Goal: Information Seeking & Learning: Compare options

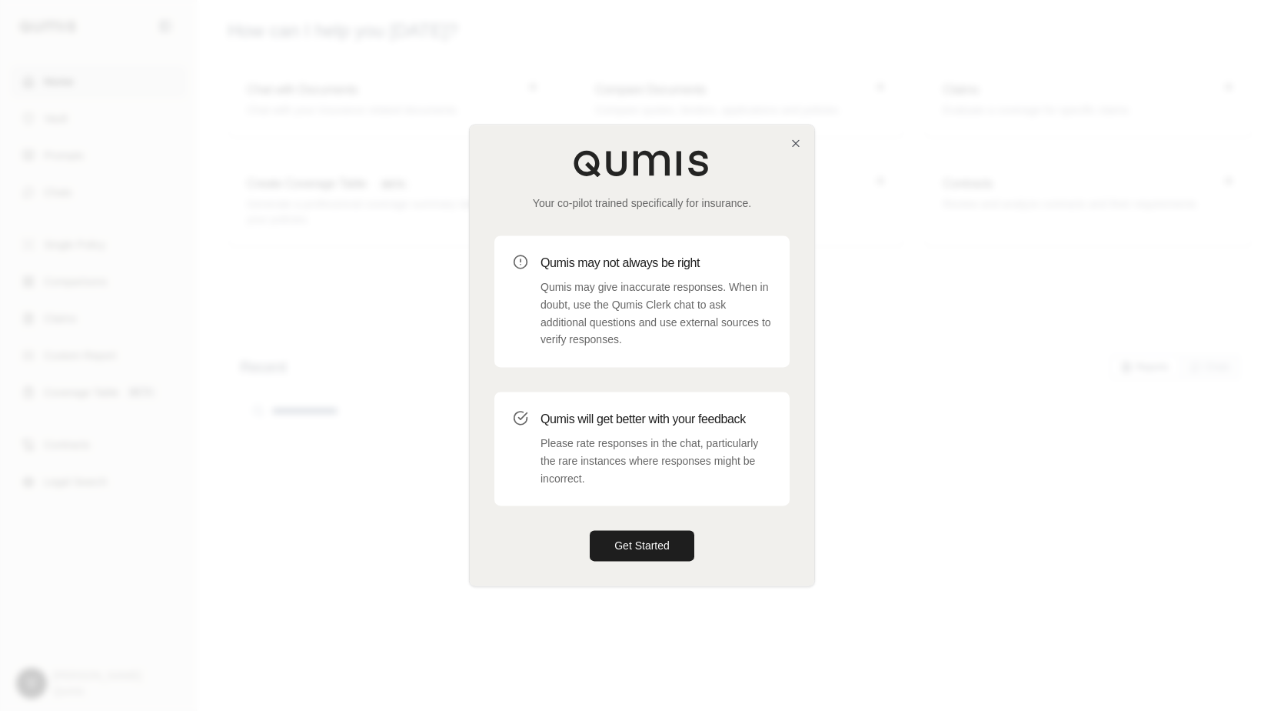
click at [634, 562] on div "Your co-pilot trained specifically for insurance. Qumis may not always be right…" at bounding box center [642, 355] width 344 height 461
click at [641, 547] on button "Get Started" at bounding box center [642, 546] width 105 height 31
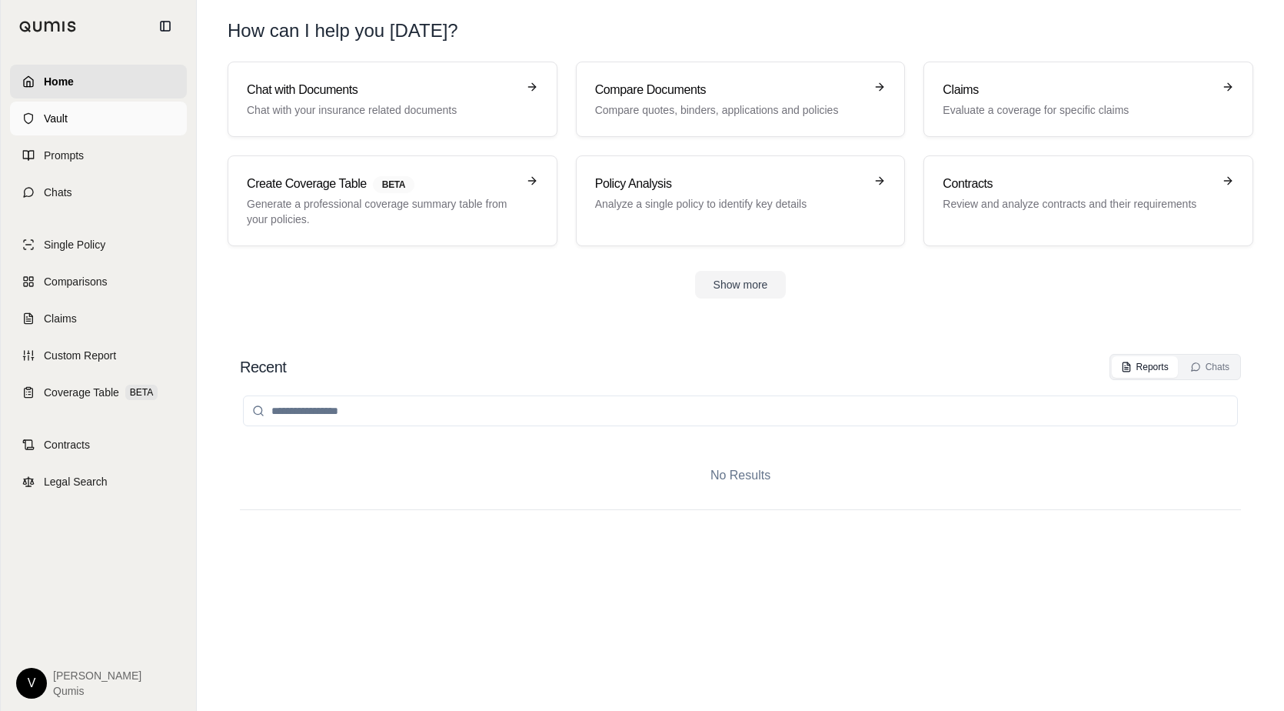
click at [104, 112] on link "Vault" at bounding box center [98, 119] width 177 height 34
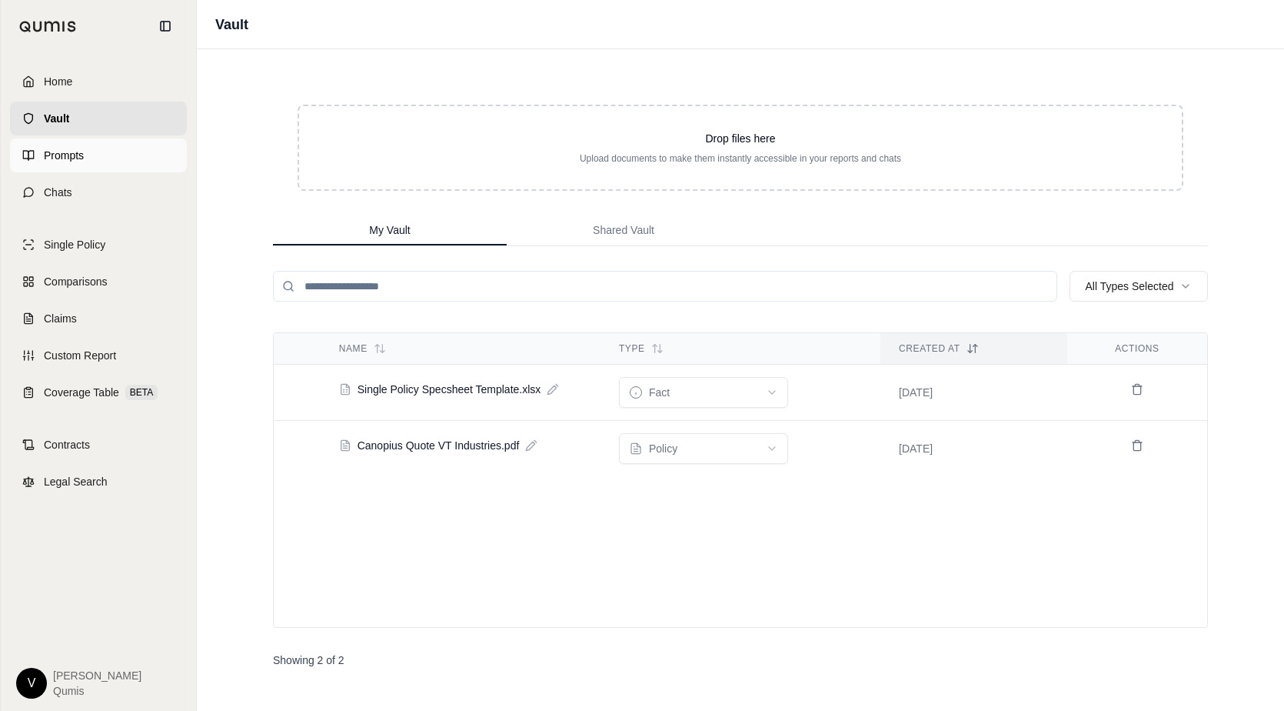
click at [105, 161] on link "Prompts" at bounding box center [98, 155] width 177 height 34
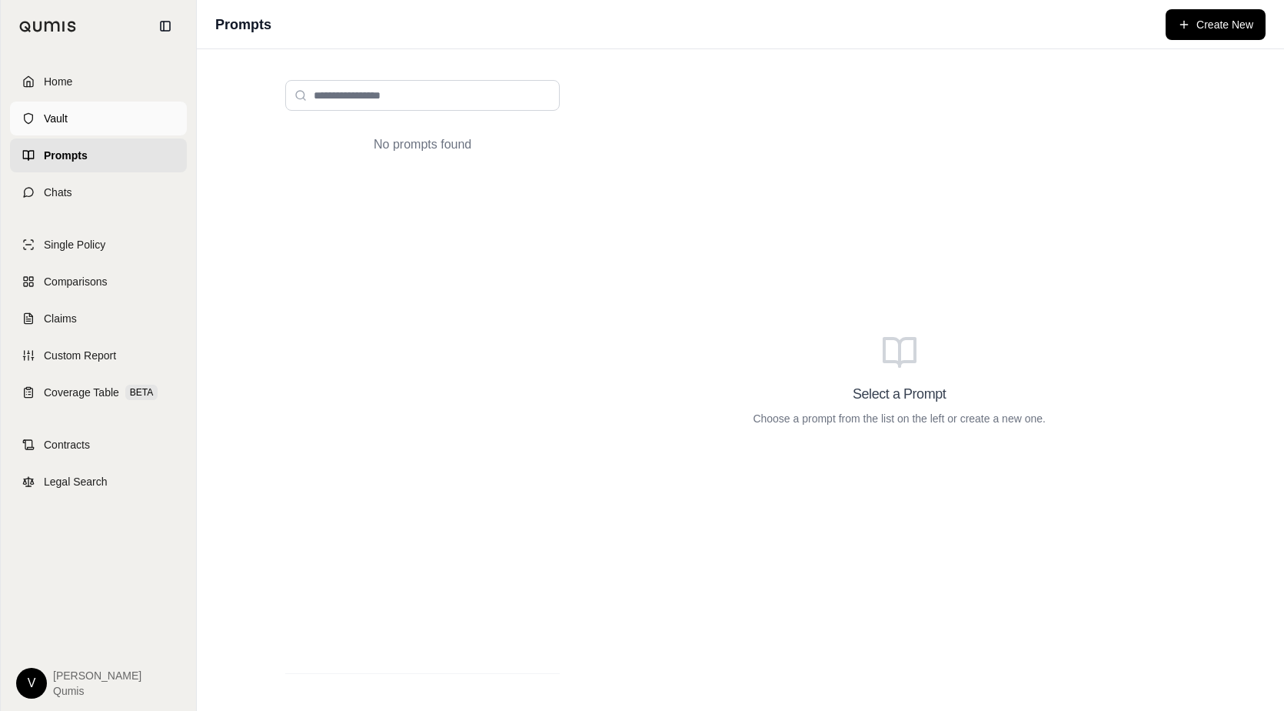
click at [104, 125] on link "Vault" at bounding box center [98, 119] width 177 height 34
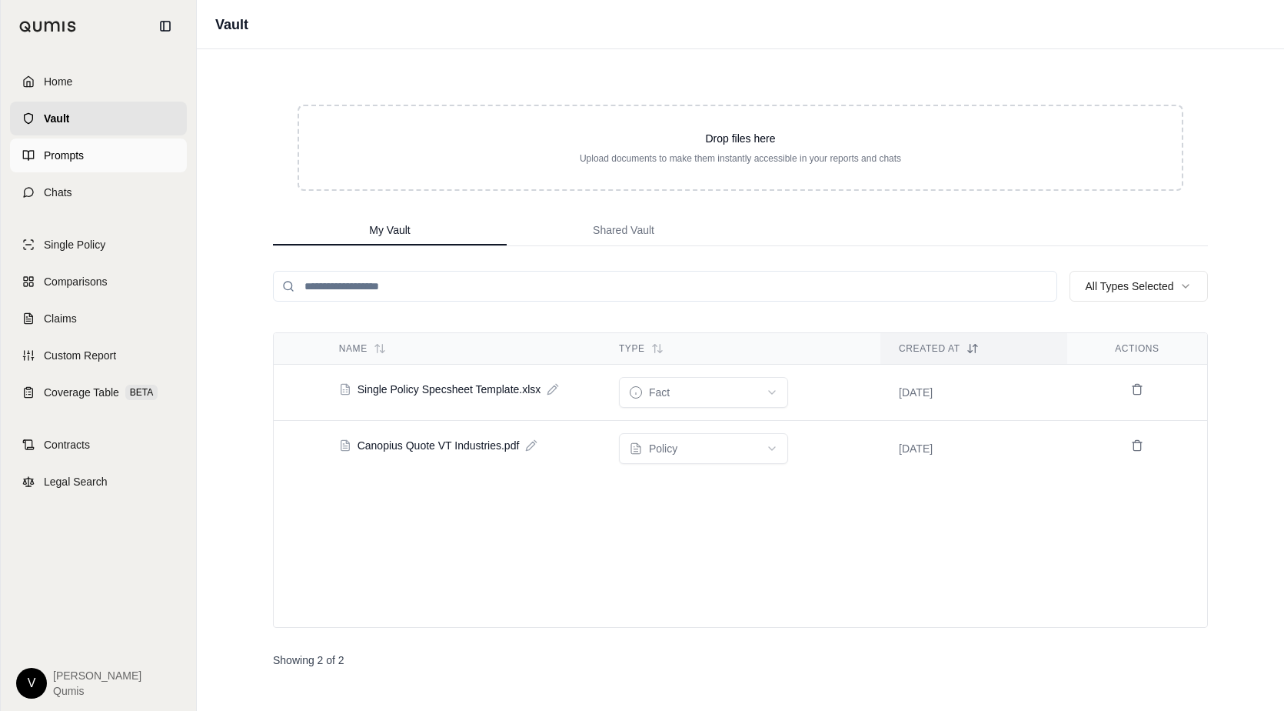
click at [105, 148] on link "Prompts" at bounding box center [98, 155] width 177 height 34
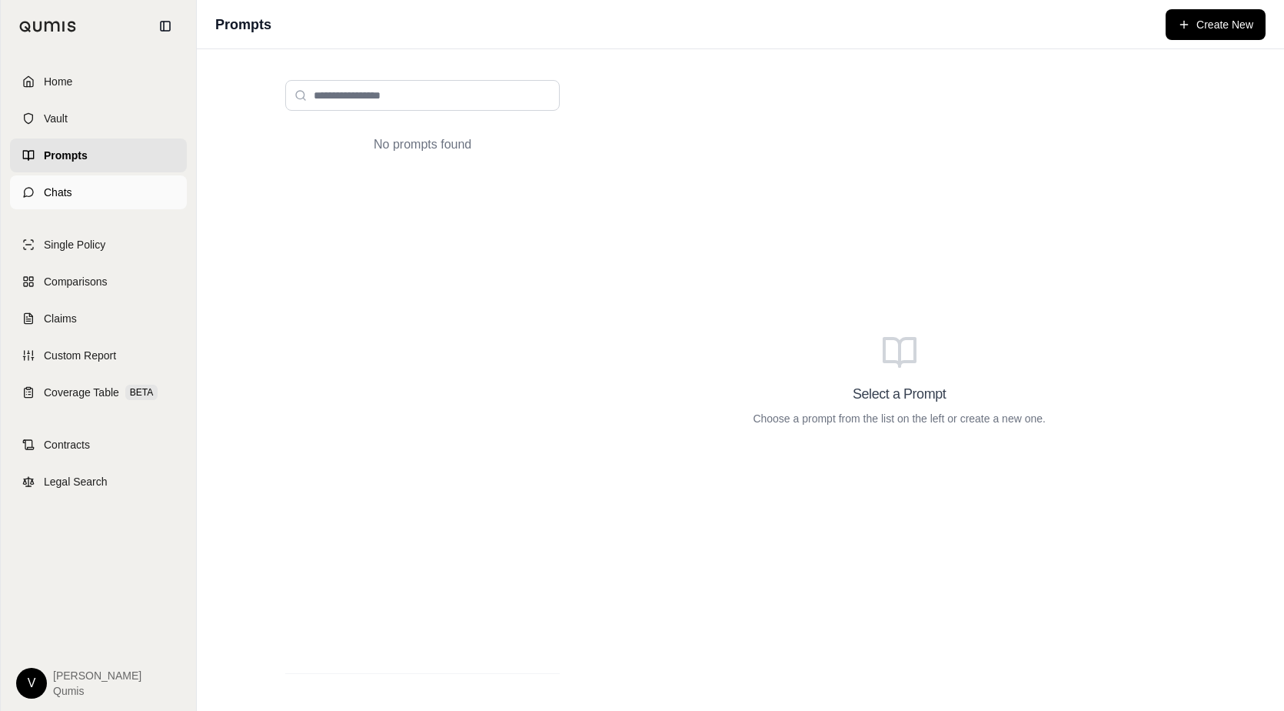
click at [97, 181] on link "Chats" at bounding box center [98, 192] width 177 height 34
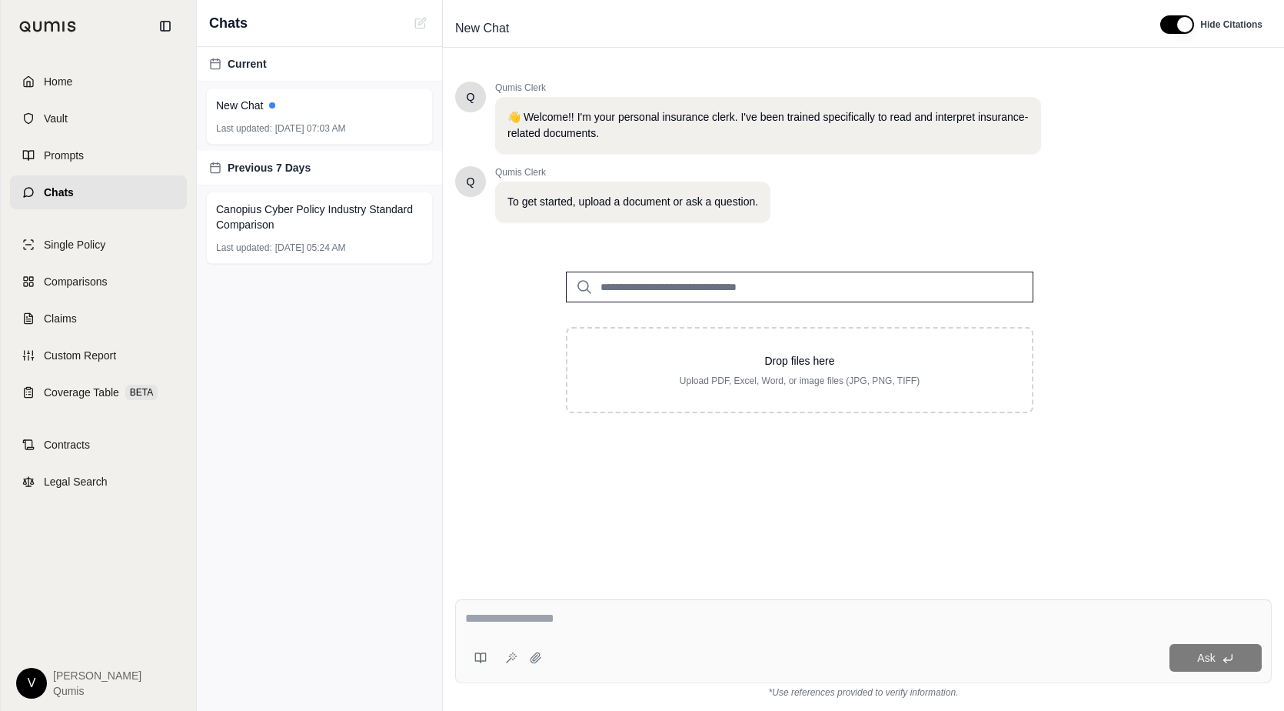
click at [718, 285] on input "search" at bounding box center [800, 286] width 468 height 31
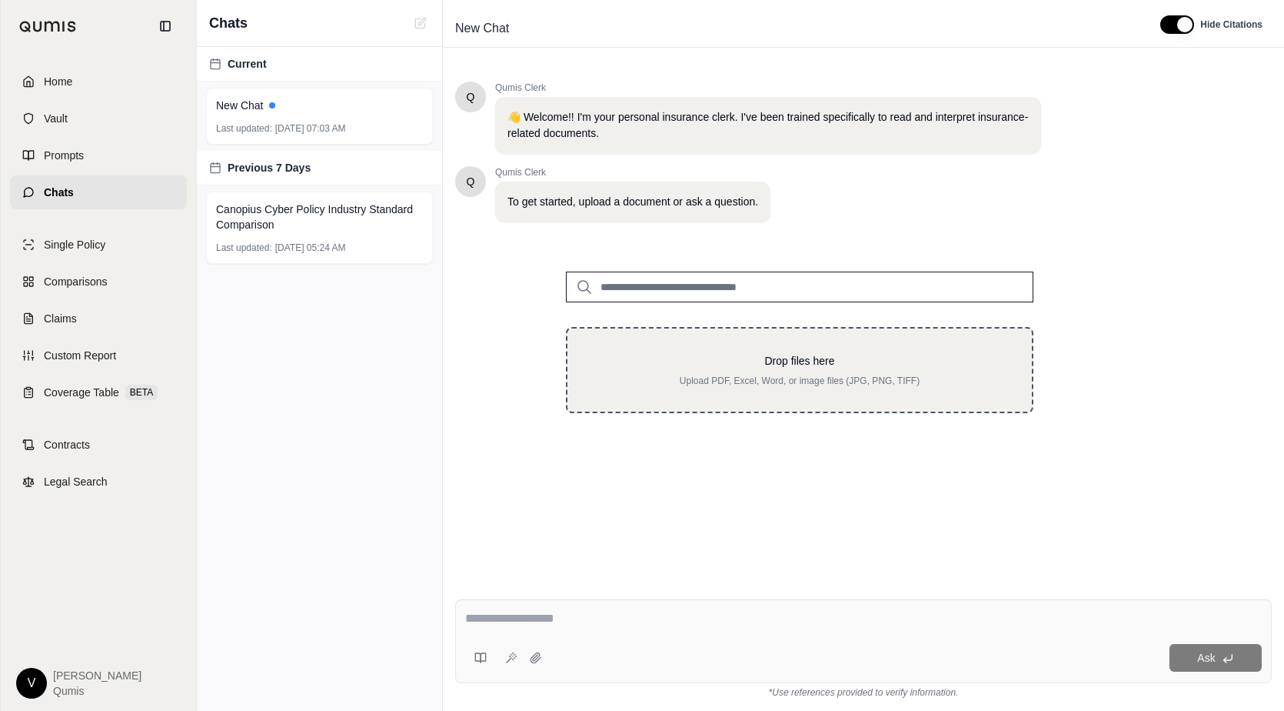
click at [723, 353] on p "Drop files here" at bounding box center [799, 360] width 415 height 15
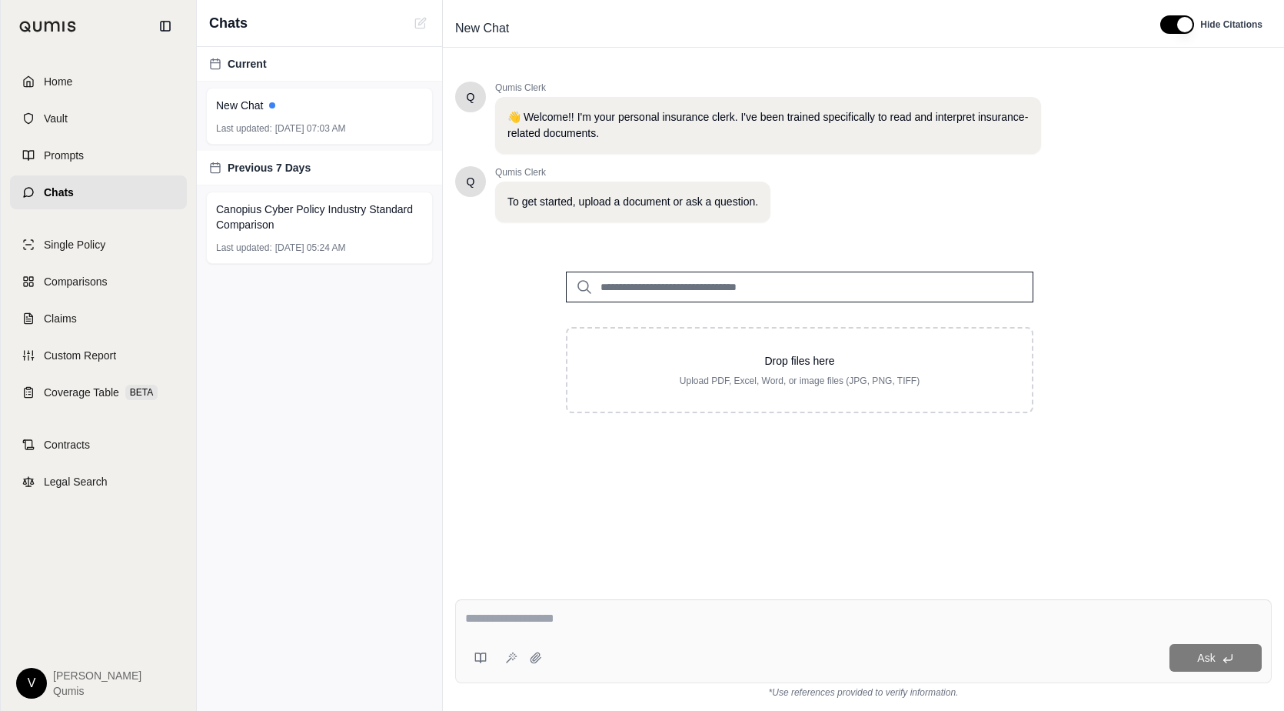
click at [817, 296] on input "search" at bounding box center [800, 286] width 468 height 31
type input "***"
click at [801, 336] on p "[DATE]" at bounding box center [717, 334] width 212 height 12
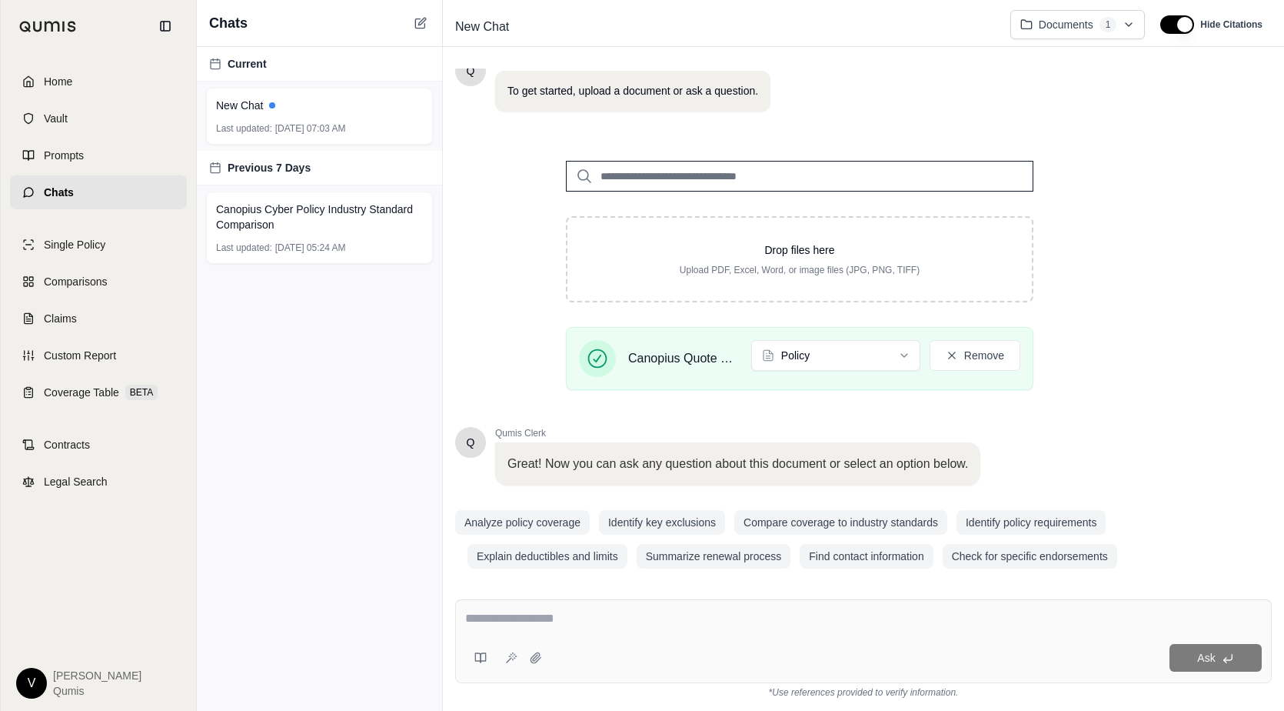
scroll to position [121, 0]
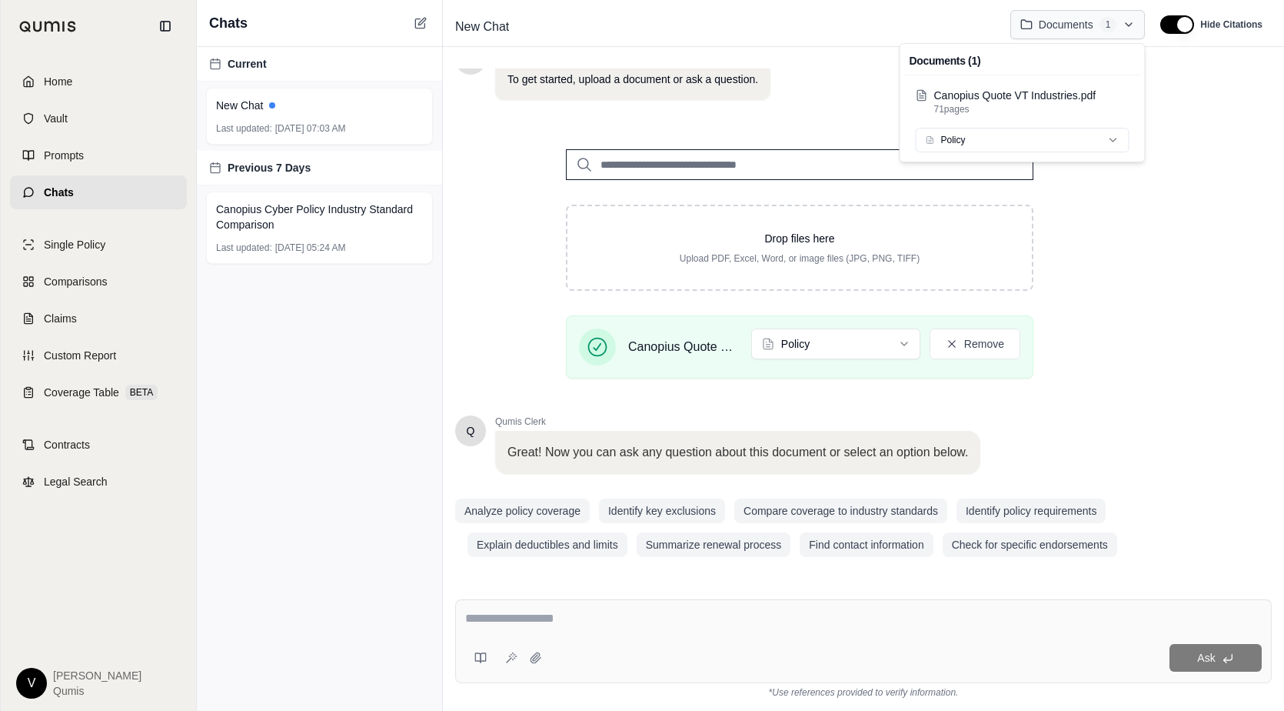
click at [1110, 34] on html "Home Vault Prompts Chats Single Policy Comparisons Claims Custom Report Coverag…" at bounding box center [642, 355] width 1284 height 711
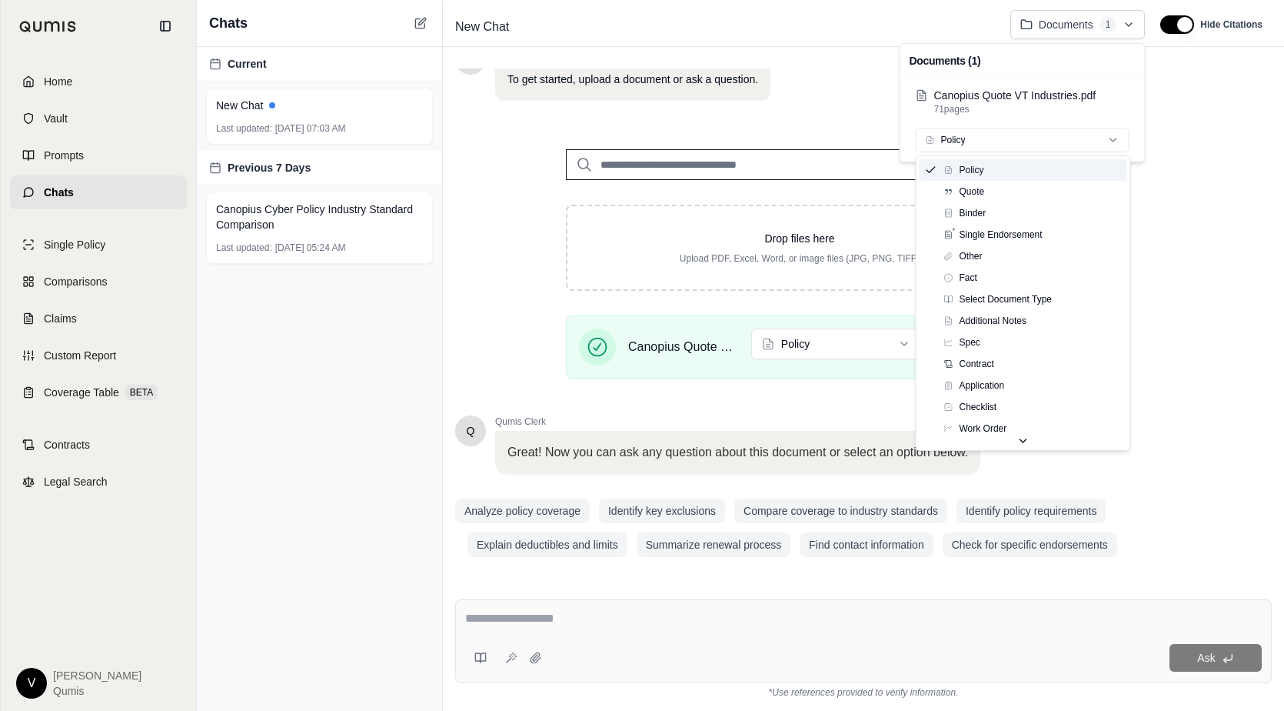
click at [1106, 135] on html "Home Vault Prompts Chats Single Policy Comparisons Claims Custom Report Coverag…" at bounding box center [642, 355] width 1284 height 711
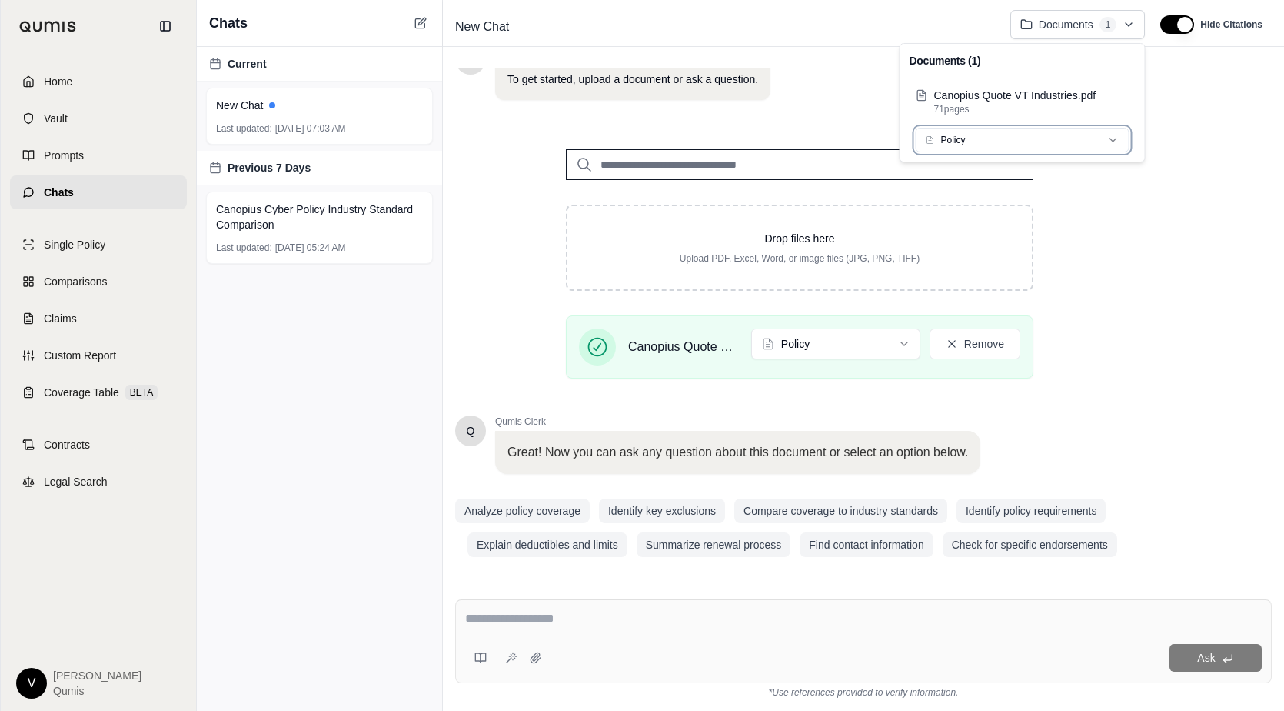
click at [1106, 135] on html "Home Vault Prompts Chats Single Policy Comparisons Claims Custom Report Coverag…" at bounding box center [642, 355] width 1284 height 711
click at [1127, 30] on html "Home Vault Prompts Chats Single Policy Comparisons Claims Custom Report Coverag…" at bounding box center [642, 355] width 1284 height 711
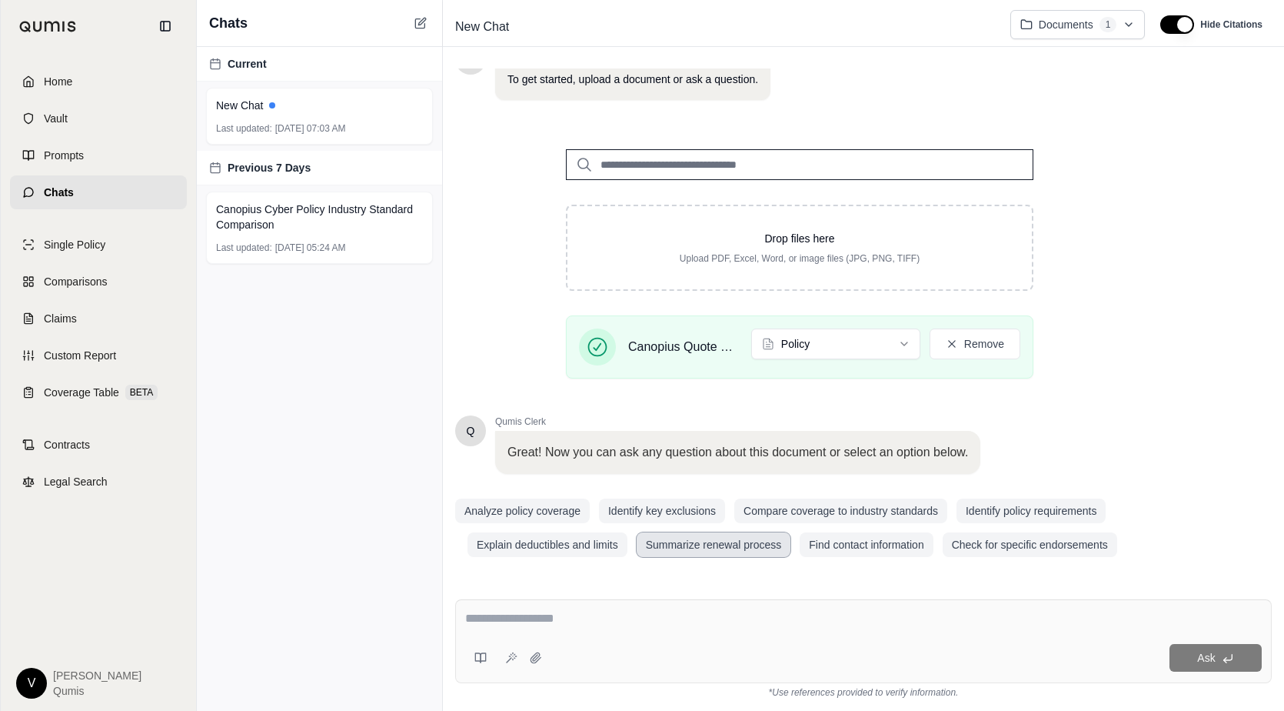
click at [708, 544] on button "Summarize renewal process" at bounding box center [714, 544] width 155 height 25
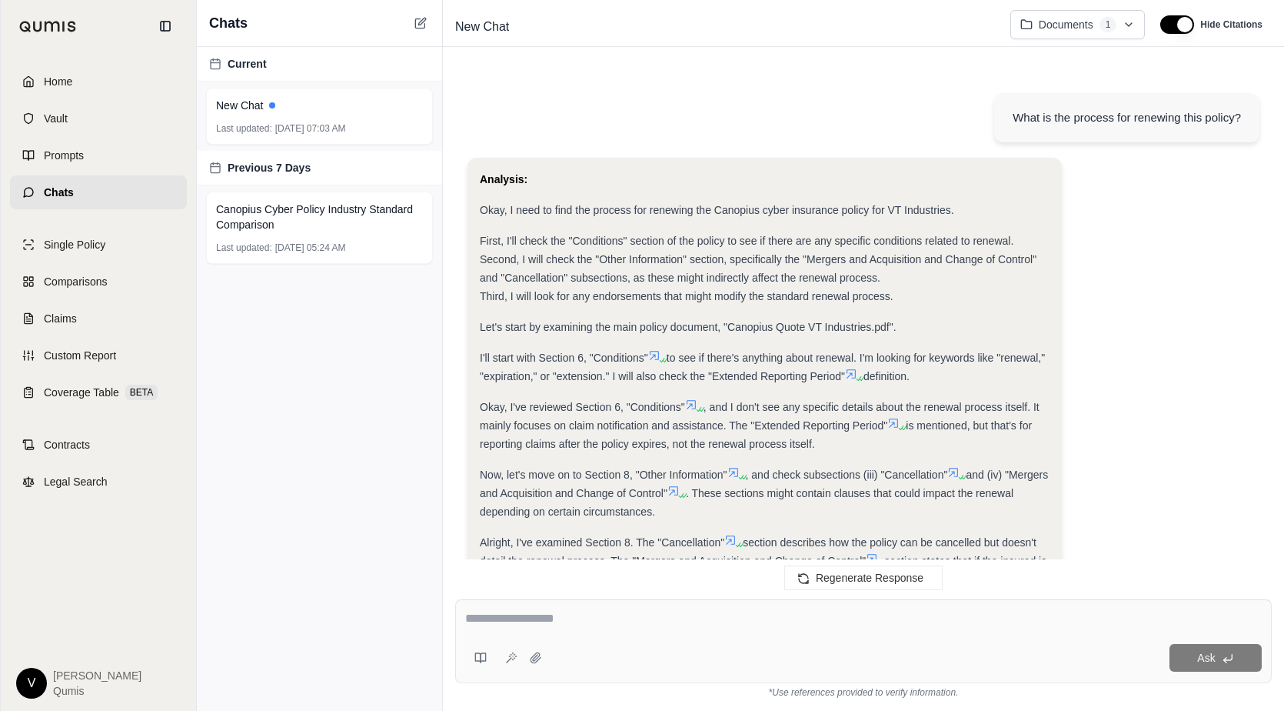
scroll to position [462, 0]
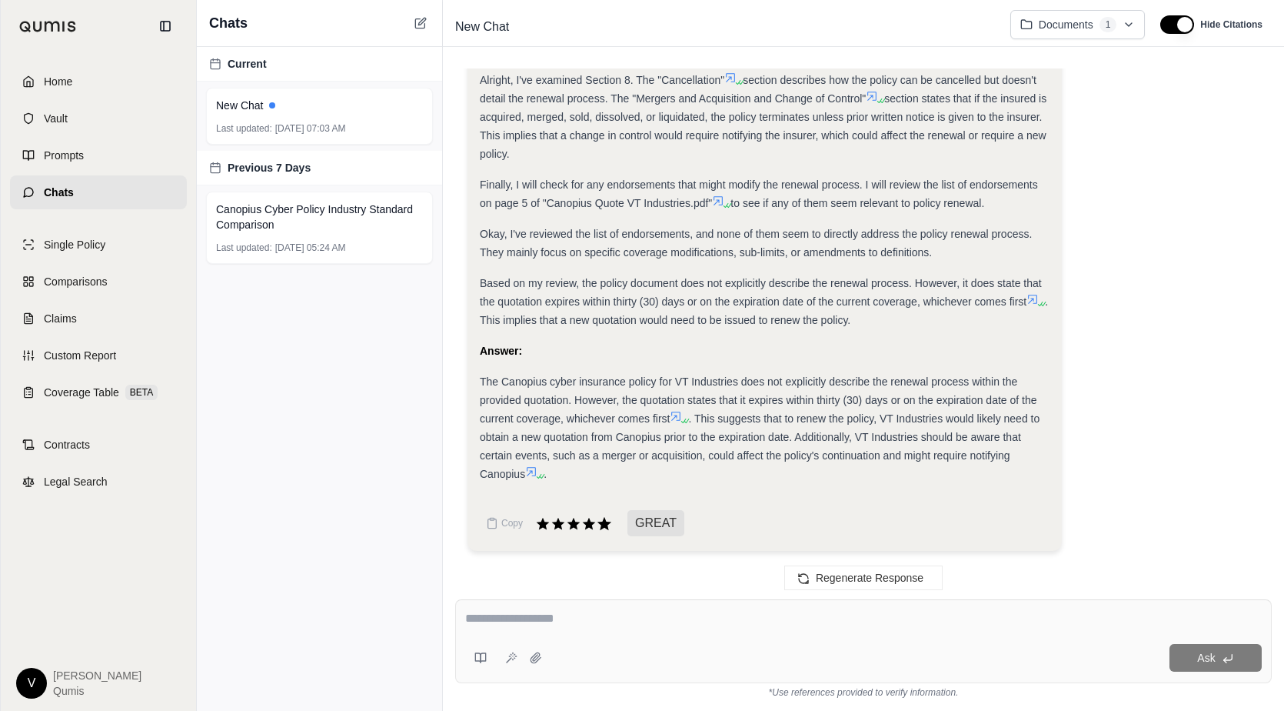
click at [601, 526] on icon at bounding box center [604, 523] width 14 height 13
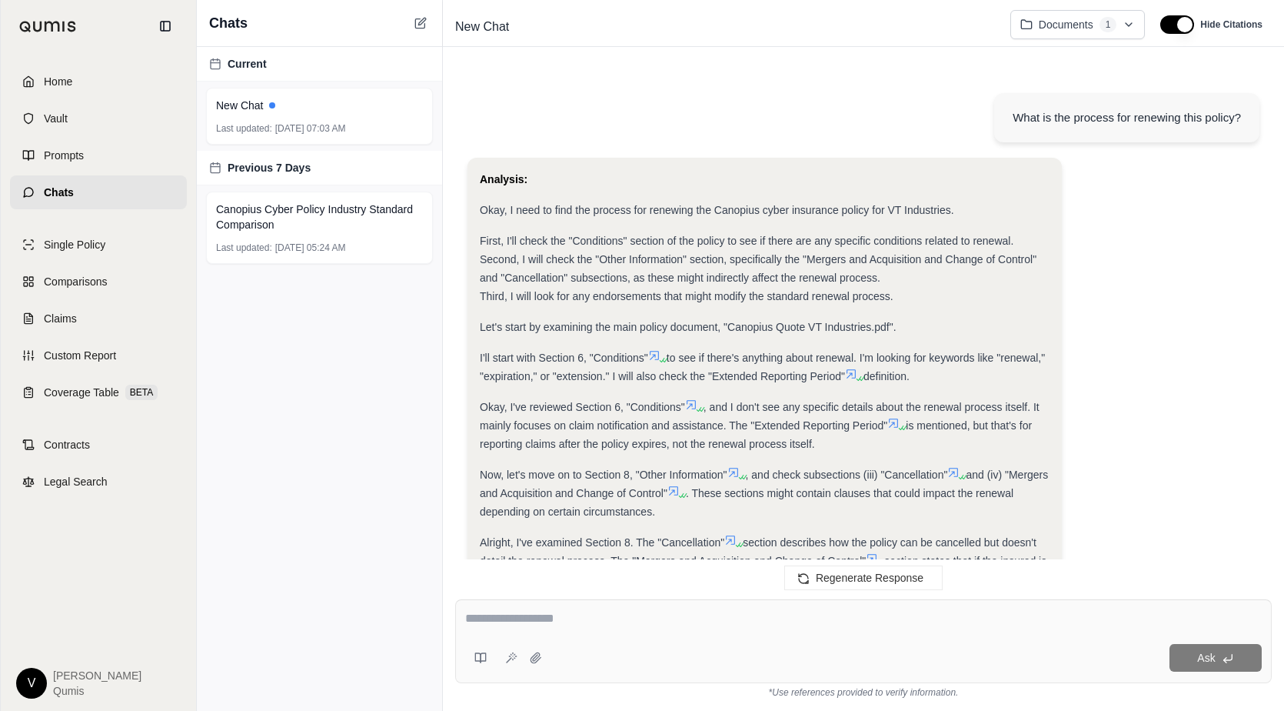
scroll to position [589, 0]
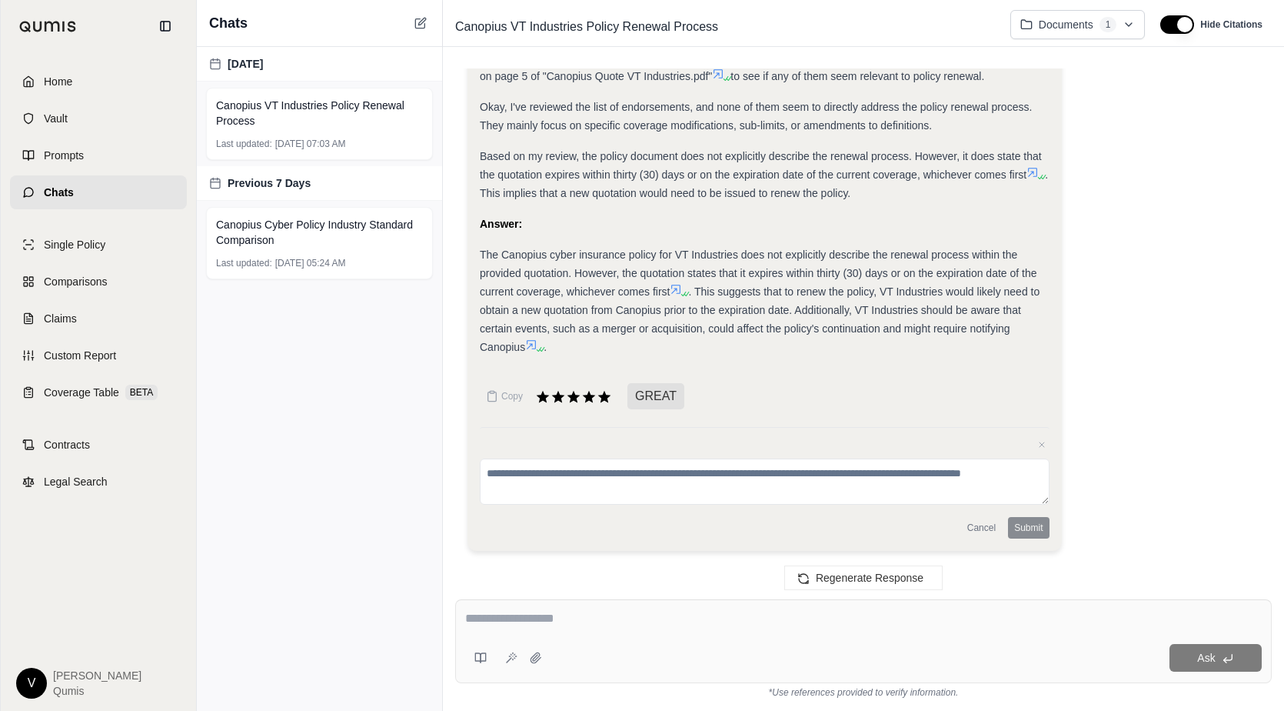
click at [604, 472] on textarea at bounding box center [765, 481] width 570 height 46
click at [591, 398] on icon at bounding box center [589, 396] width 14 height 13
click at [568, 397] on icon at bounding box center [573, 396] width 17 height 17
click at [121, 248] on link "Single Policy" at bounding box center [98, 245] width 177 height 34
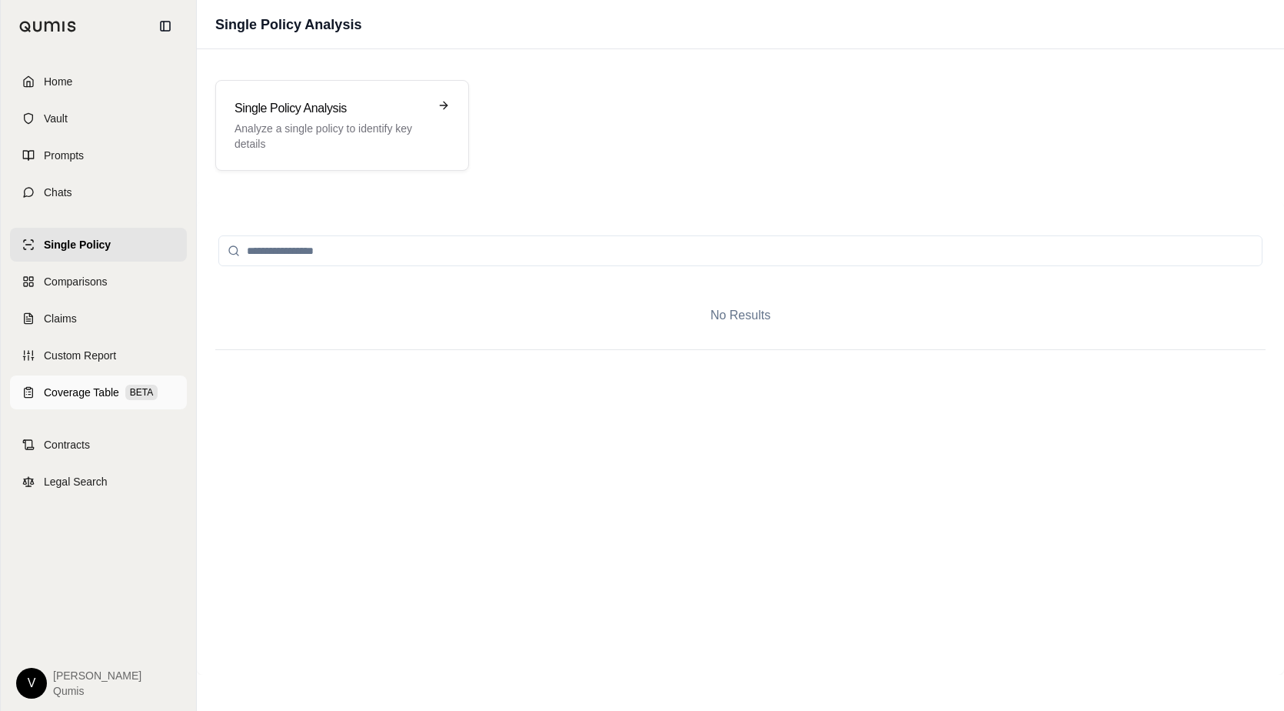
click at [118, 397] on span "Coverage Table" at bounding box center [81, 391] width 75 height 15
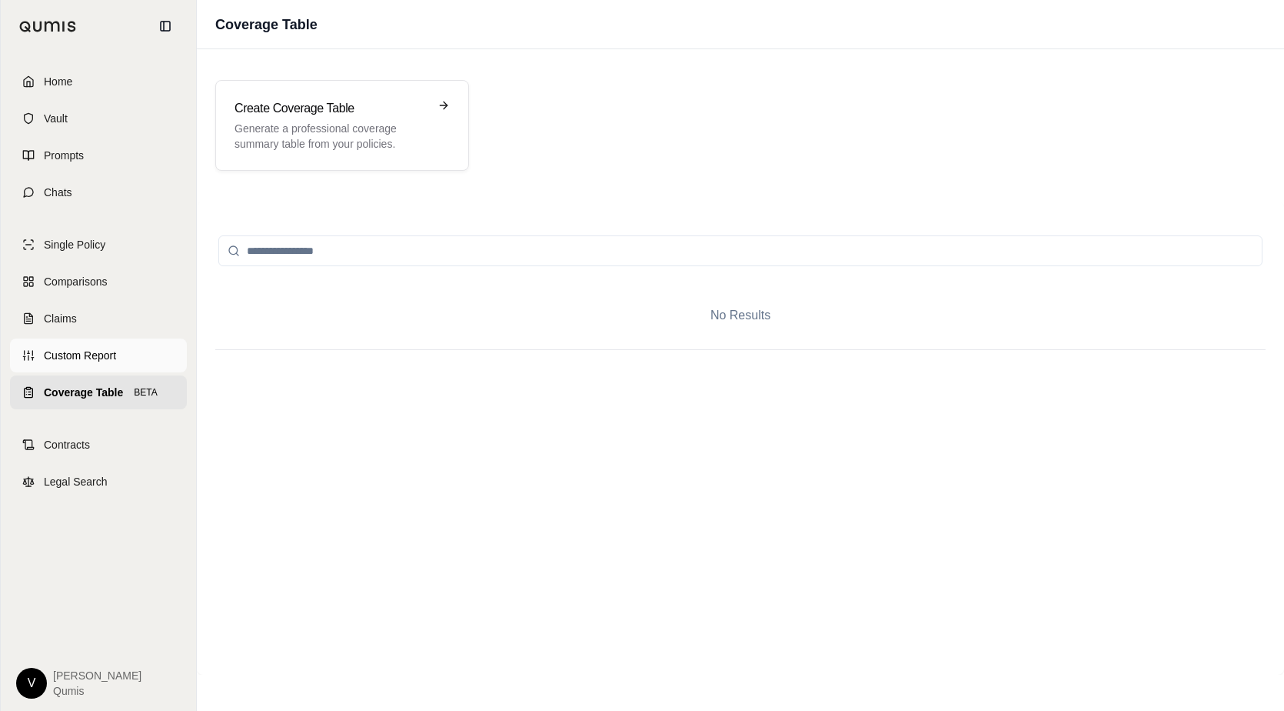
click at [80, 358] on span "Custom Report" at bounding box center [80, 355] width 72 height 15
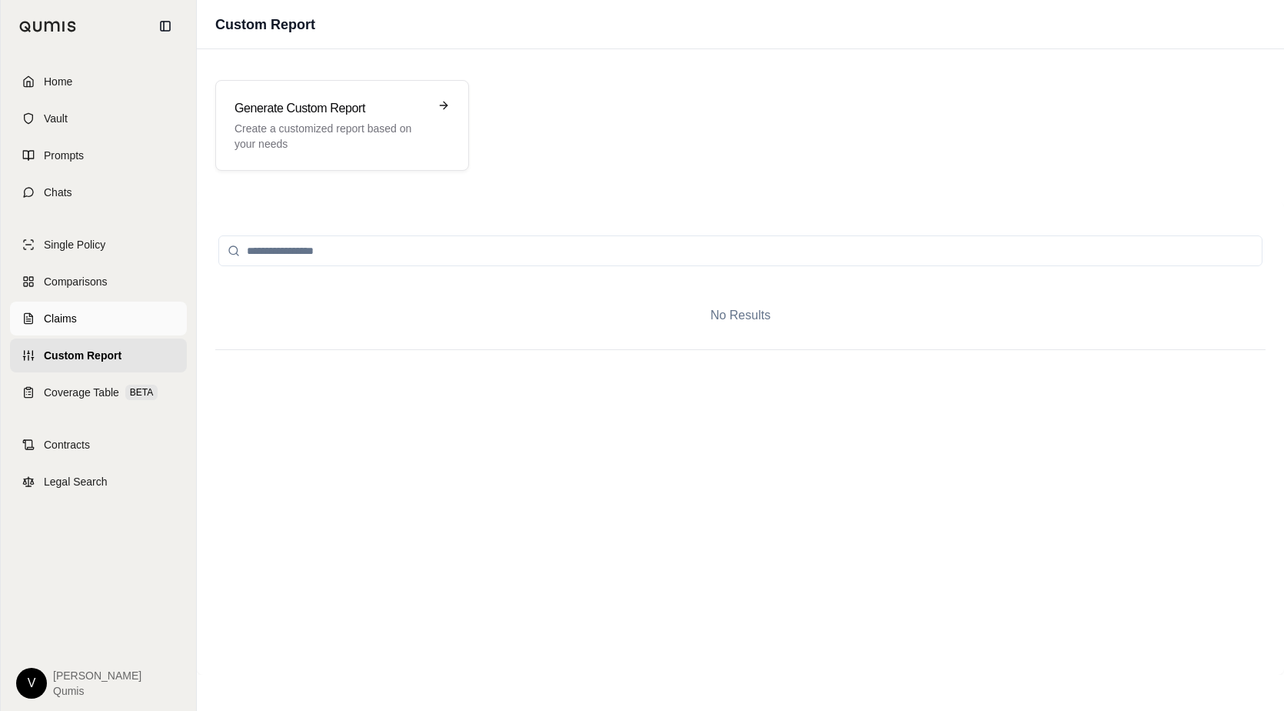
click at [76, 317] on span "Claims" at bounding box center [60, 318] width 33 height 15
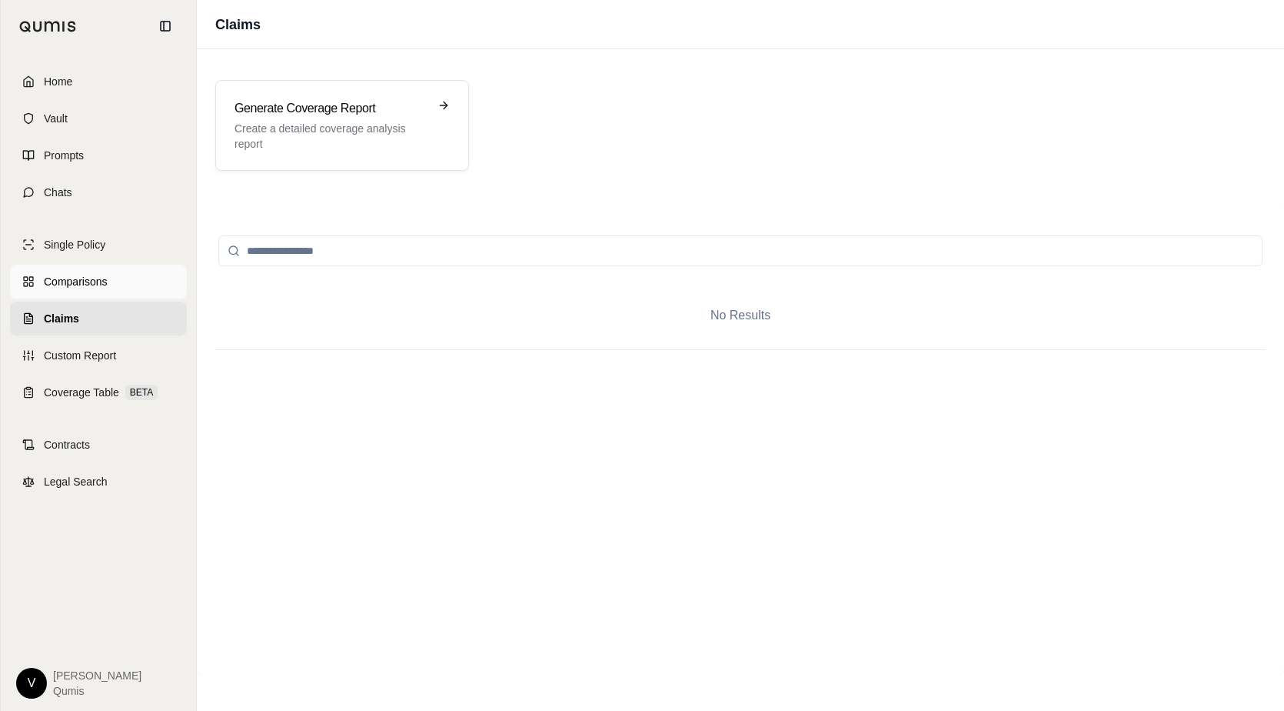
click at [81, 288] on span "Comparisons" at bounding box center [75, 281] width 63 height 15
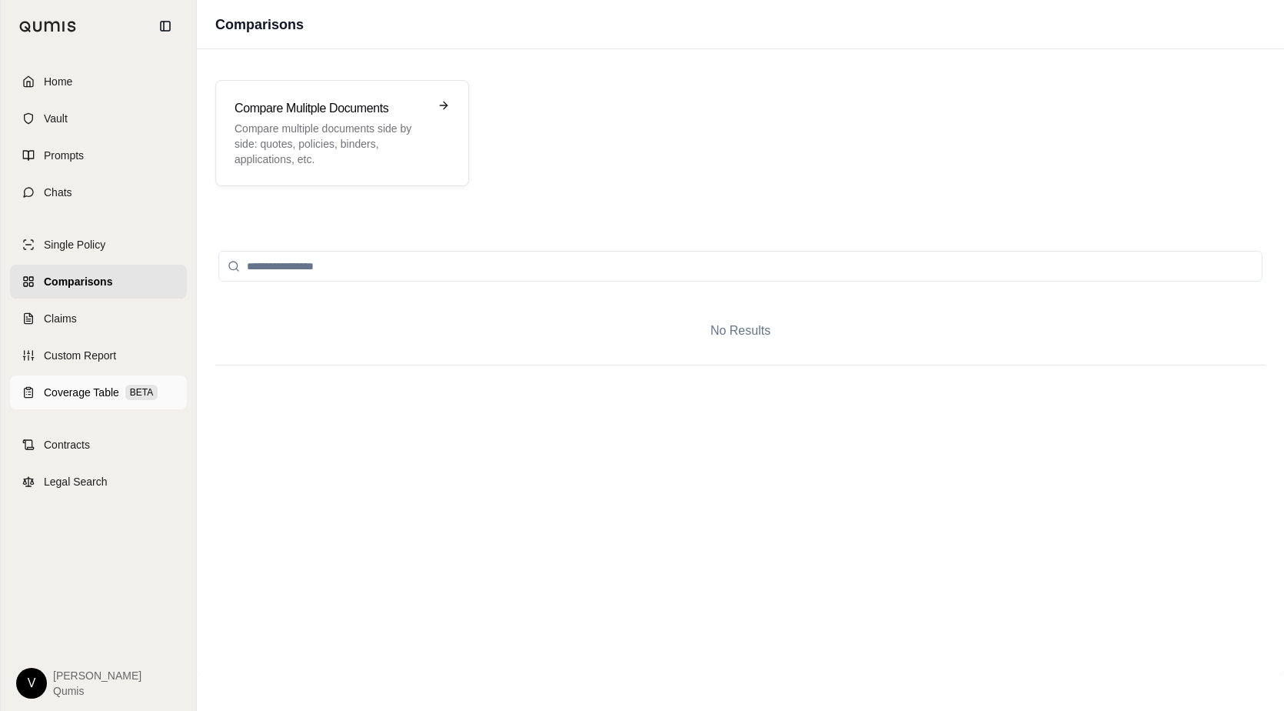
click at [84, 386] on span "Coverage Table" at bounding box center [81, 391] width 75 height 15
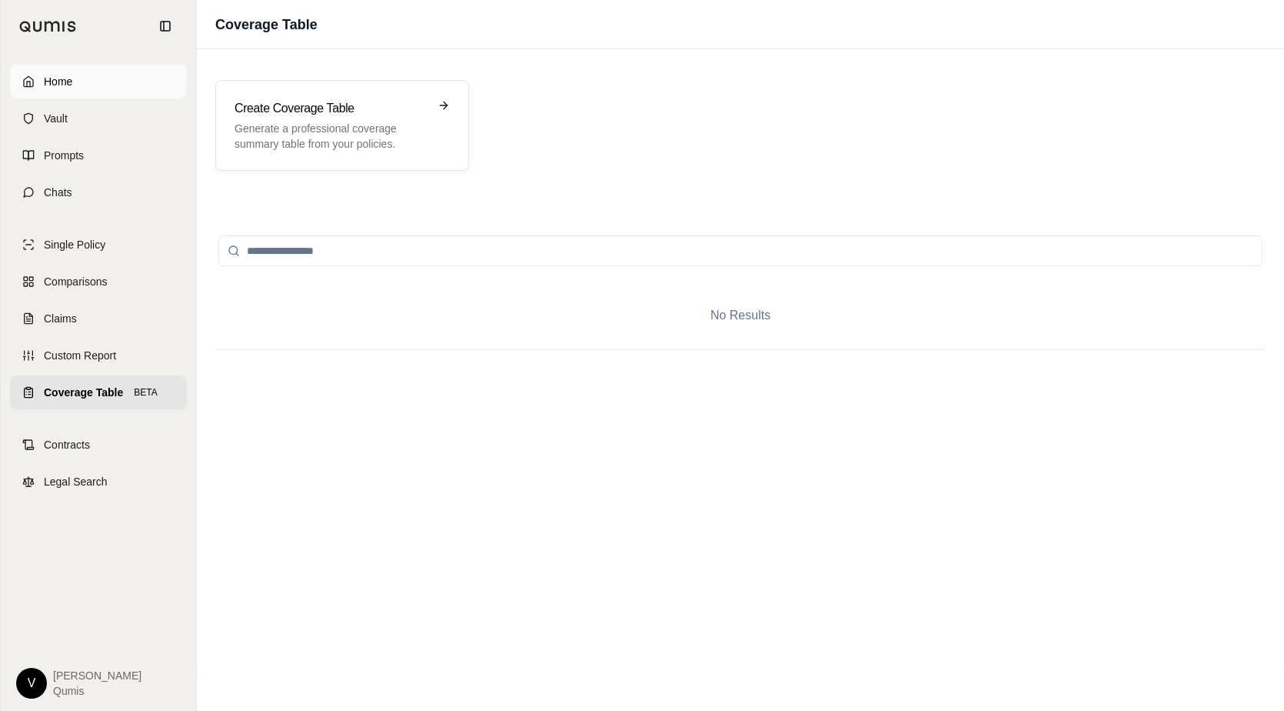
click at [64, 88] on span "Home" at bounding box center [58, 81] width 28 height 15
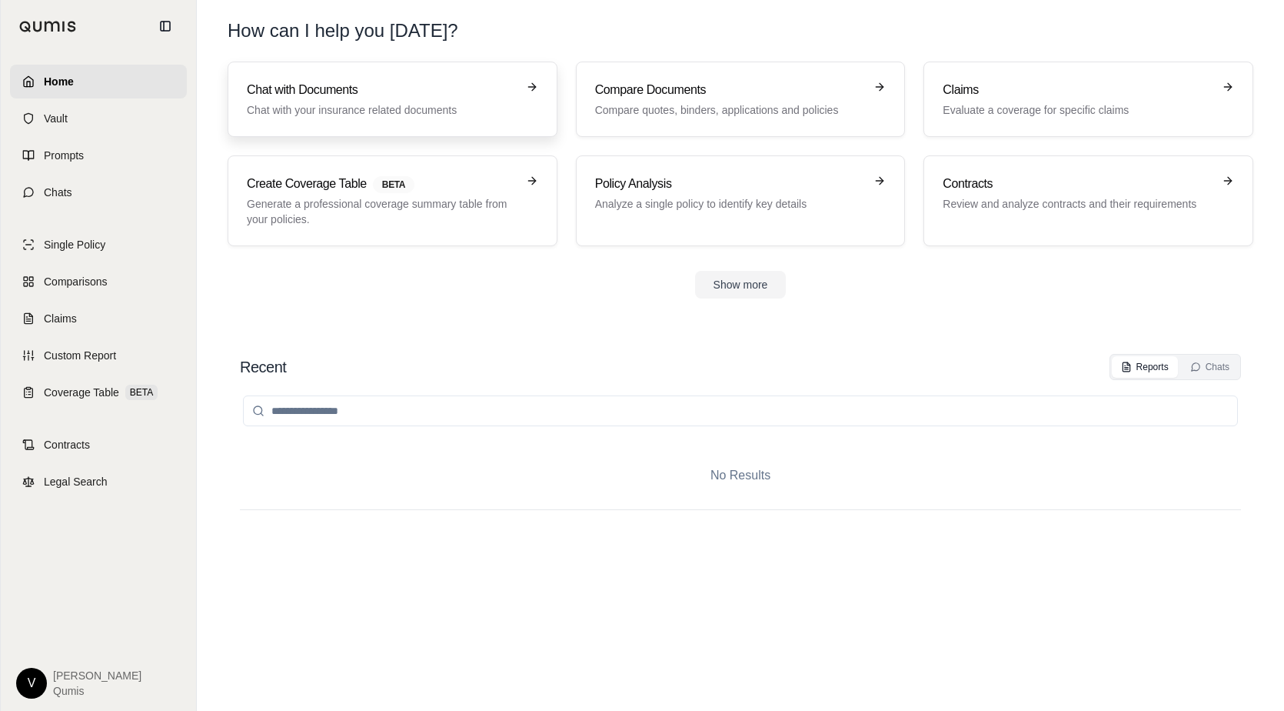
click at [321, 117] on p "Chat with your insurance related documents" at bounding box center [382, 109] width 270 height 15
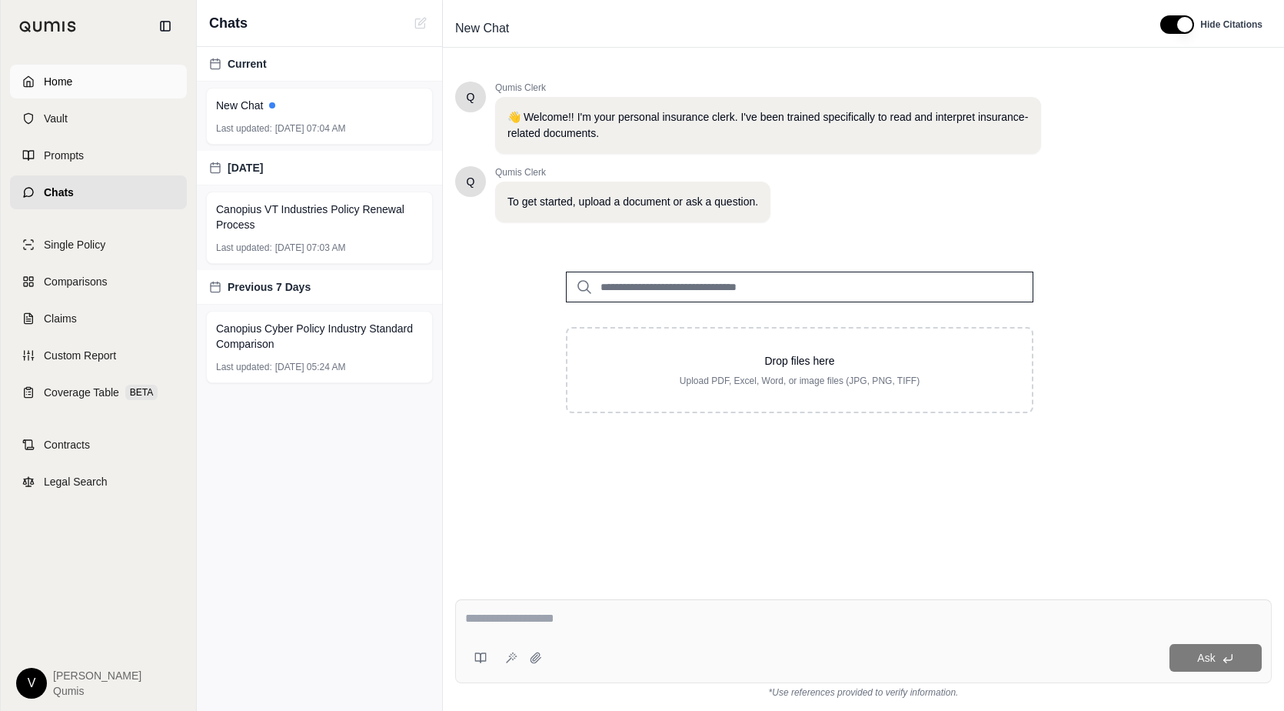
click at [65, 92] on link "Home" at bounding box center [98, 82] width 177 height 34
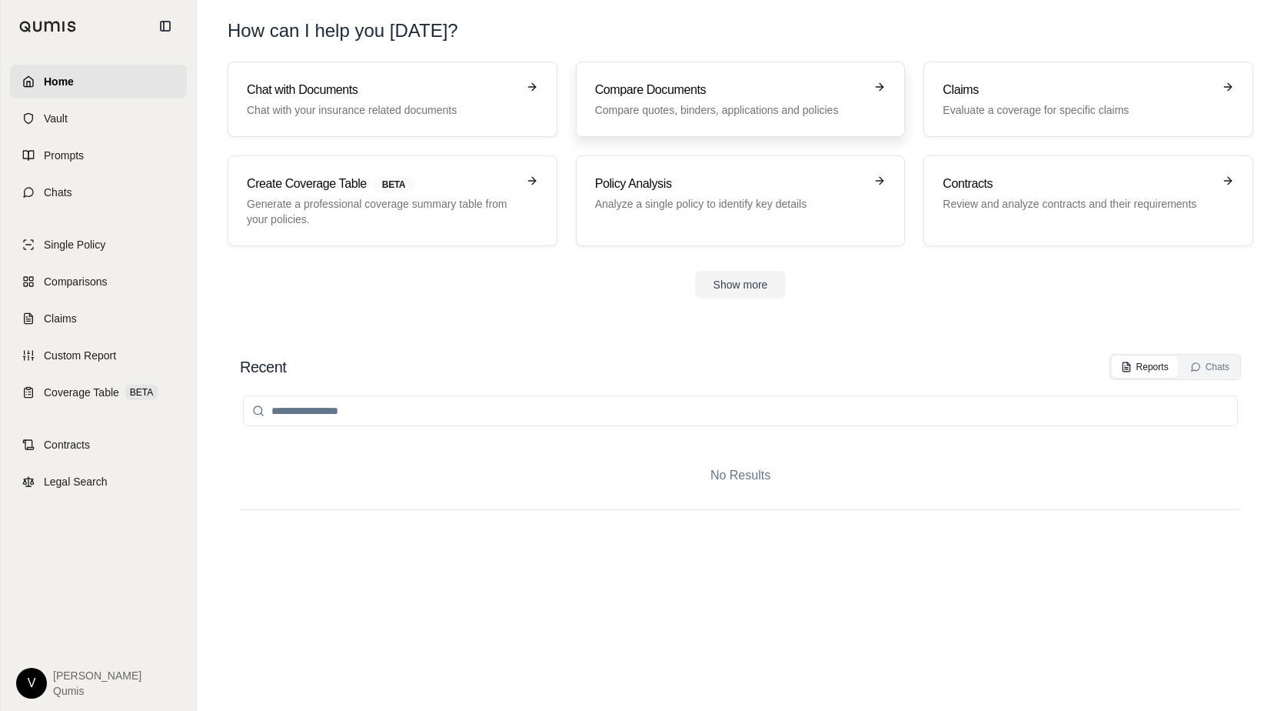
click at [655, 102] on div "Compare Documents Compare quotes, binders, applications and policies" at bounding box center [730, 99] width 270 height 37
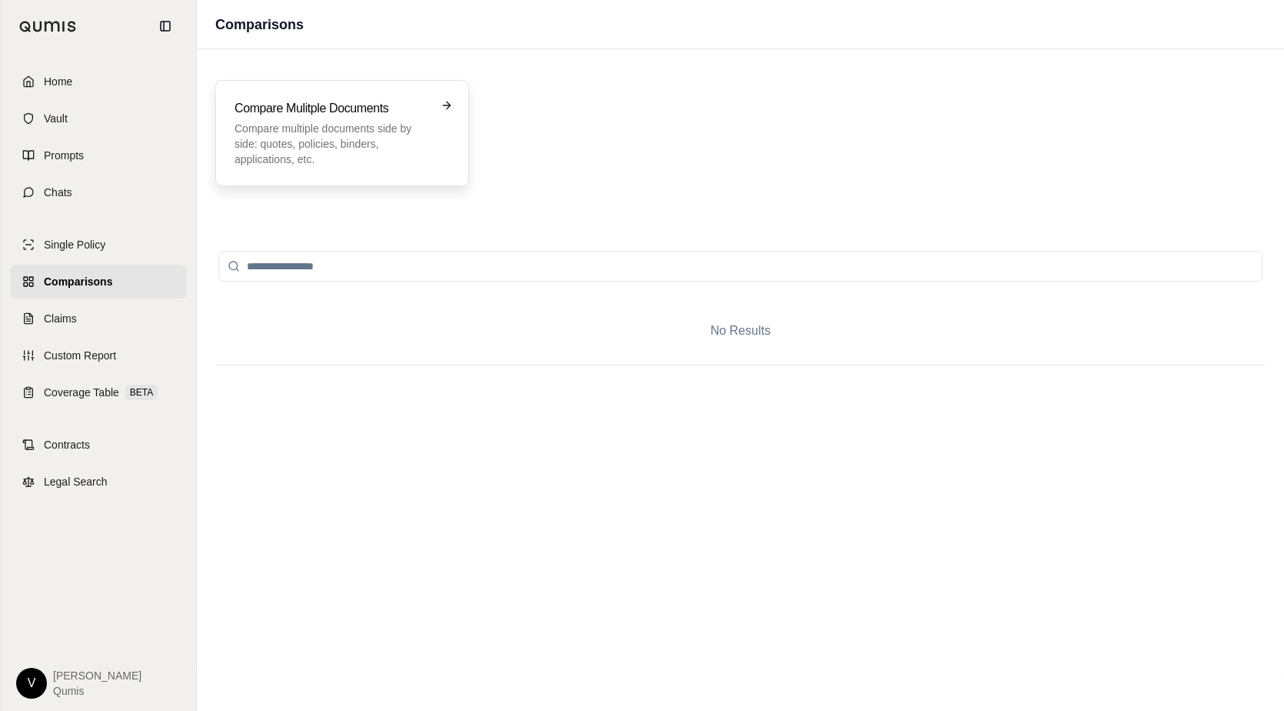
click at [367, 122] on p "Compare multiple documents side by side: quotes, policies, binders, application…" at bounding box center [332, 144] width 194 height 46
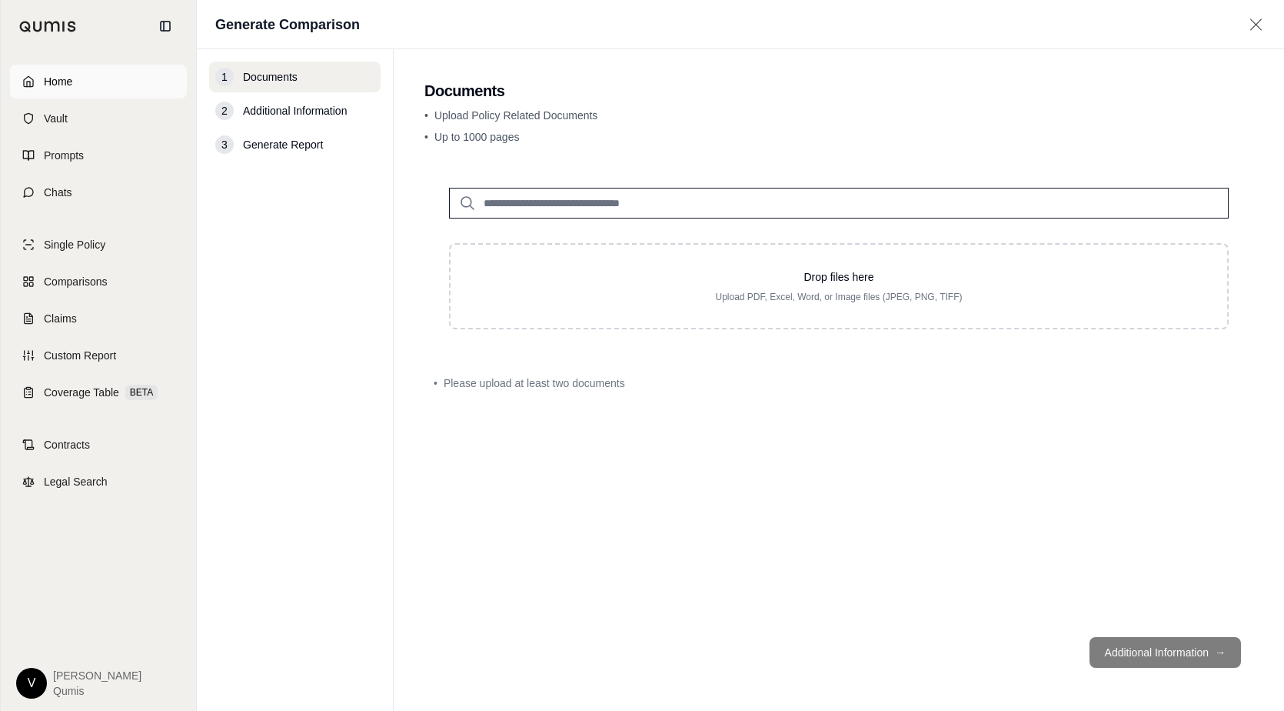
click at [70, 78] on span "Home" at bounding box center [58, 81] width 28 height 15
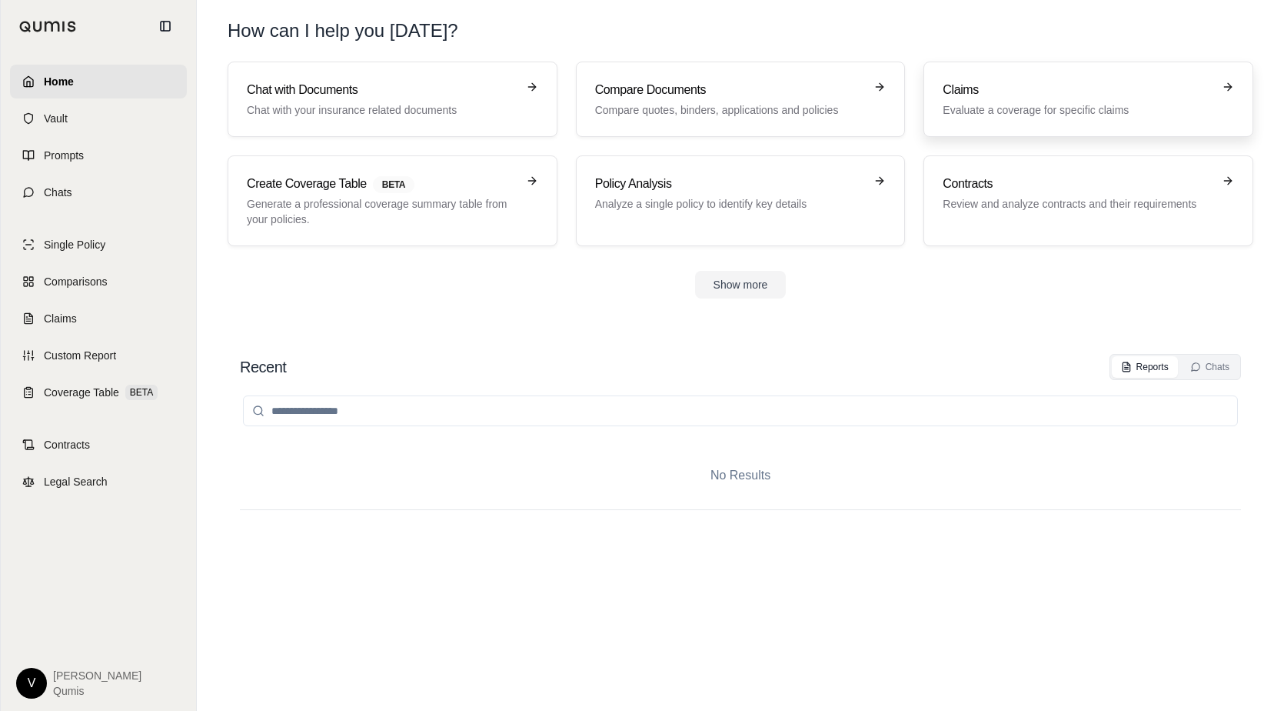
click at [980, 107] on p "Evaluate a coverage for specific claims" at bounding box center [1078, 109] width 270 height 15
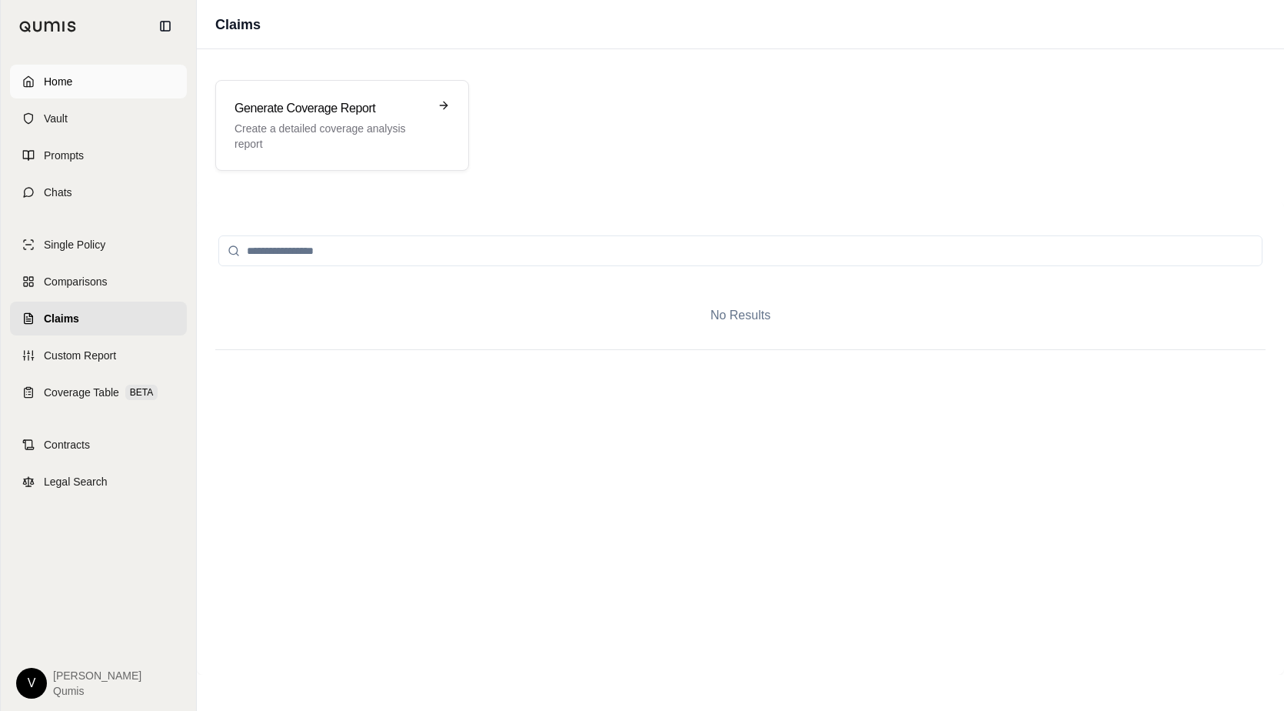
click at [104, 78] on link "Home" at bounding box center [98, 82] width 177 height 34
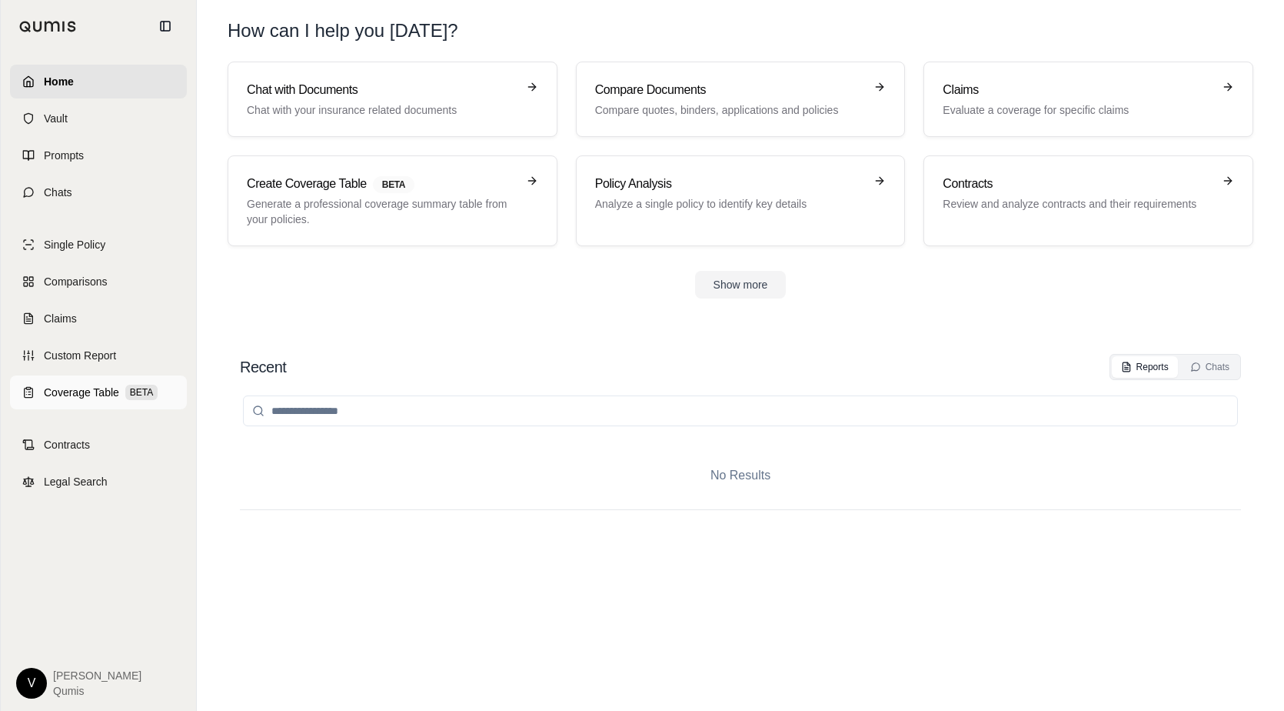
click at [82, 381] on link "Coverage Table BETA" at bounding box center [98, 392] width 177 height 34
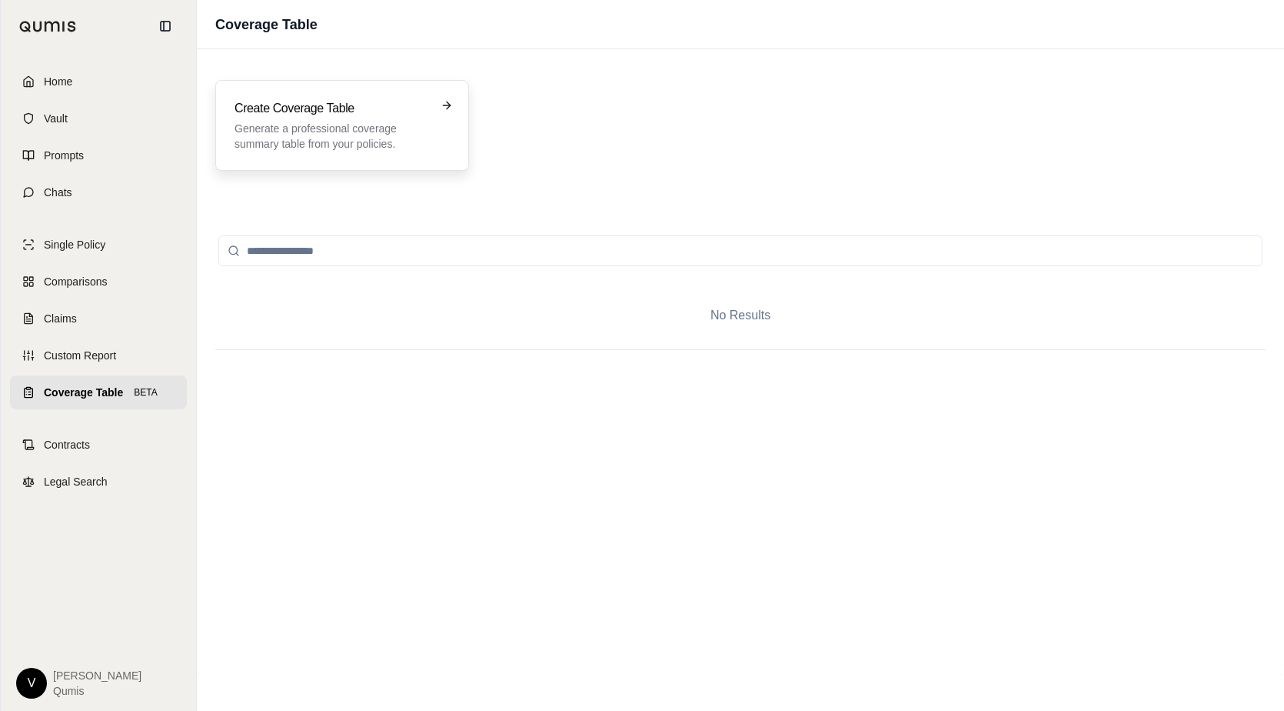
click at [300, 108] on h3 "Create Coverage Table" at bounding box center [332, 108] width 194 height 18
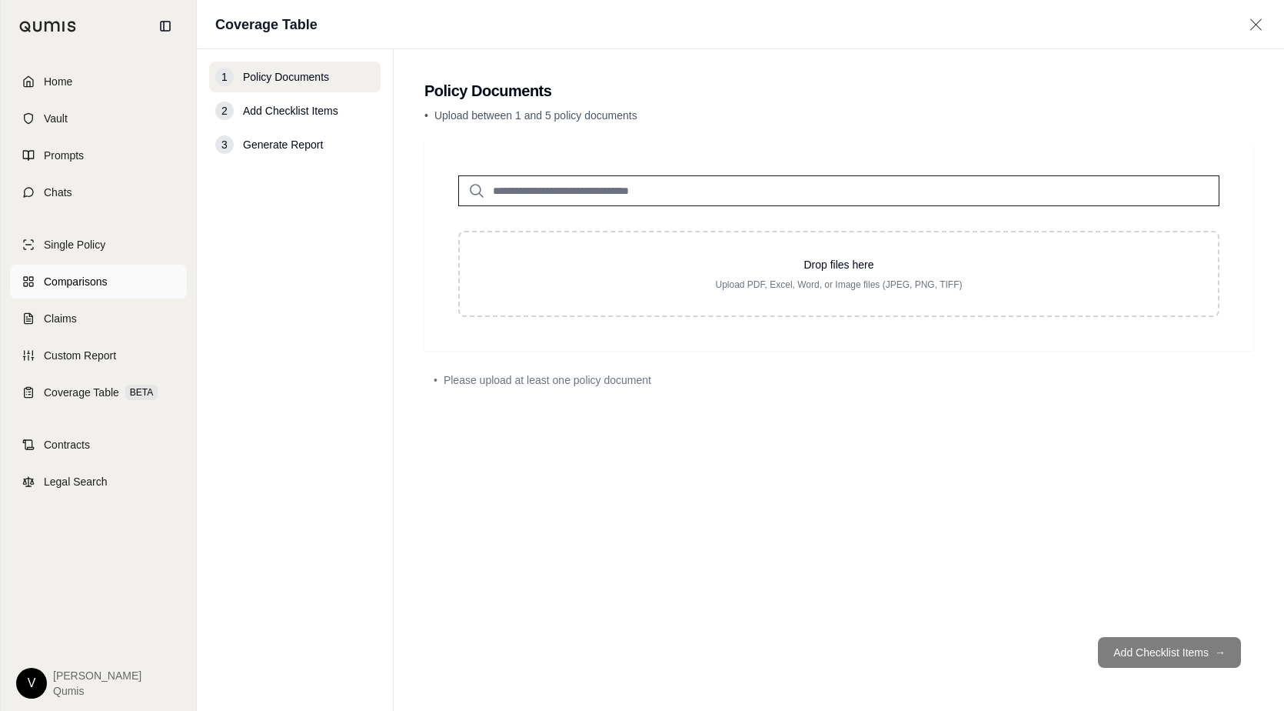
click at [96, 288] on span "Comparisons" at bounding box center [75, 281] width 63 height 15
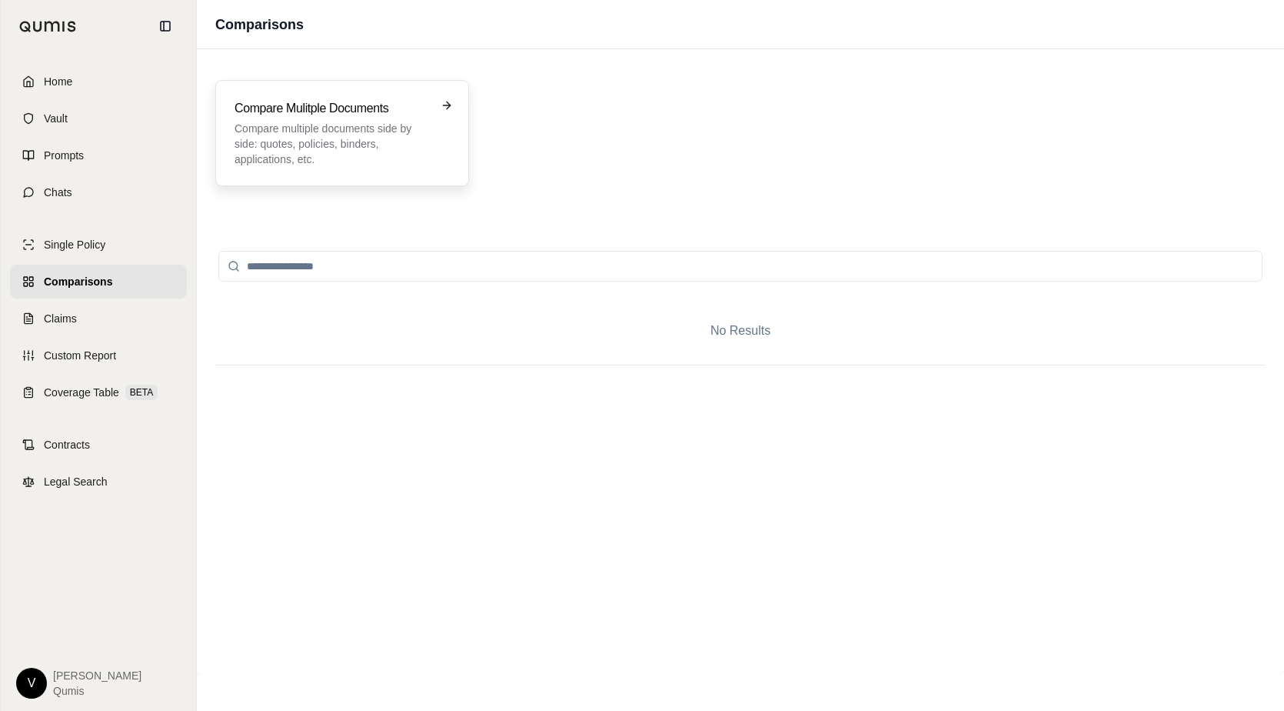
click at [308, 123] on p "Compare multiple documents side by side: quotes, policies, binders, application…" at bounding box center [332, 144] width 194 height 46
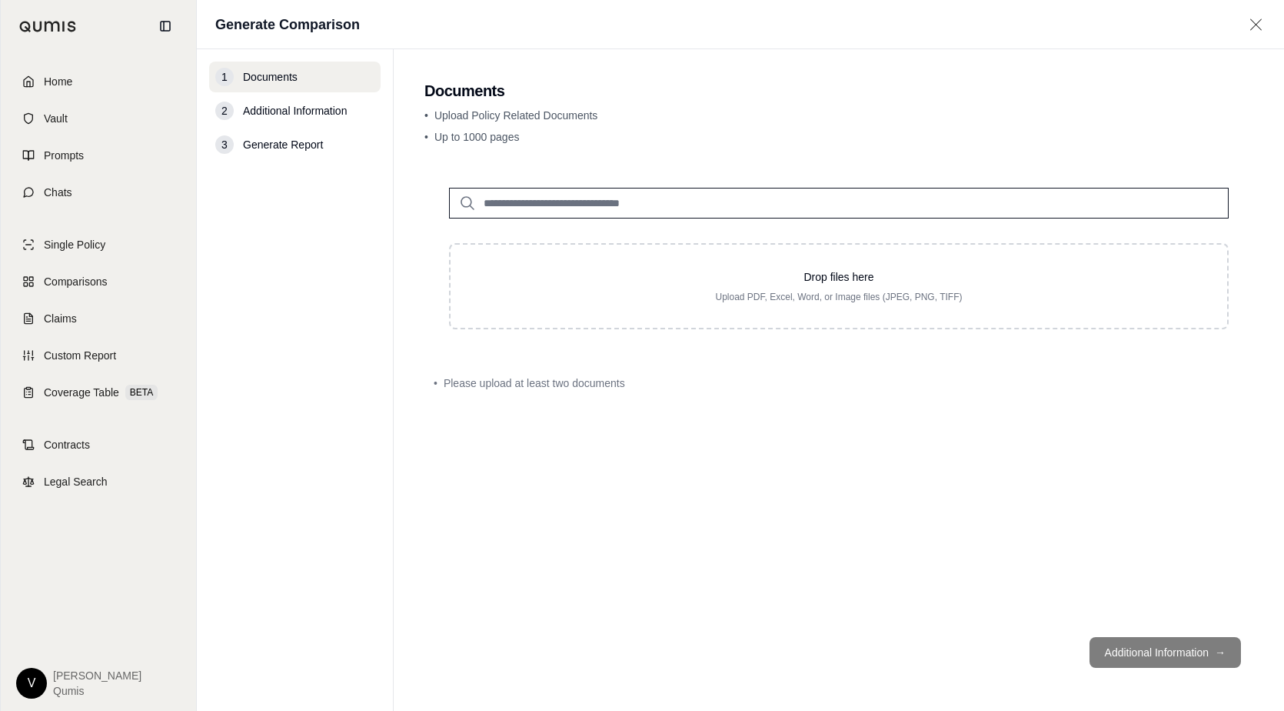
click at [566, 213] on input "search" at bounding box center [839, 203] width 780 height 31
type input "*"
click at [597, 258] on div "Canopius Quote VT Industries.pdf #2 [DATE]" at bounding box center [839, 241] width 763 height 44
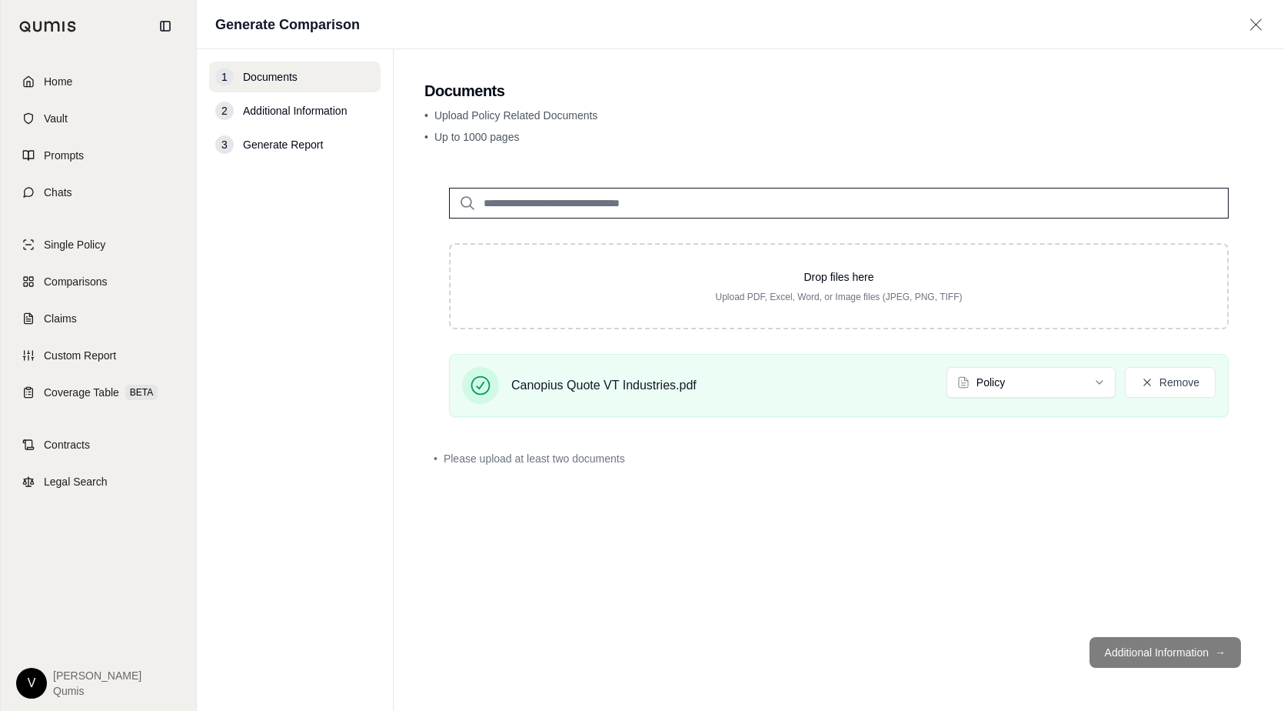
click at [621, 205] on input "search" at bounding box center [839, 203] width 780 height 31
type input "*"
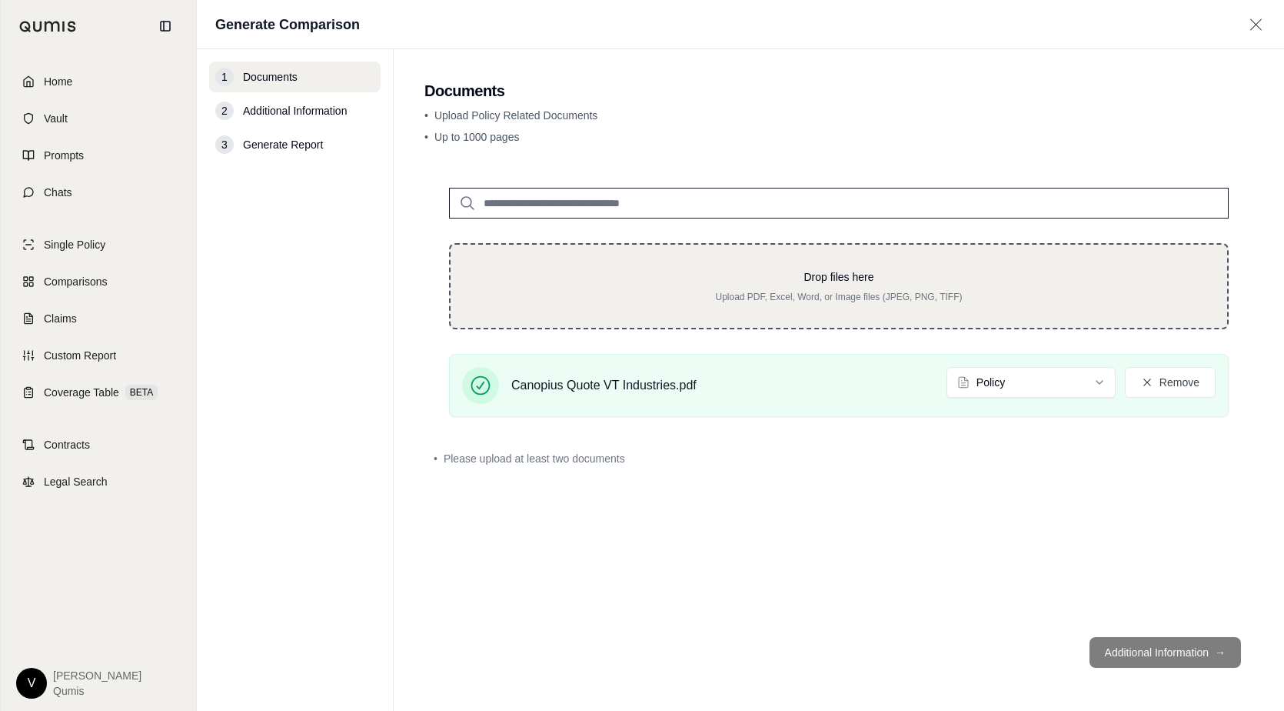
click at [795, 308] on div "Drop files here Upload PDF, Excel, Word, or Image files (JPEG, PNG, TIFF)" at bounding box center [839, 286] width 780 height 86
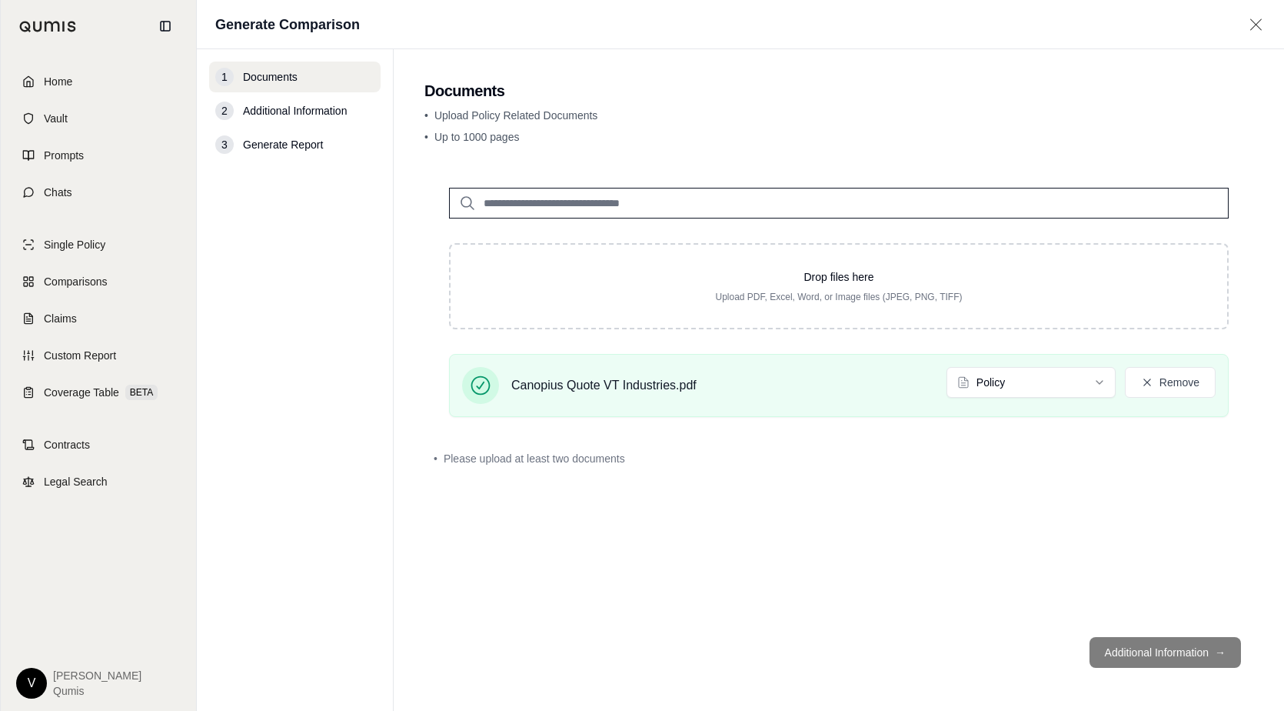
type input "**********"
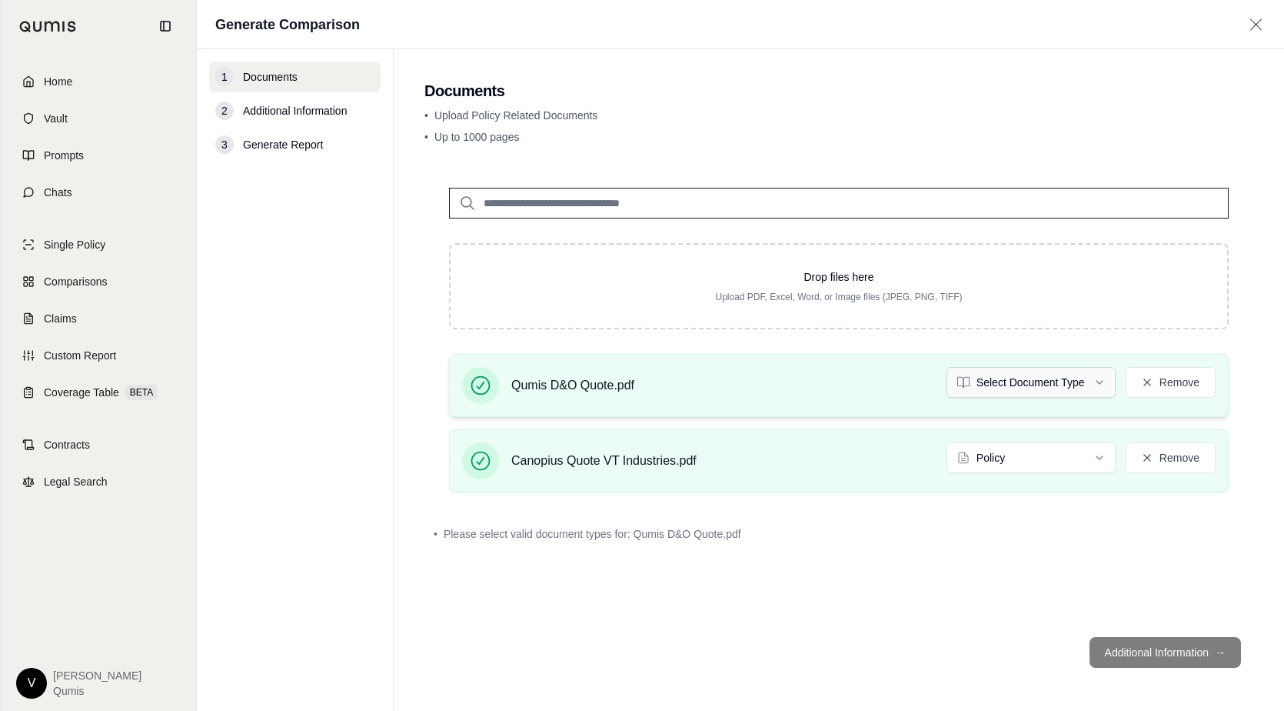
click at [1002, 381] on html "Home Vault Prompts Chats Single Policy Comparisons Claims Custom Report Coverag…" at bounding box center [642, 355] width 1284 height 711
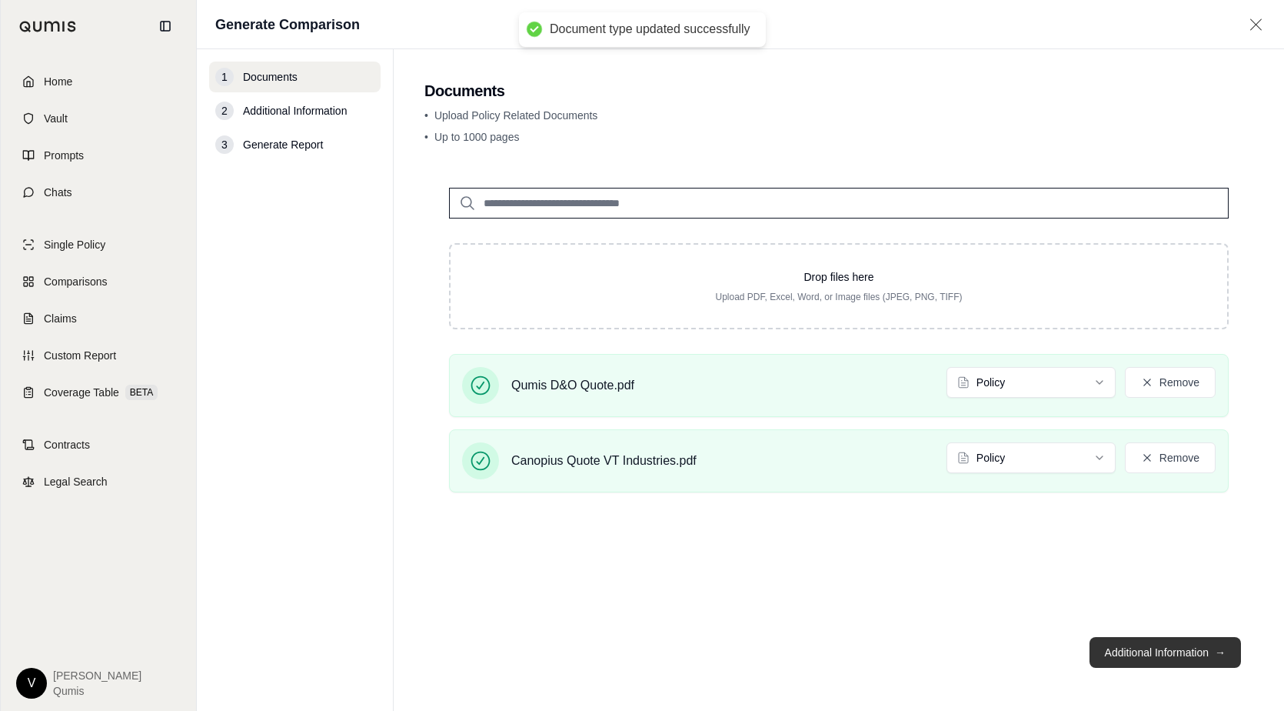
click at [1127, 652] on button "Additional Information →" at bounding box center [1165, 652] width 151 height 31
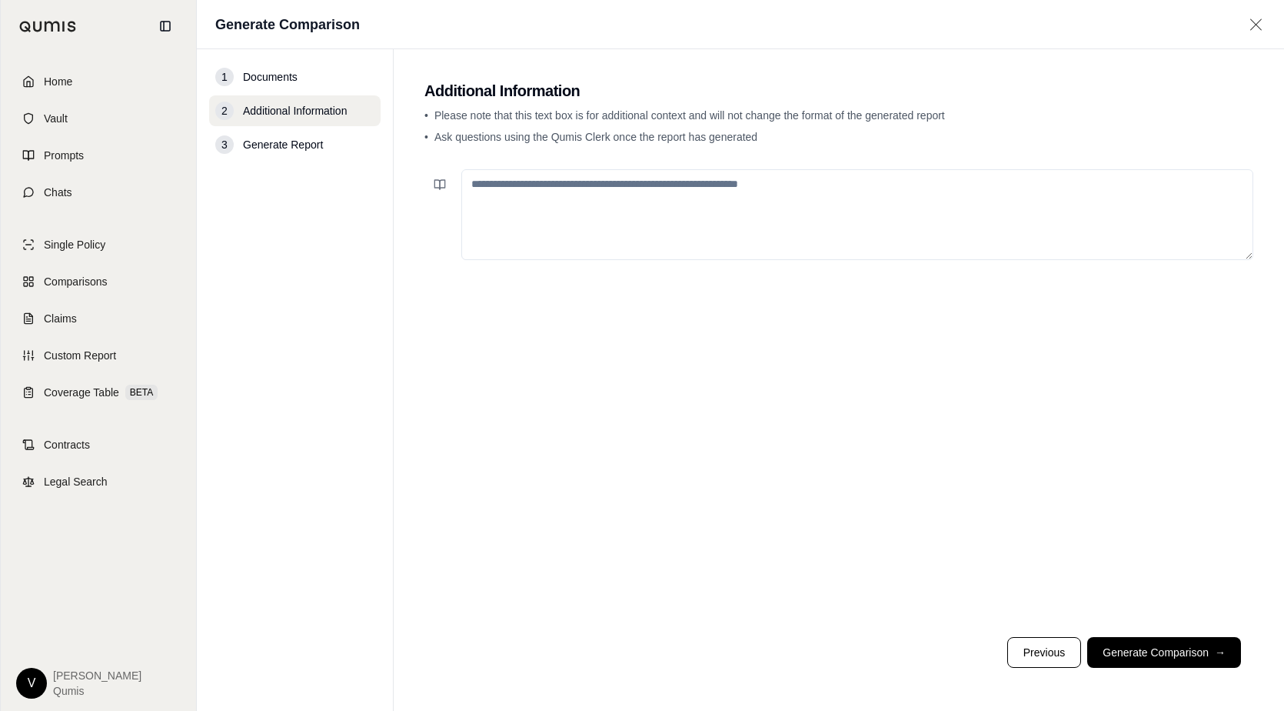
click at [708, 200] on textarea at bounding box center [857, 214] width 792 height 91
click at [1180, 651] on button "Generate Comparison →" at bounding box center [1164, 652] width 154 height 31
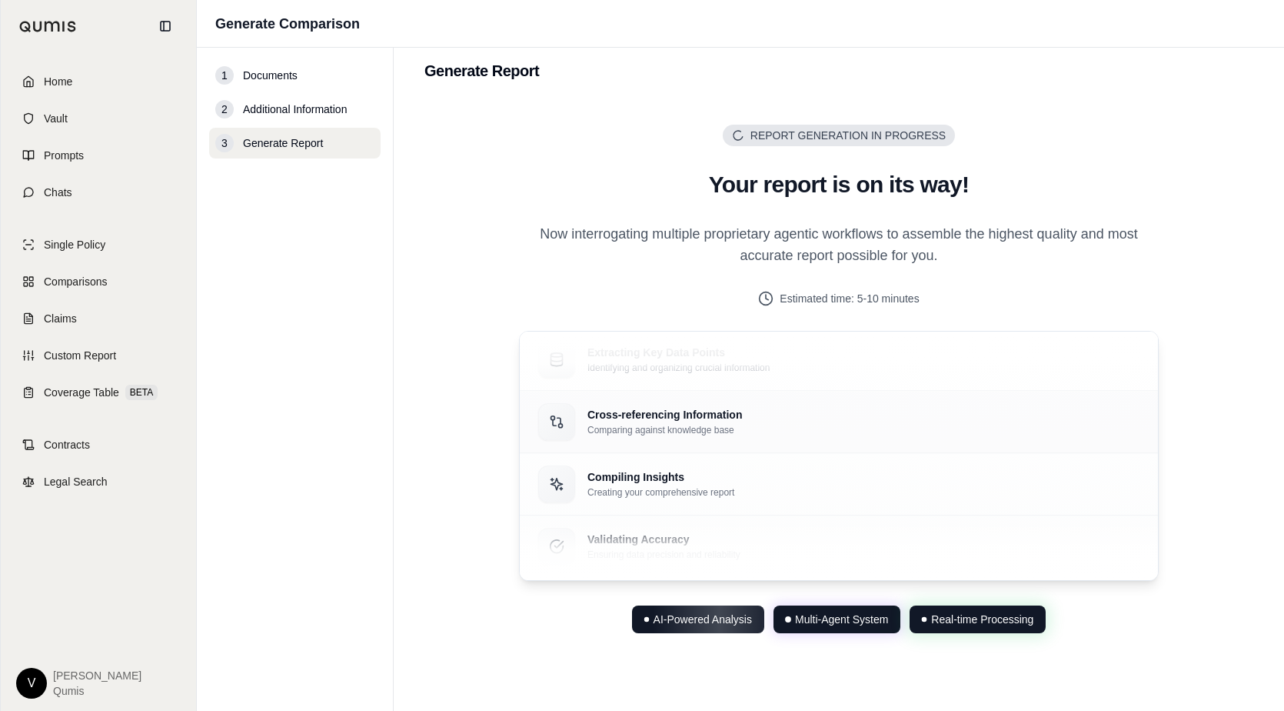
scroll to position [21, 0]
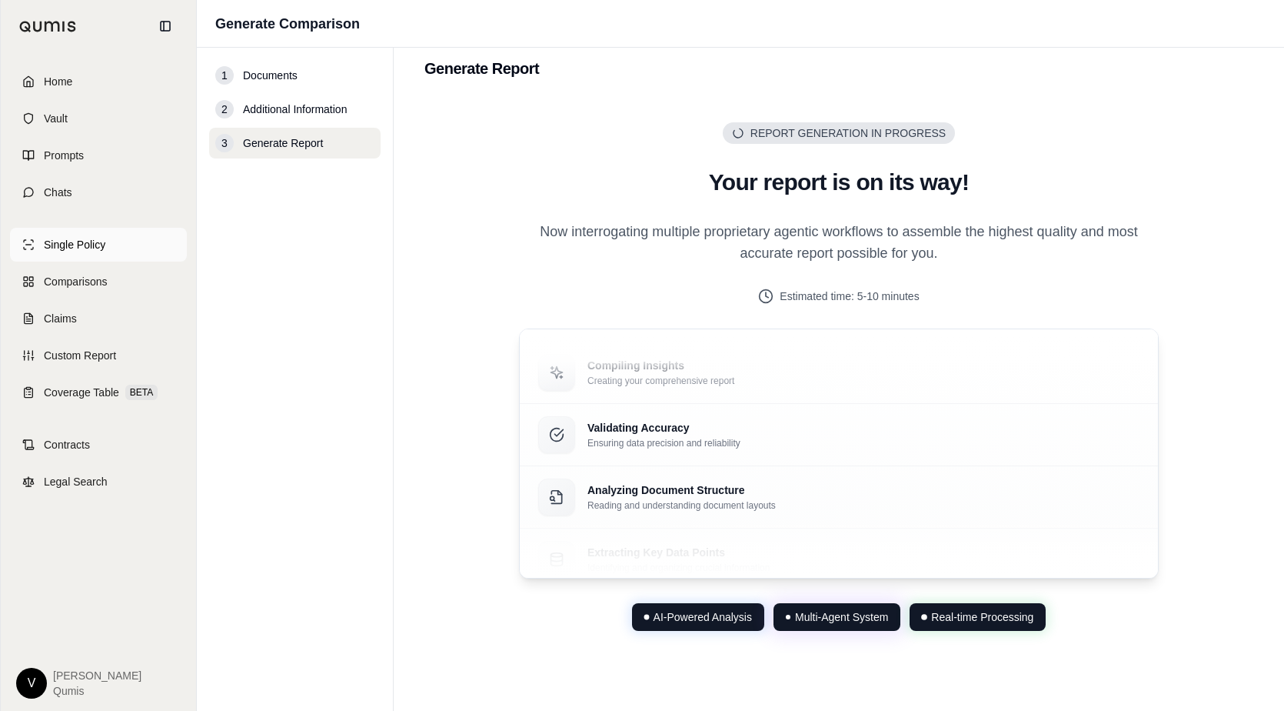
click at [105, 241] on link "Single Policy" at bounding box center [98, 245] width 177 height 34
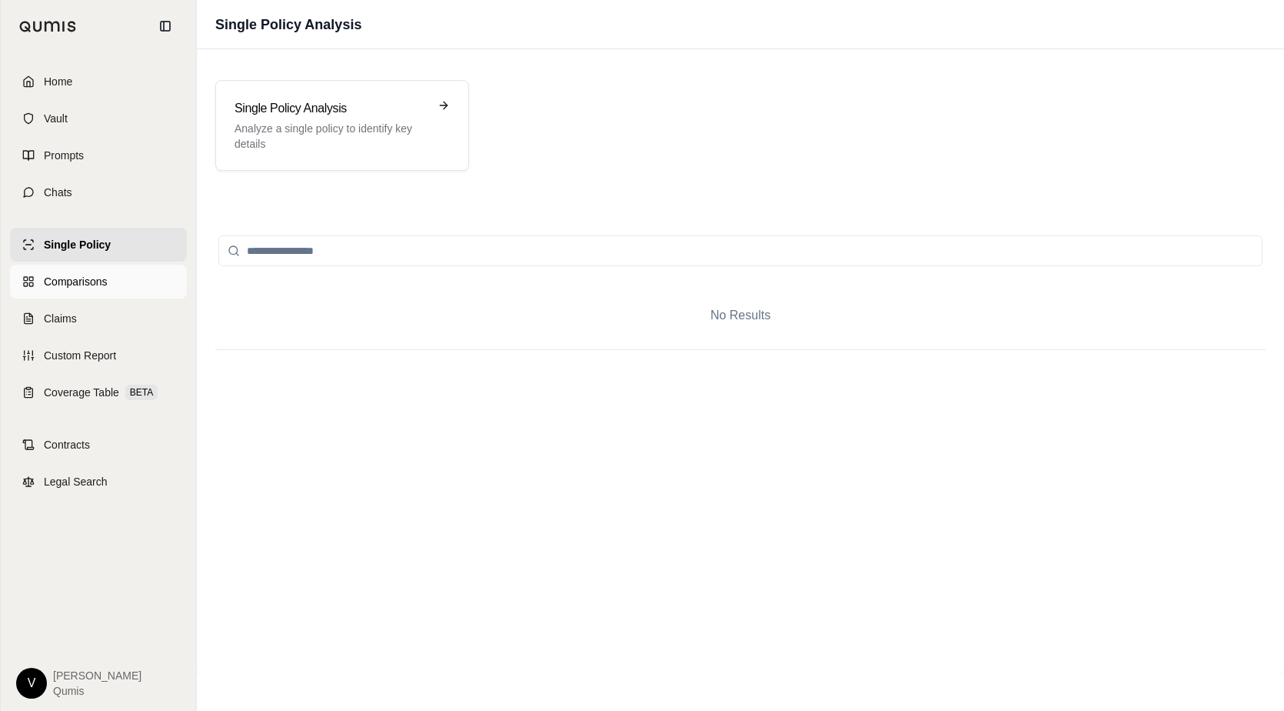
click at [100, 295] on link "Comparisons" at bounding box center [98, 282] width 177 height 34
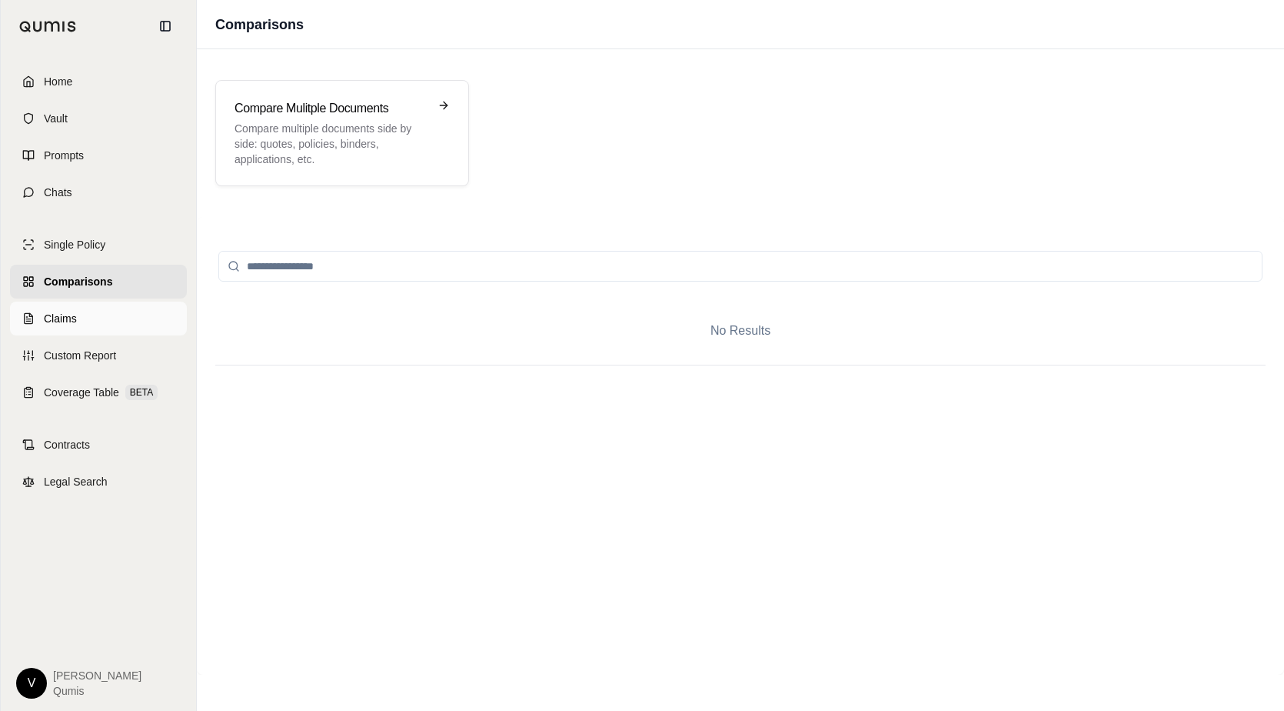
click at [96, 324] on link "Claims" at bounding box center [98, 318] width 177 height 34
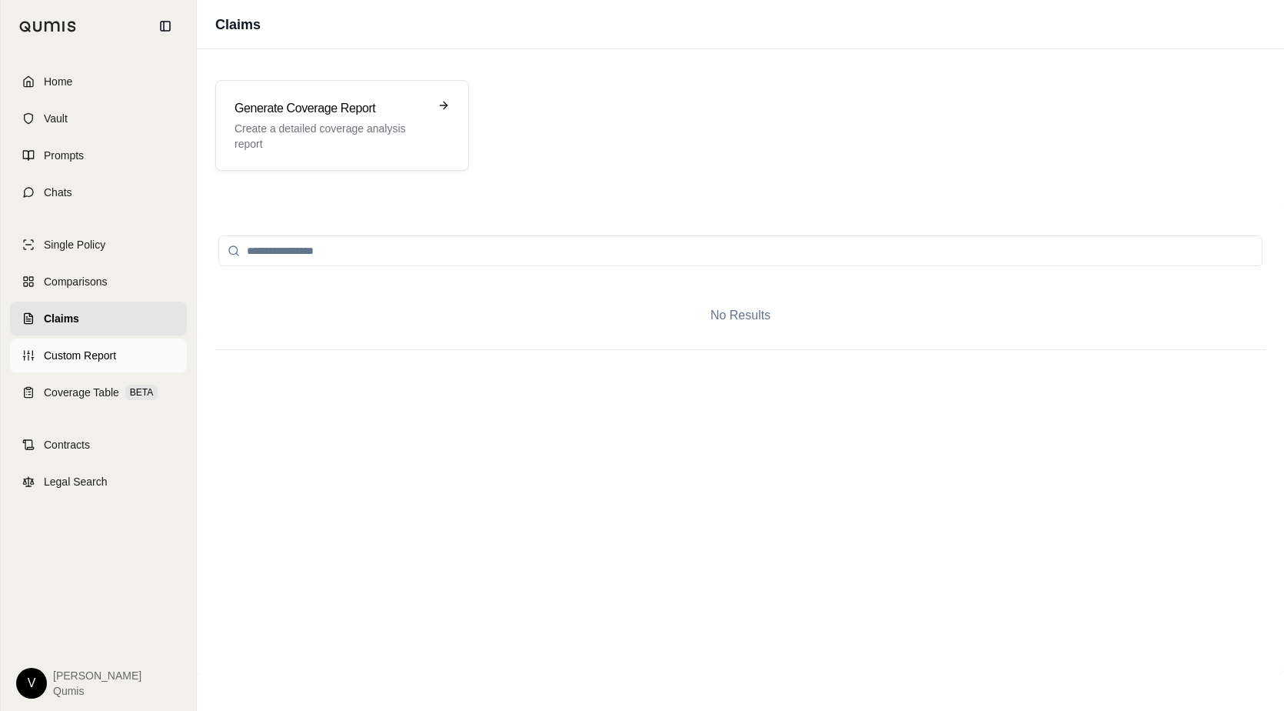
click at [97, 355] on span "Custom Report" at bounding box center [80, 355] width 72 height 15
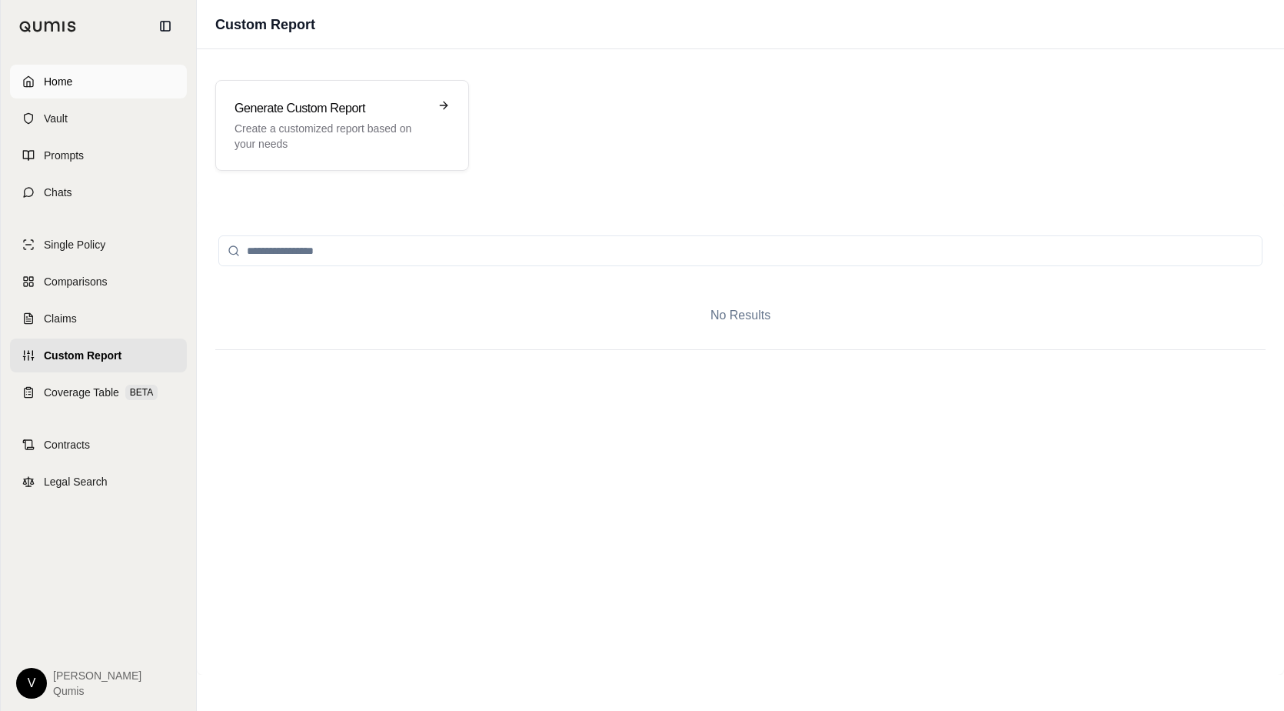
click at [82, 84] on link "Home" at bounding box center [98, 82] width 177 height 34
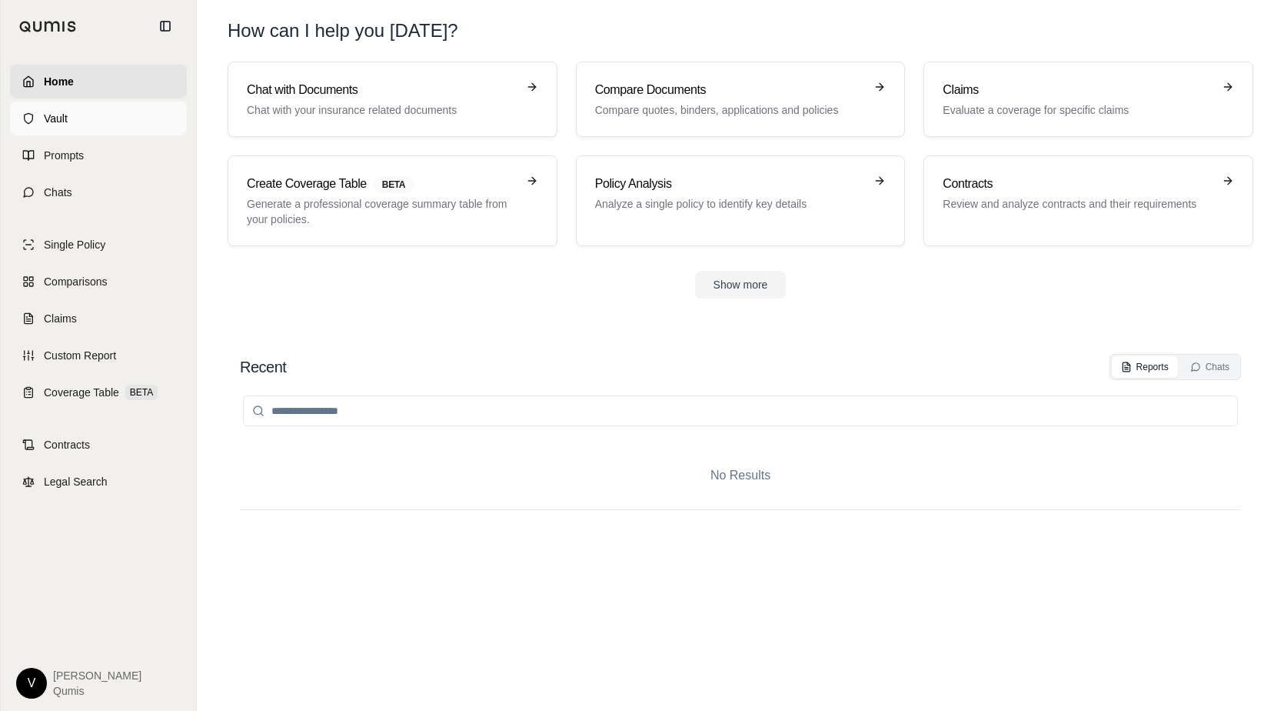
click at [108, 119] on link "Vault" at bounding box center [98, 119] width 177 height 34
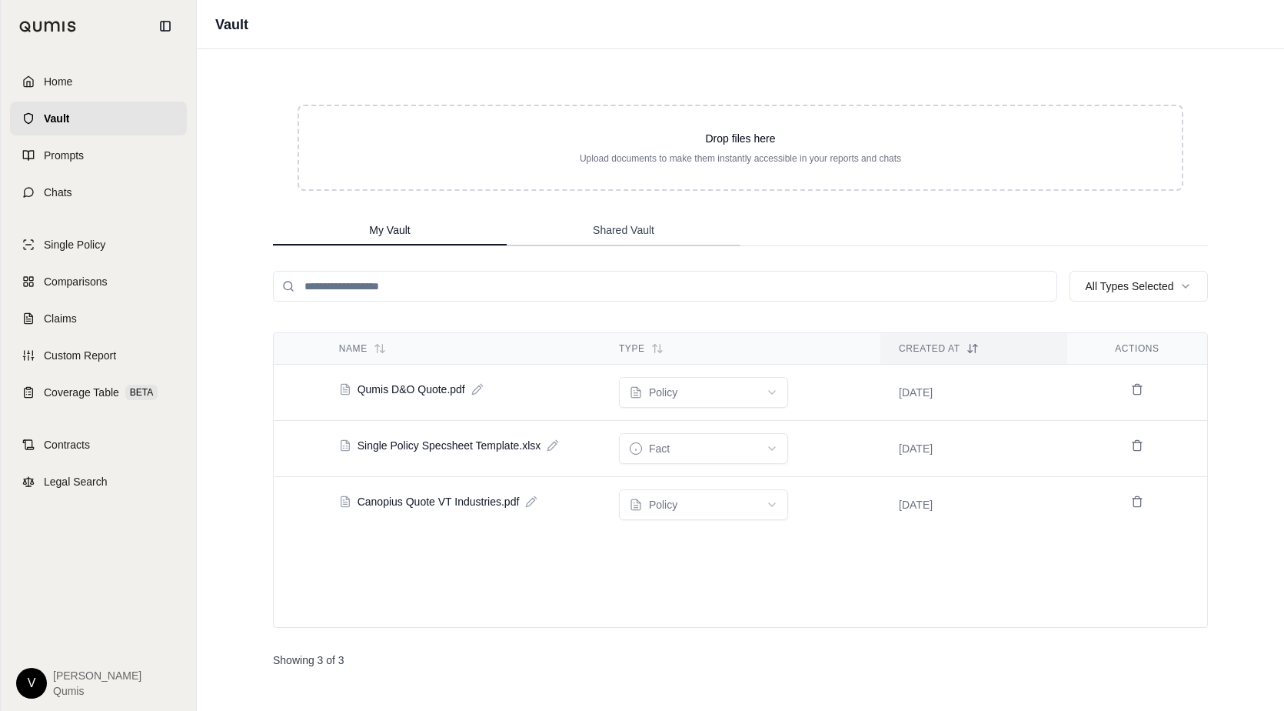
click at [649, 234] on span "Shared Vault" at bounding box center [624, 229] width 62 height 15
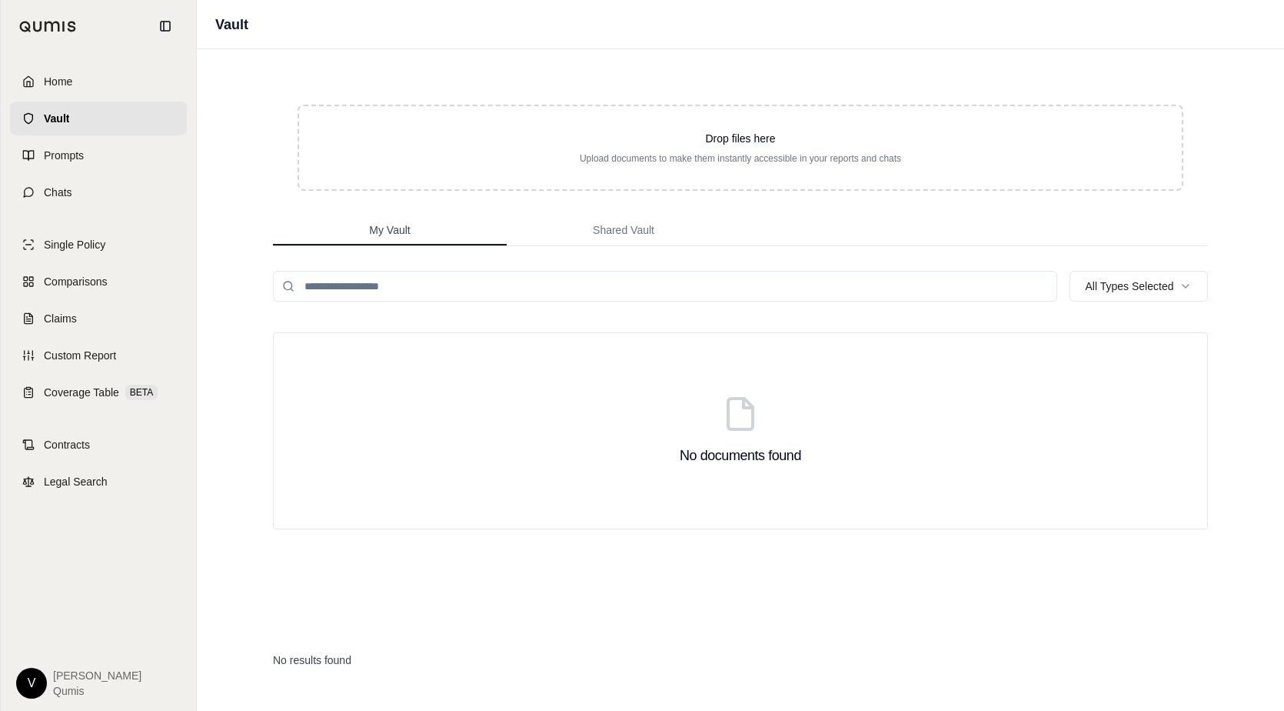
click at [398, 224] on span "My Vault" at bounding box center [389, 229] width 41 height 15
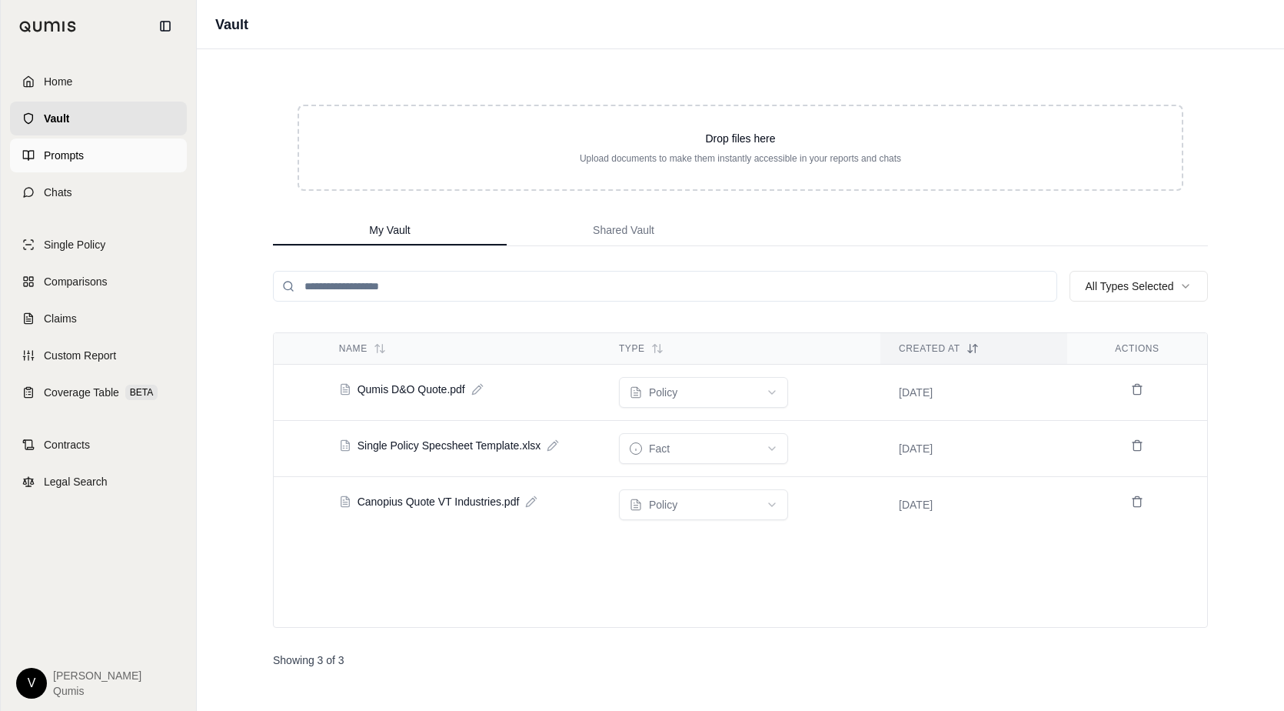
click at [88, 156] on link "Prompts" at bounding box center [98, 155] width 177 height 34
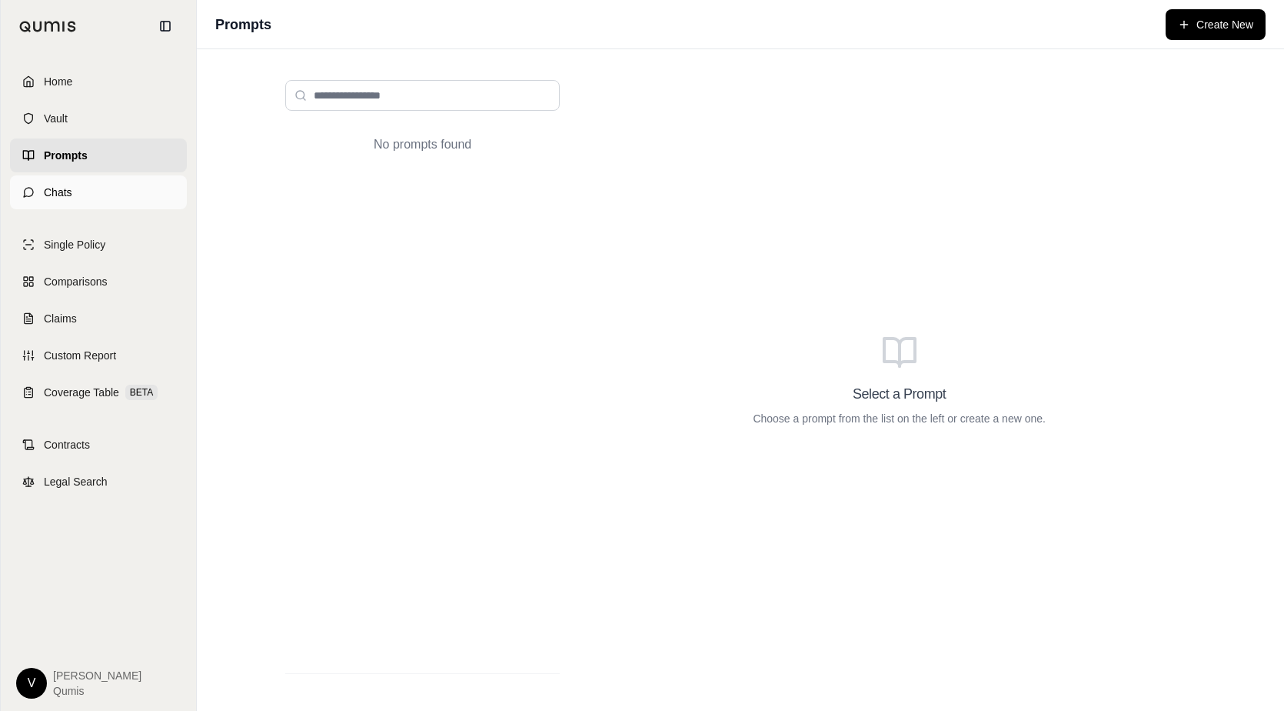
click at [88, 178] on link "Chats" at bounding box center [98, 192] width 177 height 34
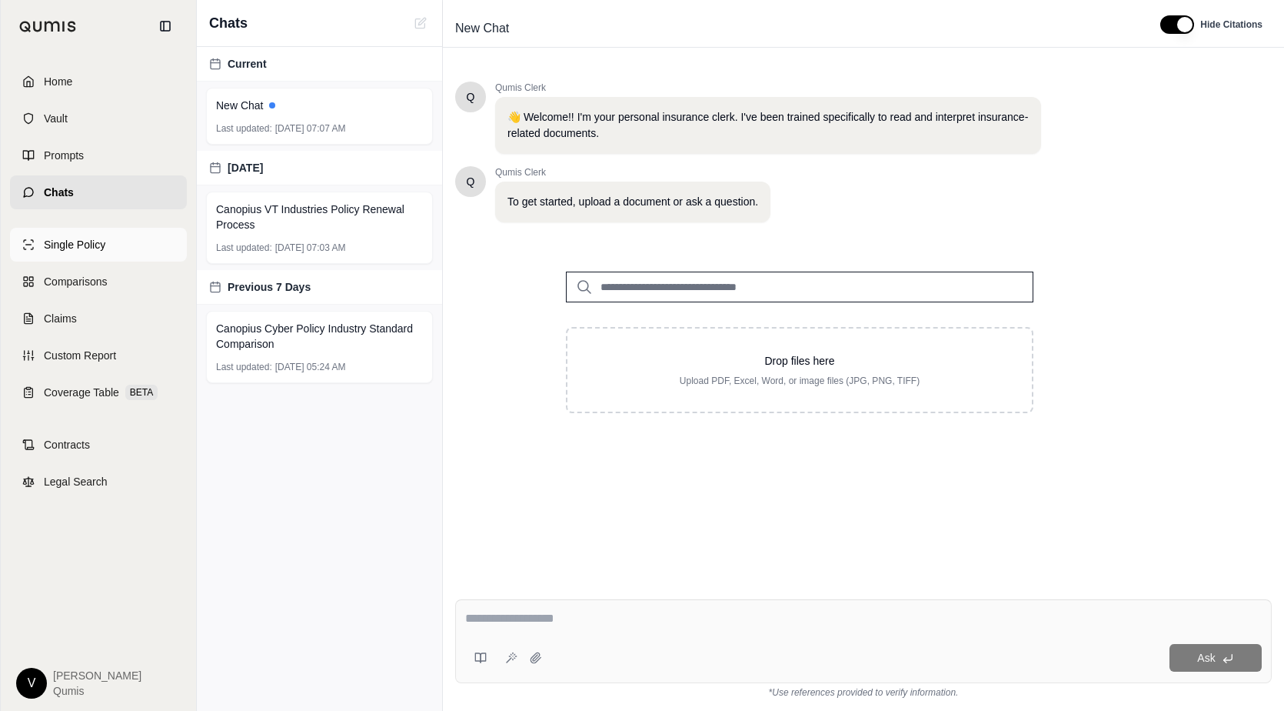
click at [96, 245] on span "Single Policy" at bounding box center [75, 244] width 62 height 15
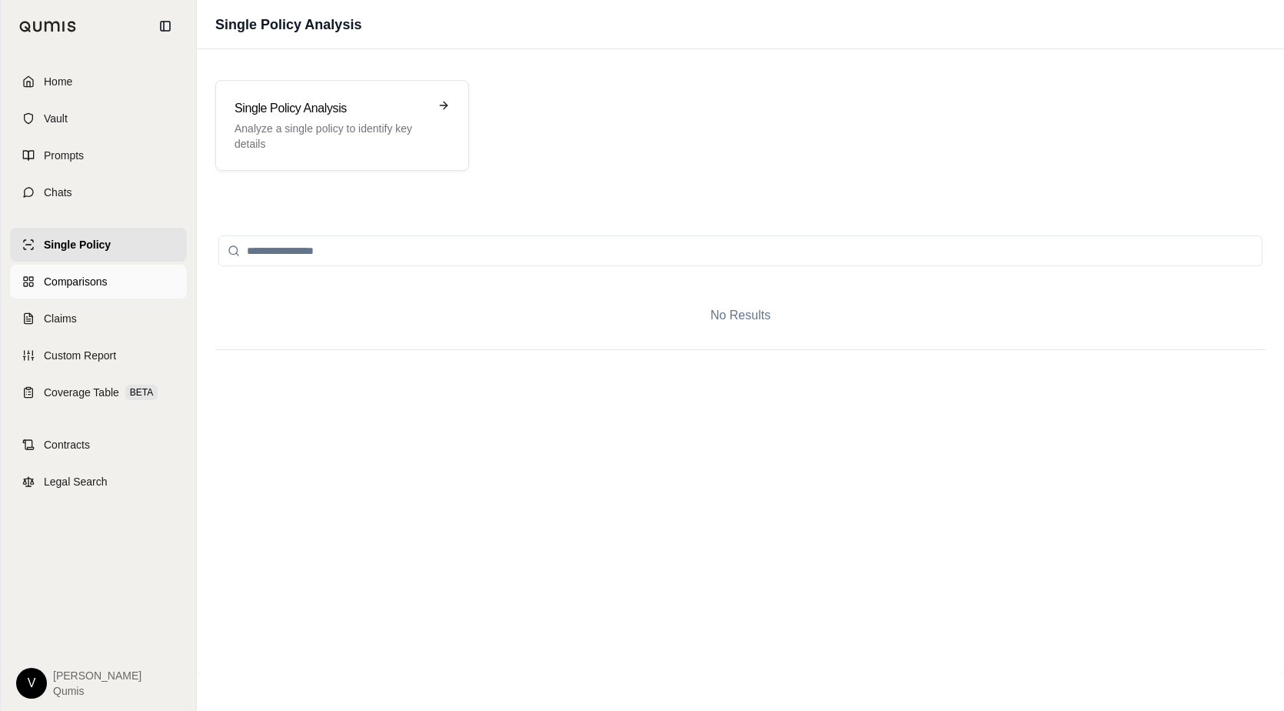
click at [95, 288] on span "Comparisons" at bounding box center [75, 281] width 63 height 15
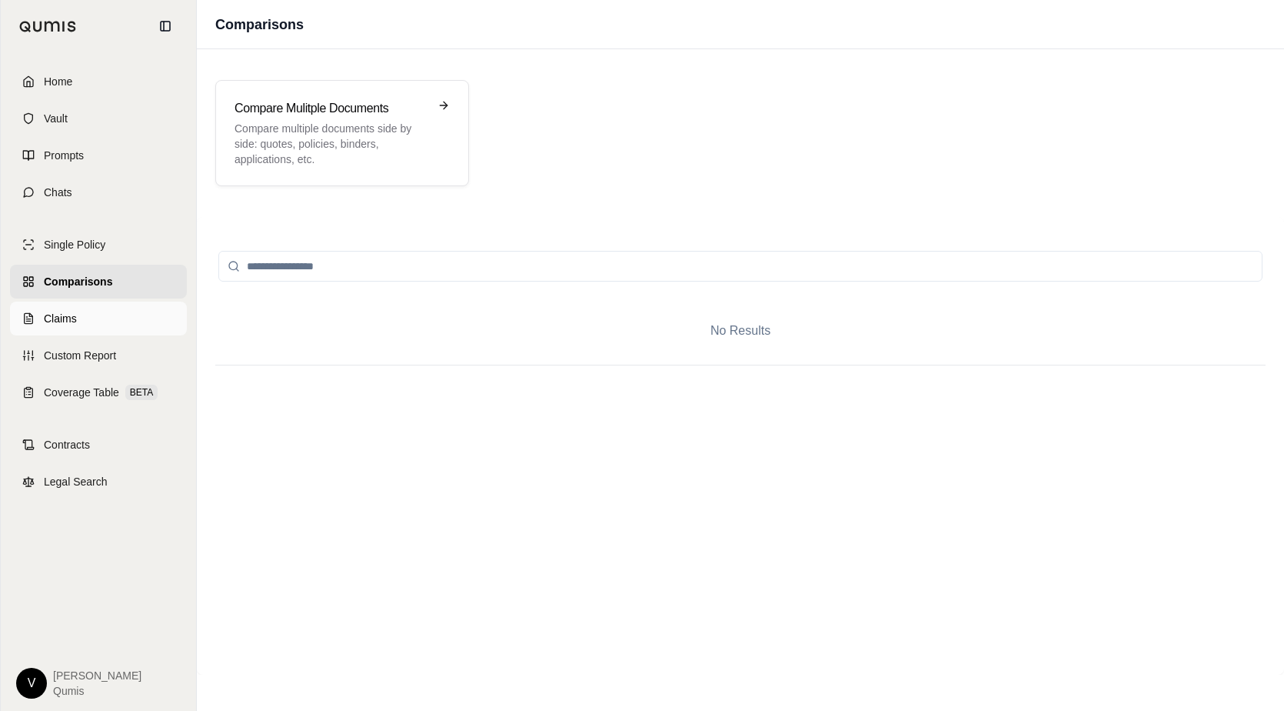
click at [98, 323] on link "Claims" at bounding box center [98, 318] width 177 height 34
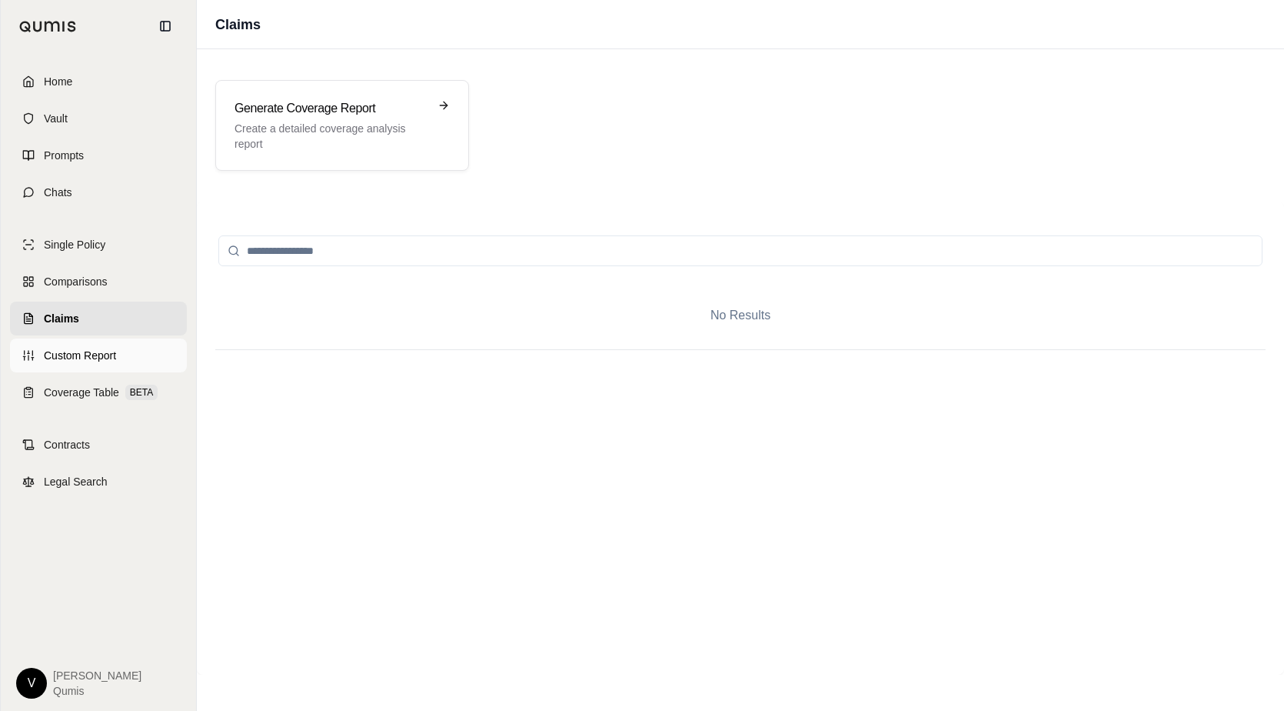
click at [102, 341] on link "Custom Report" at bounding box center [98, 355] width 177 height 34
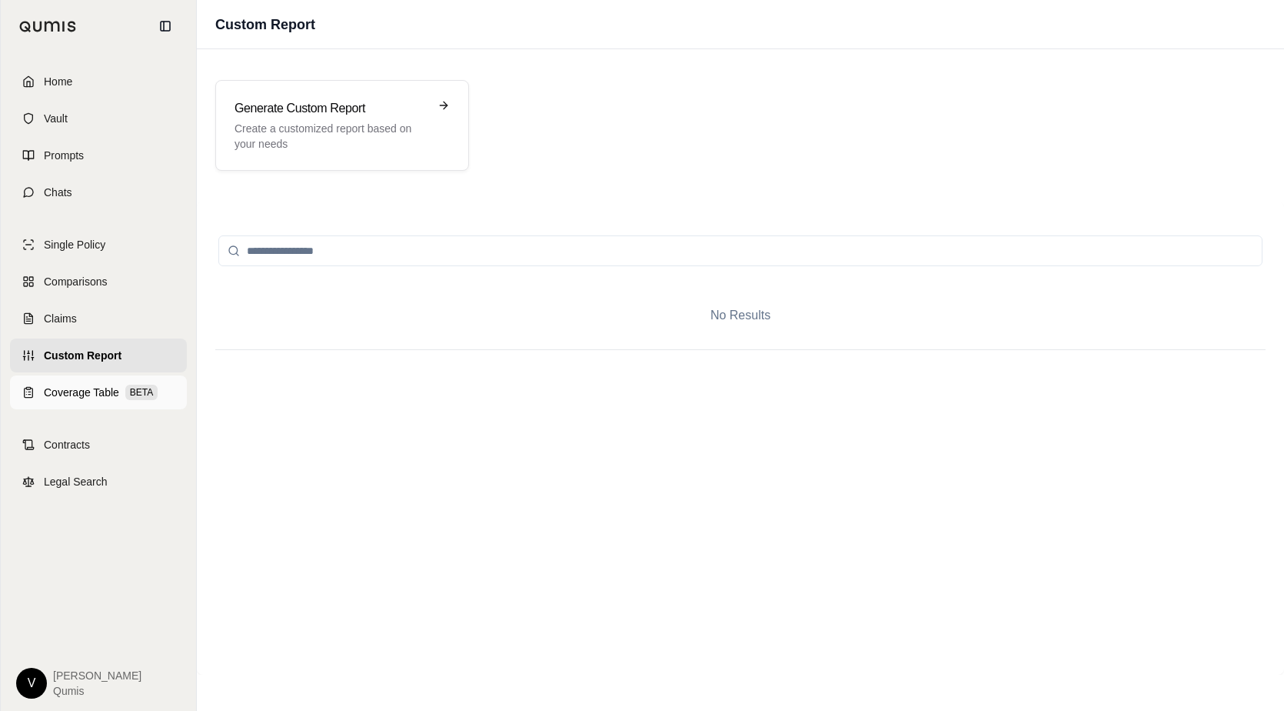
click at [106, 386] on span "Coverage Table" at bounding box center [81, 391] width 75 height 15
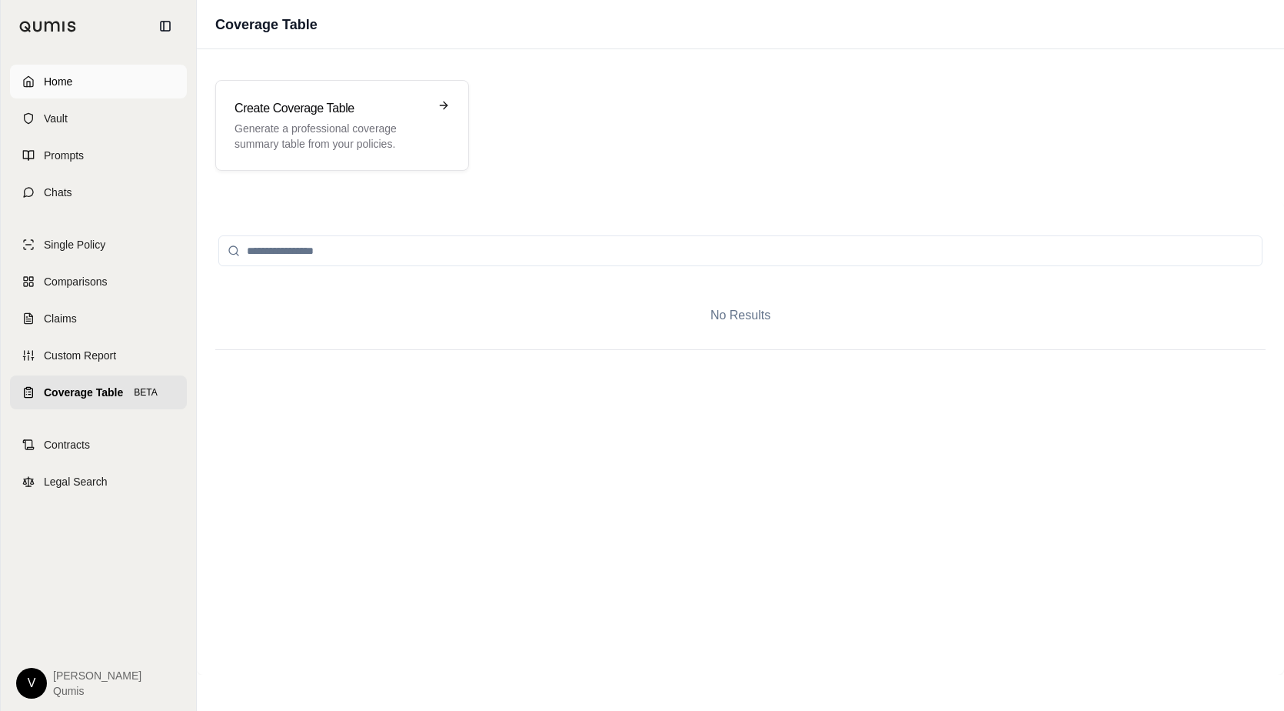
click at [101, 72] on link "Home" at bounding box center [98, 82] width 177 height 34
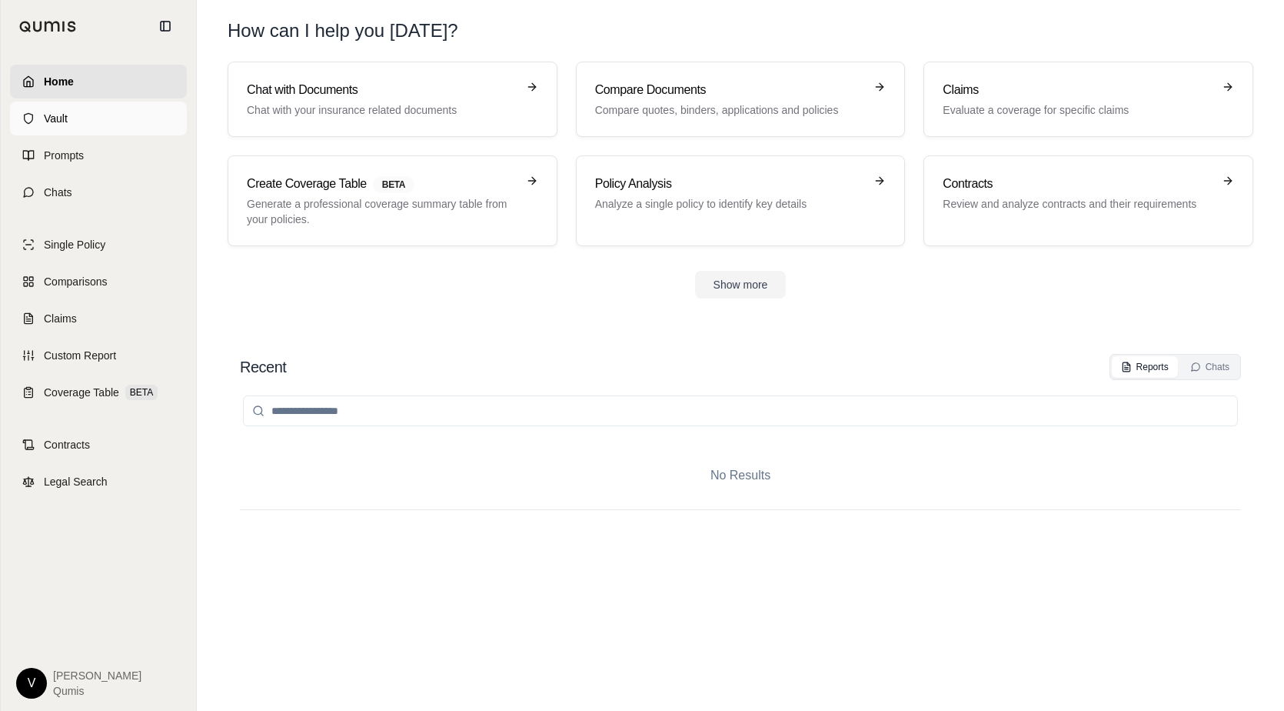
click at [98, 127] on link "Vault" at bounding box center [98, 119] width 177 height 34
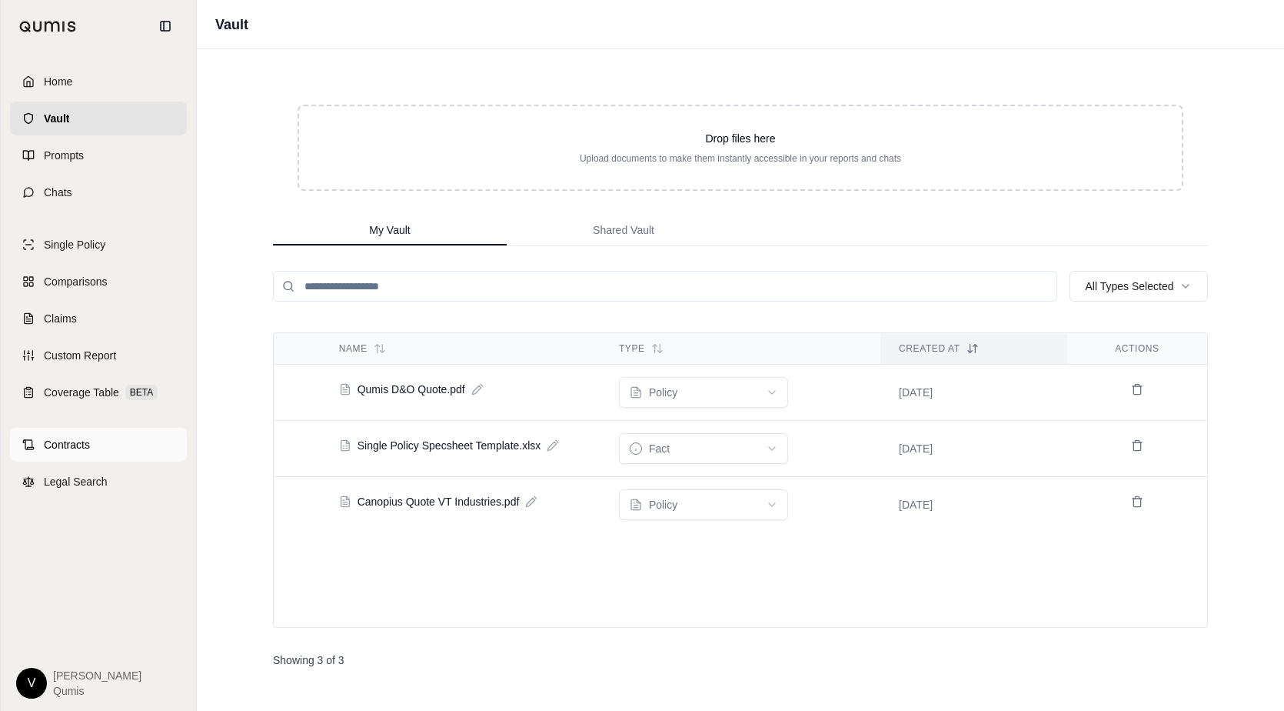
click at [95, 448] on link "Contracts" at bounding box center [98, 445] width 177 height 34
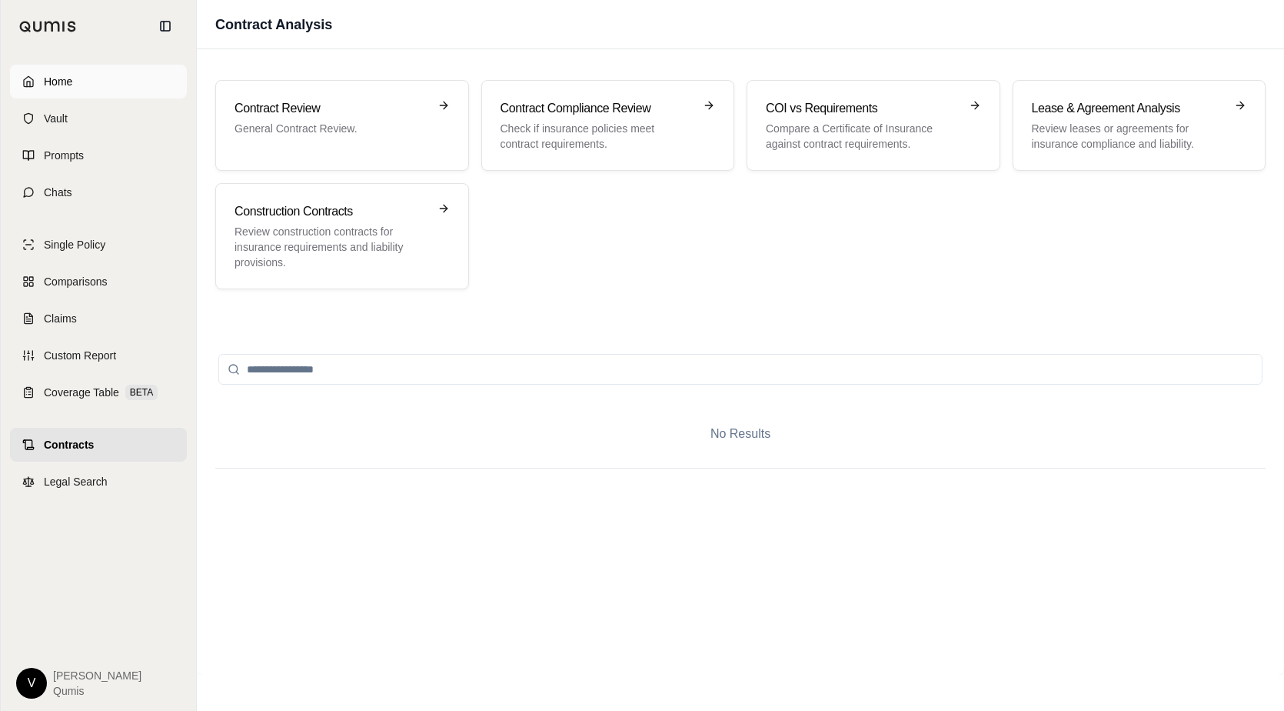
click at [97, 79] on link "Home" at bounding box center [98, 82] width 177 height 34
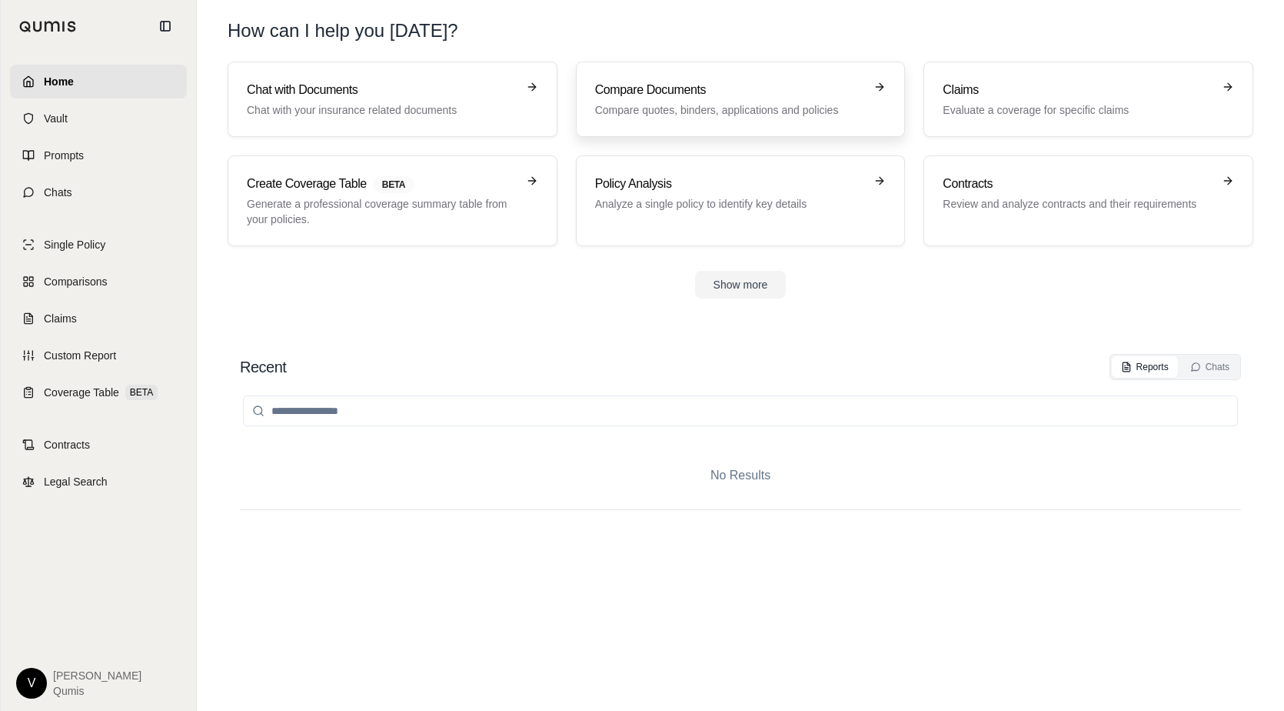
click at [576, 102] on link "Compare Documents Compare quotes, binders, applications and policies" at bounding box center [741, 99] width 330 height 75
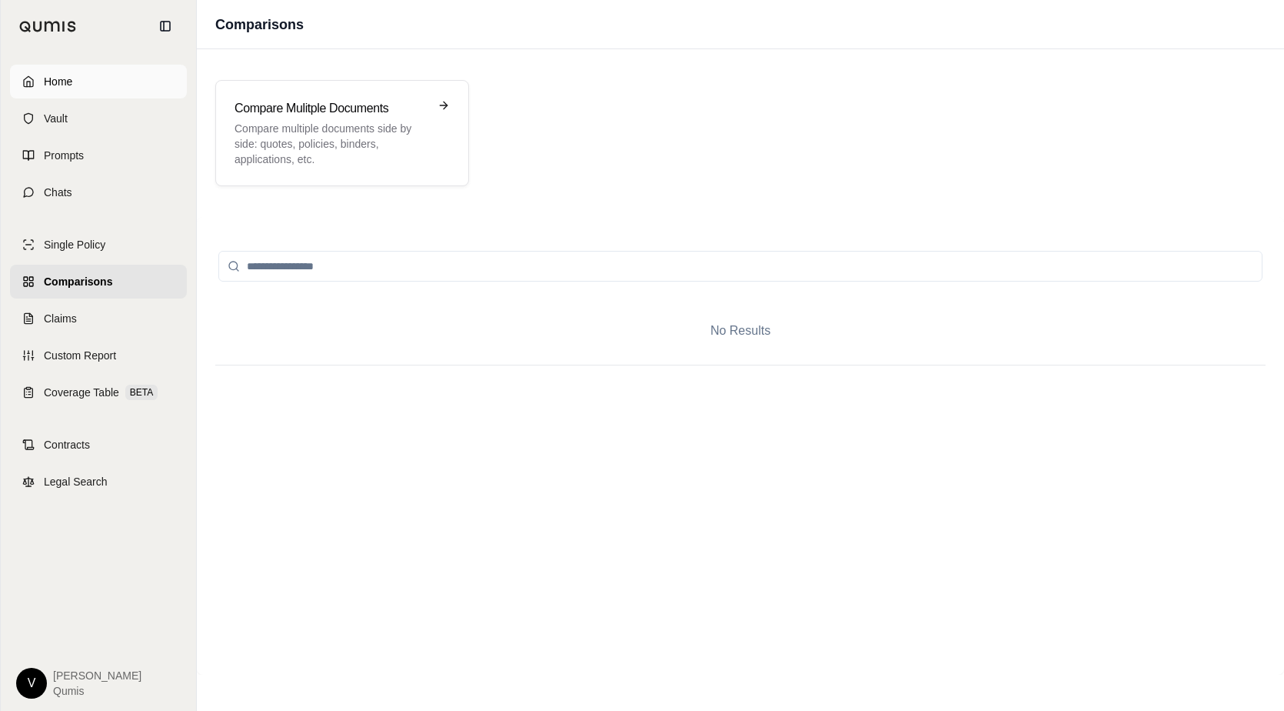
click at [72, 78] on link "Home" at bounding box center [98, 82] width 177 height 34
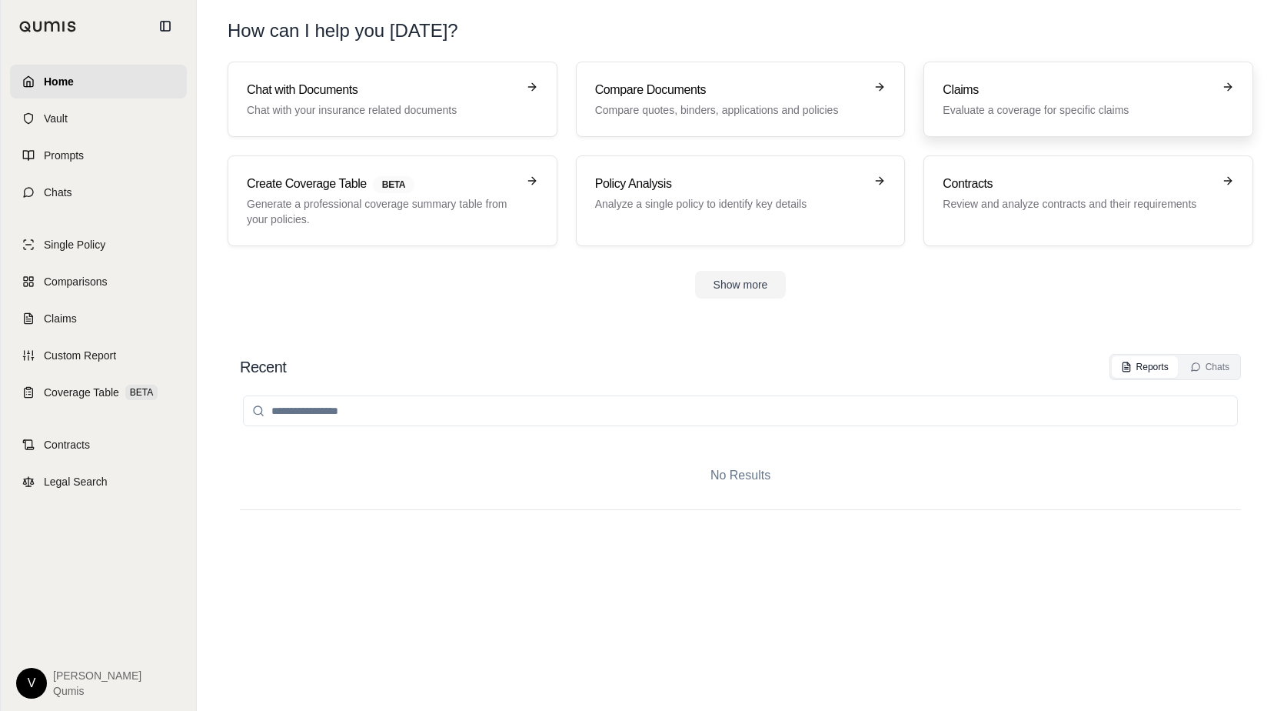
click at [979, 111] on p "Evaluate a coverage for specific claims" at bounding box center [1078, 109] width 270 height 15
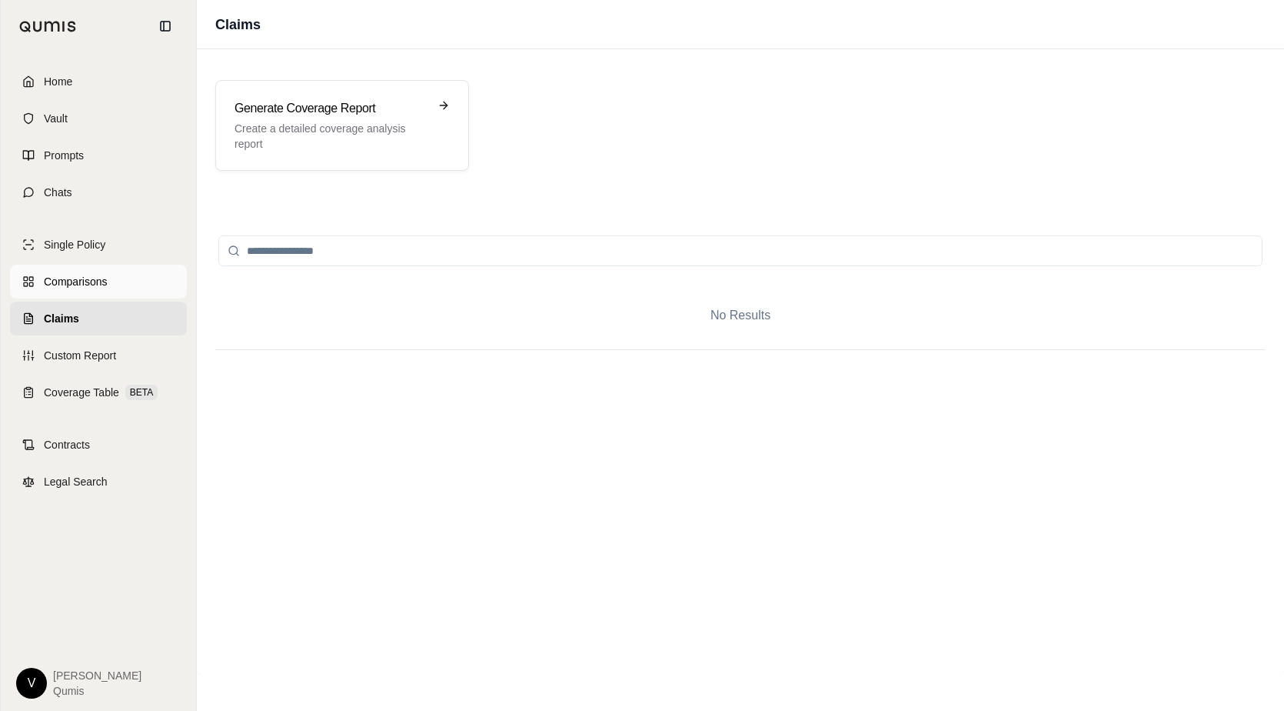
click at [90, 276] on span "Comparisons" at bounding box center [75, 281] width 63 height 15
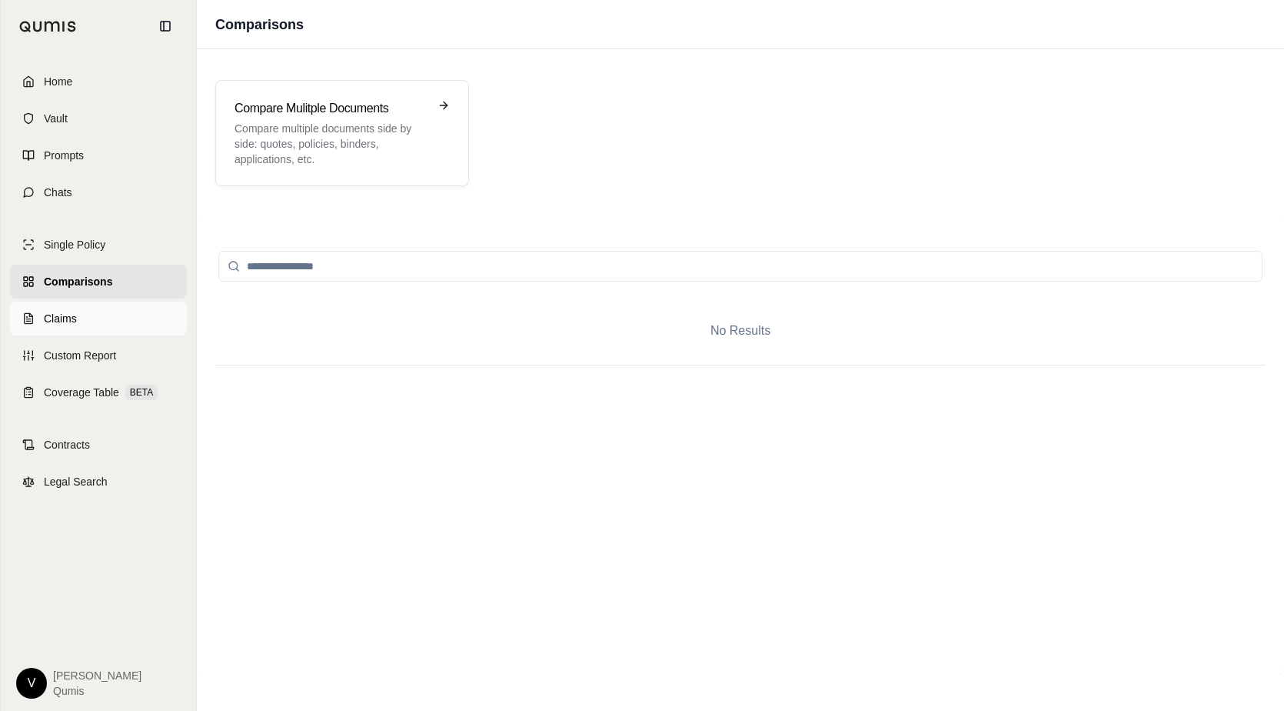
click at [116, 305] on link "Claims" at bounding box center [98, 318] width 177 height 34
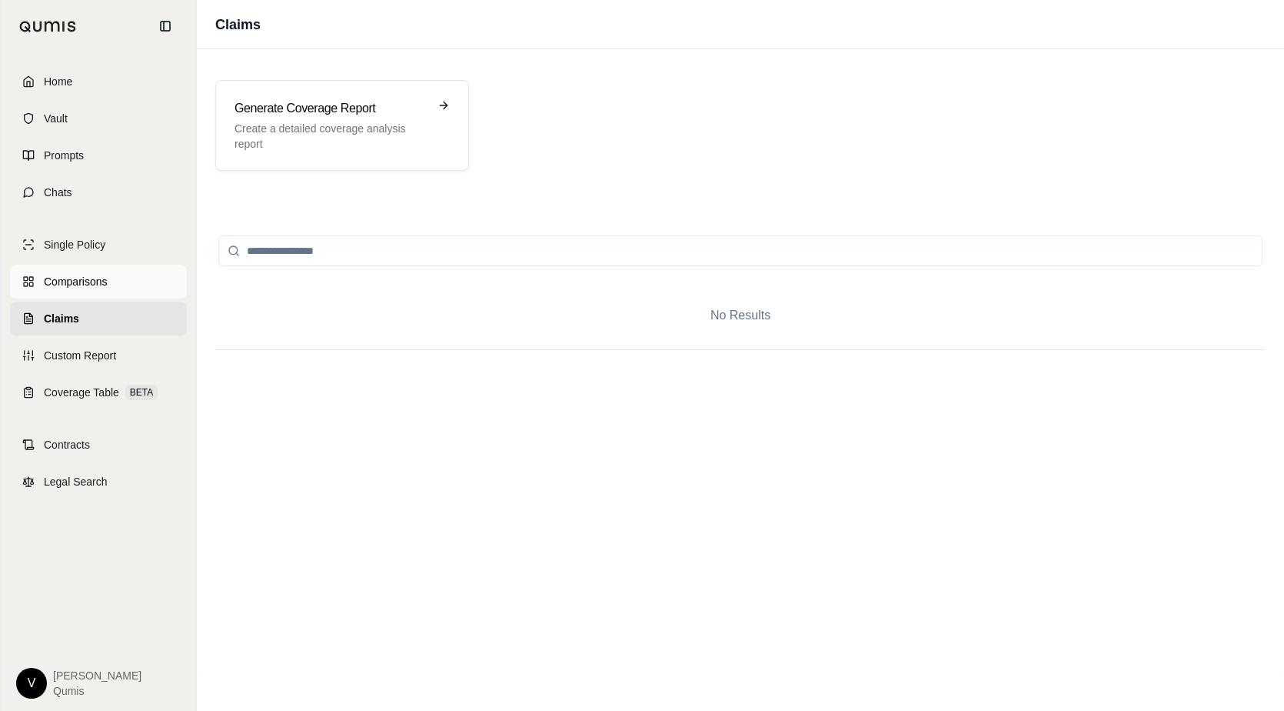
click at [110, 274] on link "Comparisons" at bounding box center [98, 282] width 177 height 34
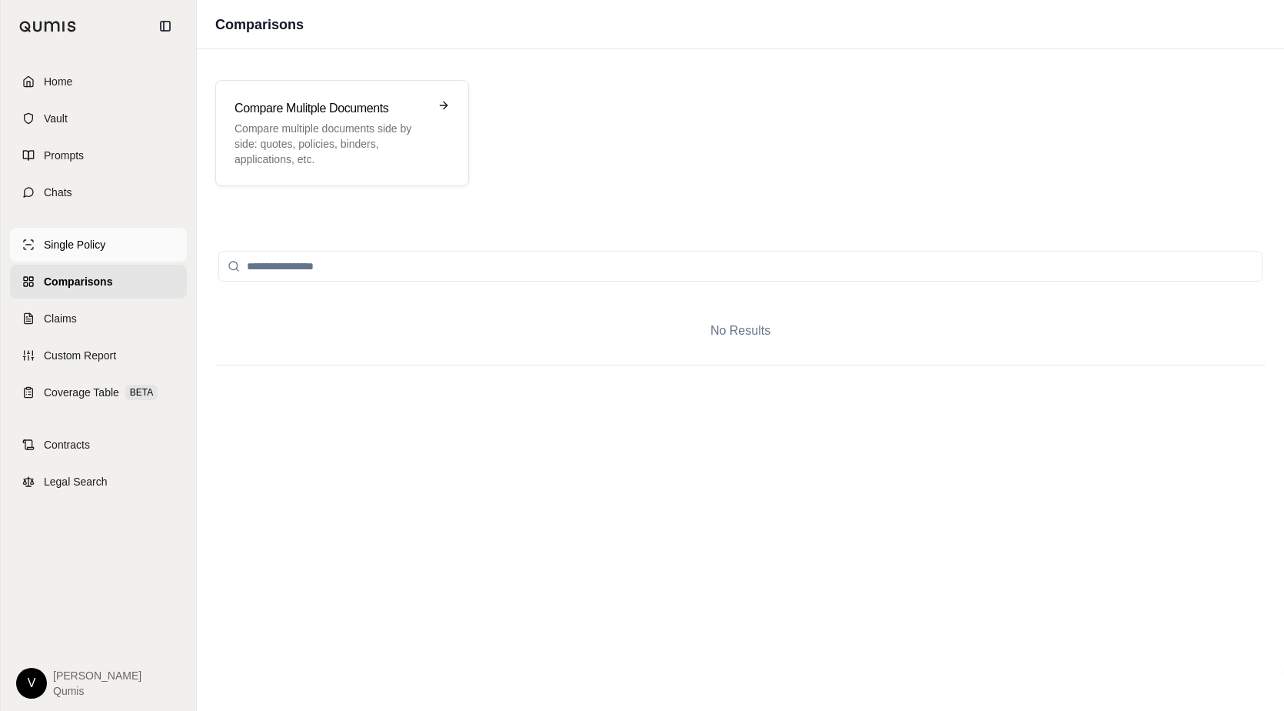
click at [111, 255] on link "Single Policy" at bounding box center [98, 245] width 177 height 34
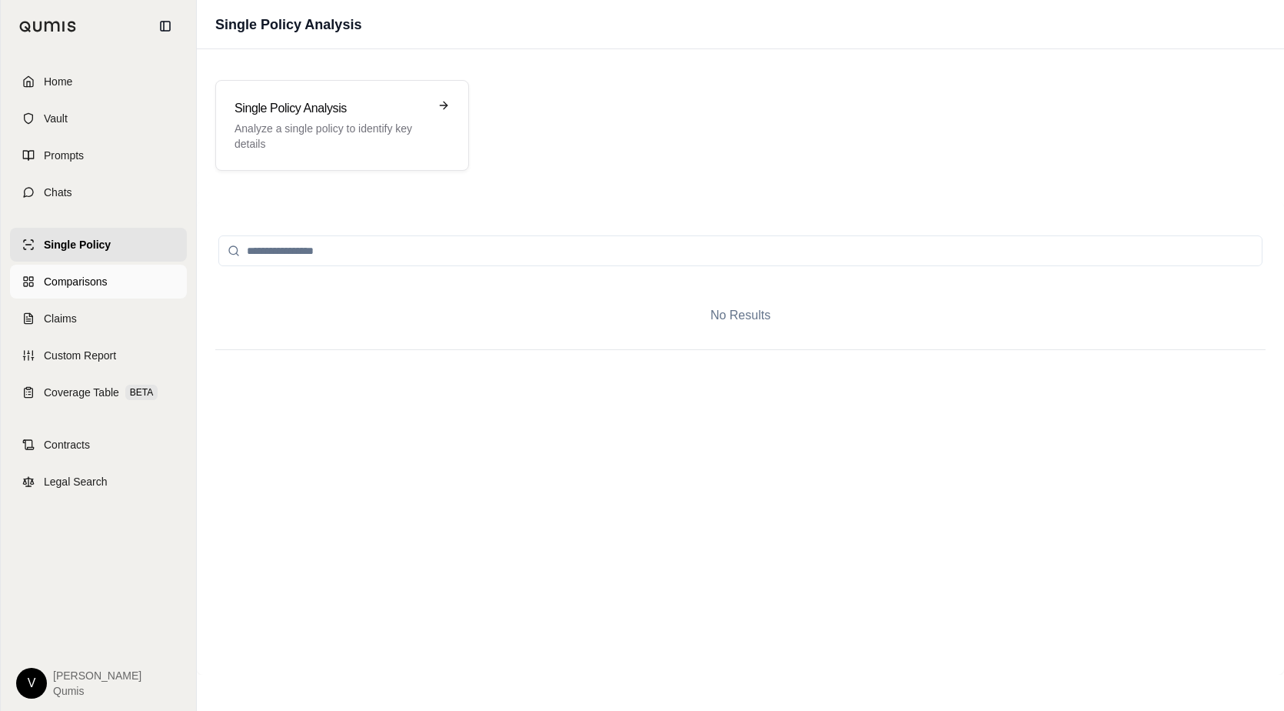
click at [110, 275] on link "Comparisons" at bounding box center [98, 282] width 177 height 34
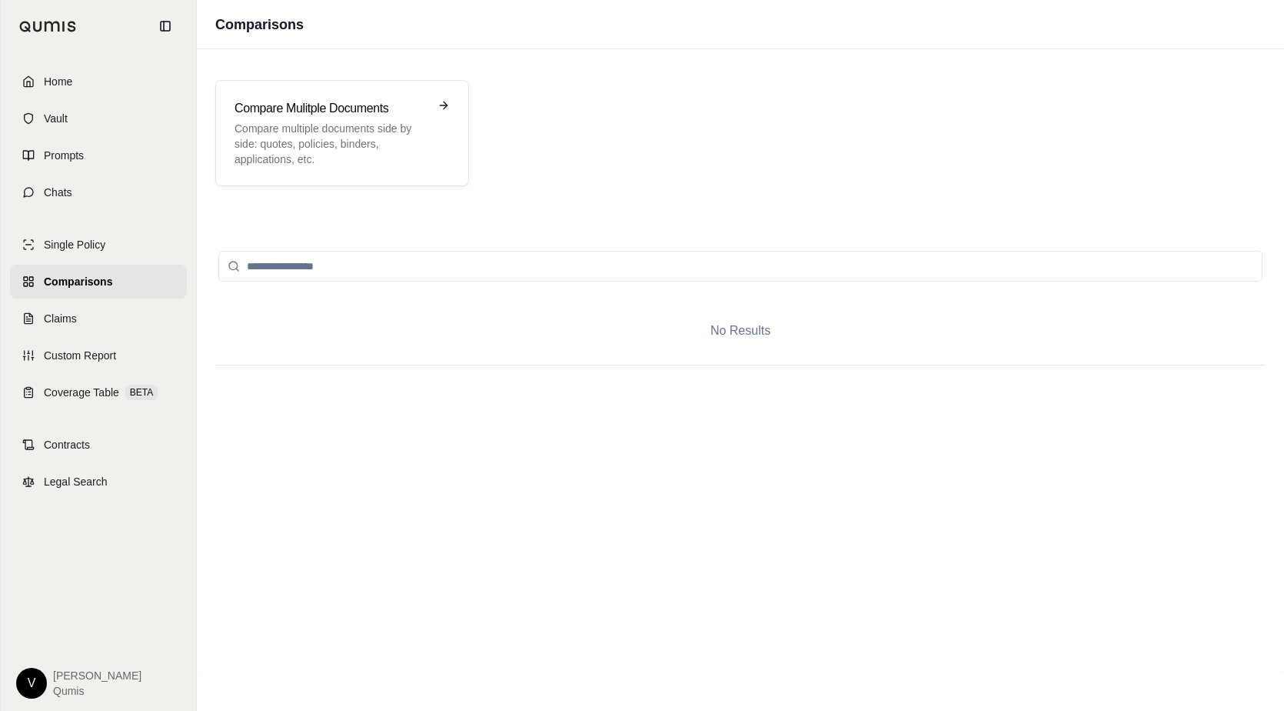
click at [105, 294] on link "Comparisons" at bounding box center [98, 282] width 177 height 34
click at [105, 309] on link "Claims" at bounding box center [98, 318] width 177 height 34
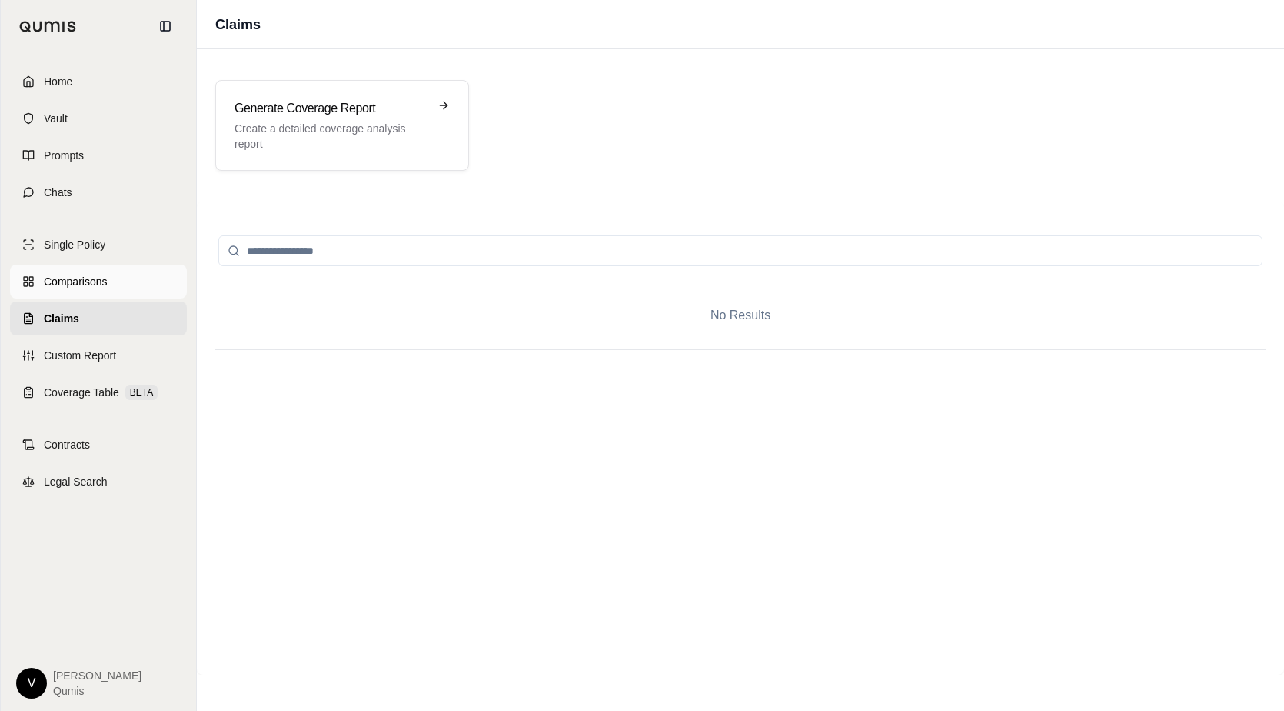
click at [105, 288] on span "Comparisons" at bounding box center [75, 281] width 63 height 15
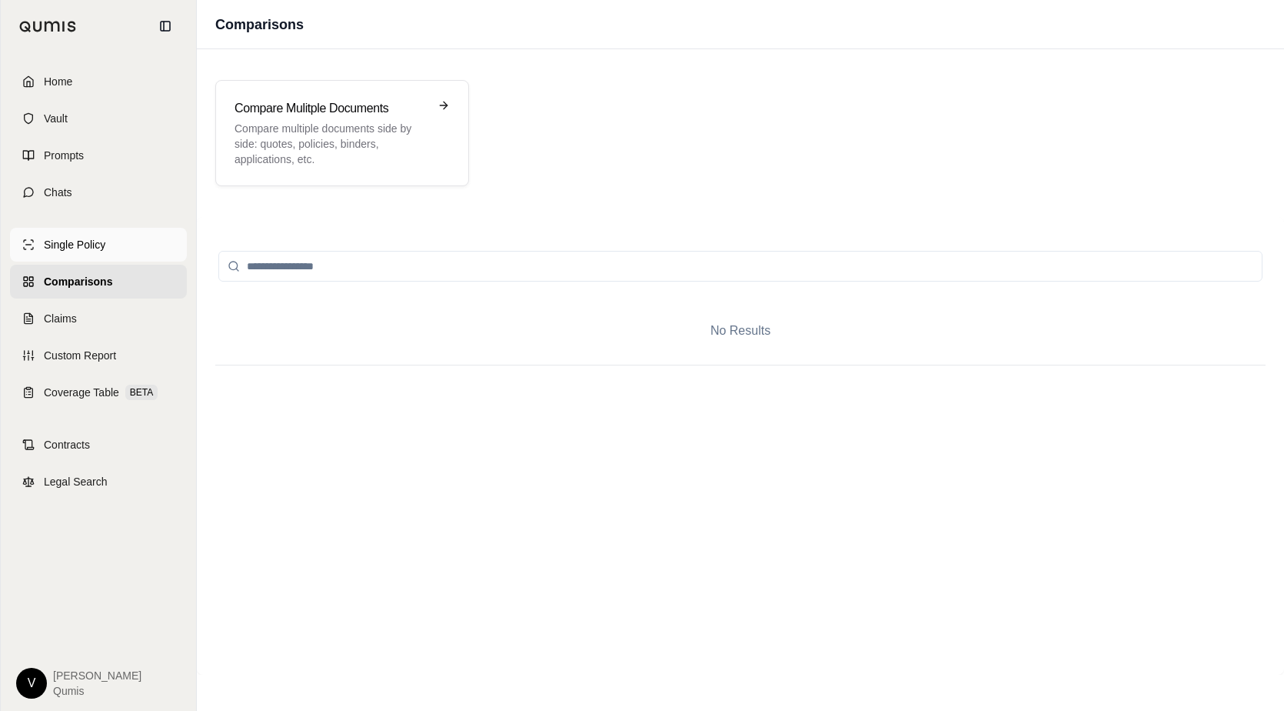
click at [105, 241] on span "Single Policy" at bounding box center [75, 244] width 62 height 15
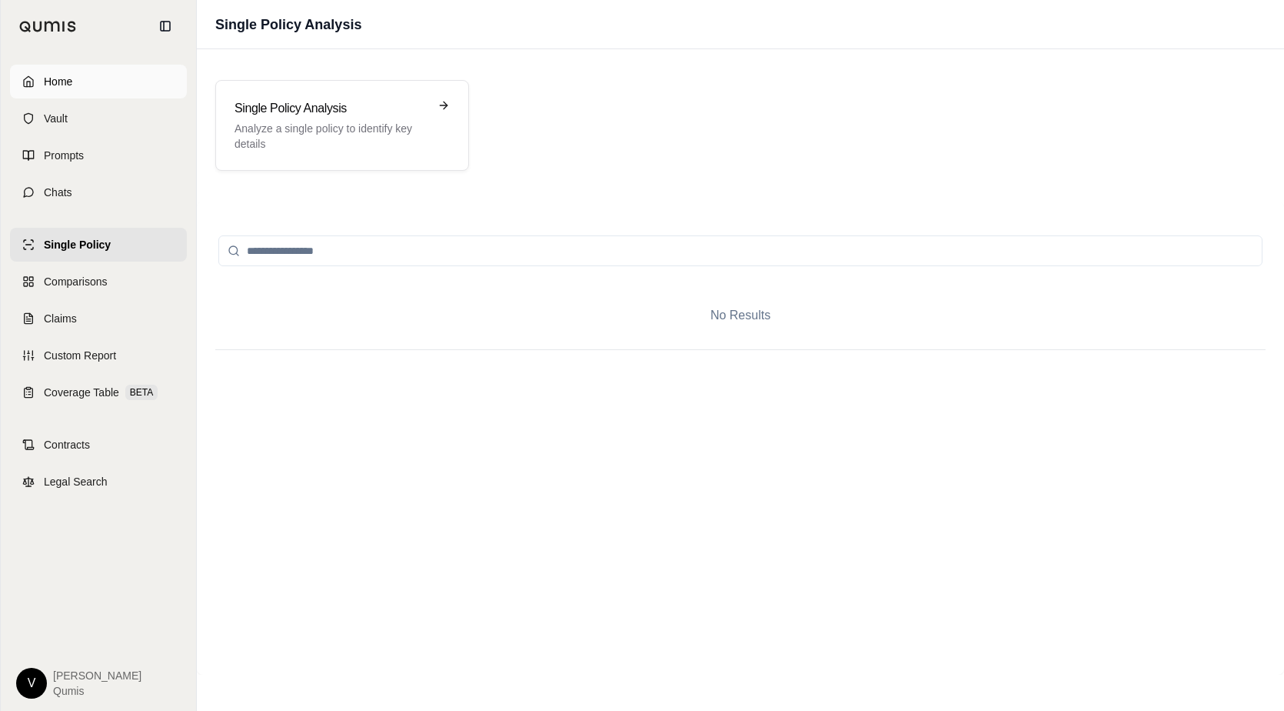
click at [110, 87] on link "Home" at bounding box center [98, 82] width 177 height 34
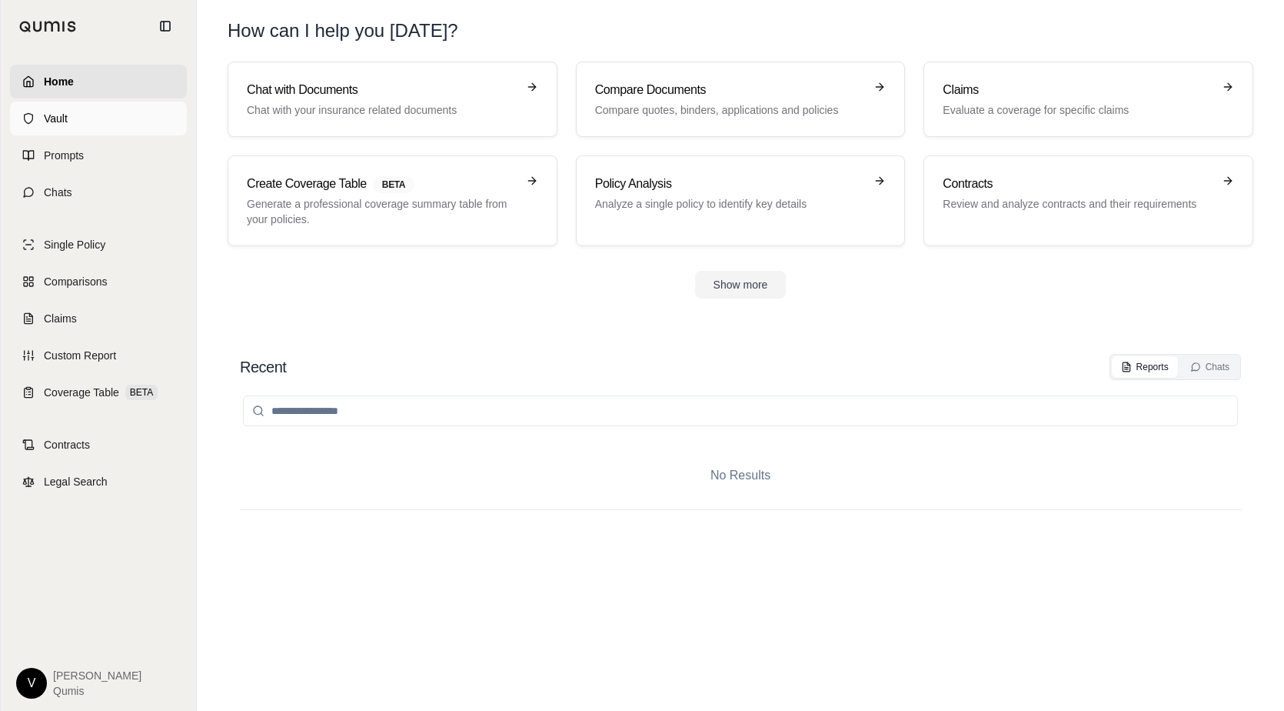
click at [102, 120] on link "Vault" at bounding box center [98, 119] width 177 height 34
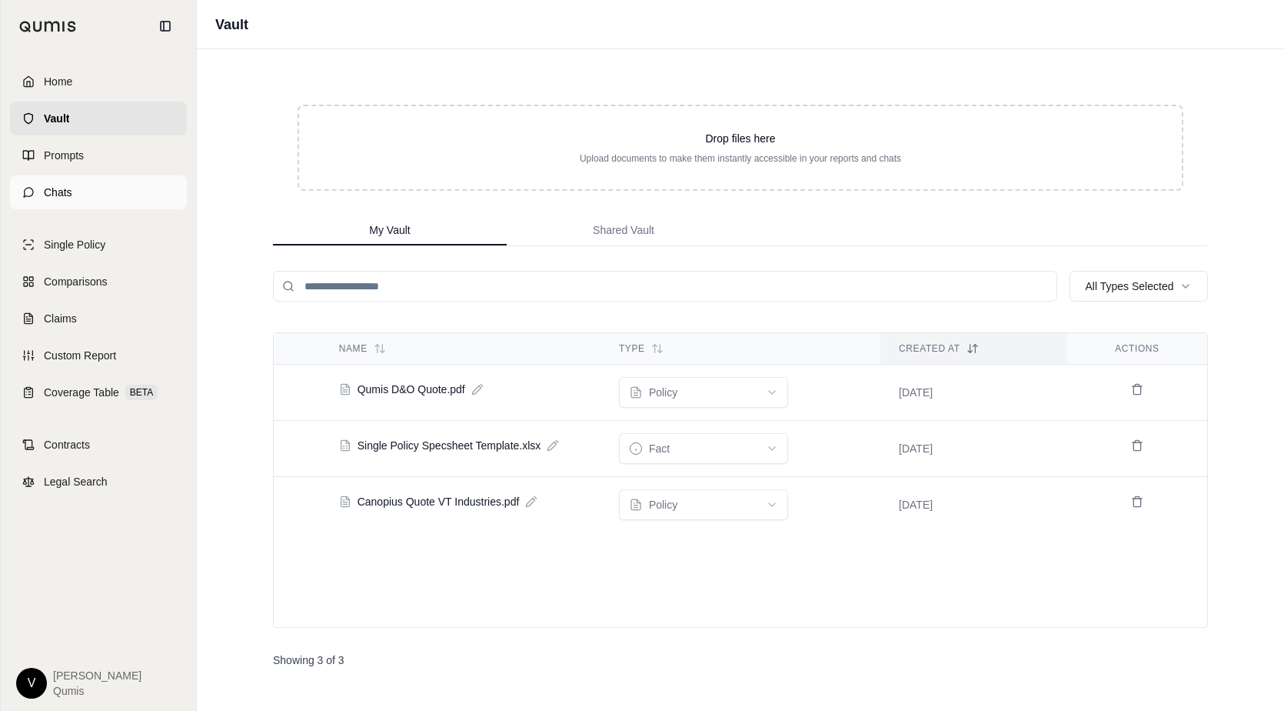
click at [95, 187] on link "Chats" at bounding box center [98, 192] width 177 height 34
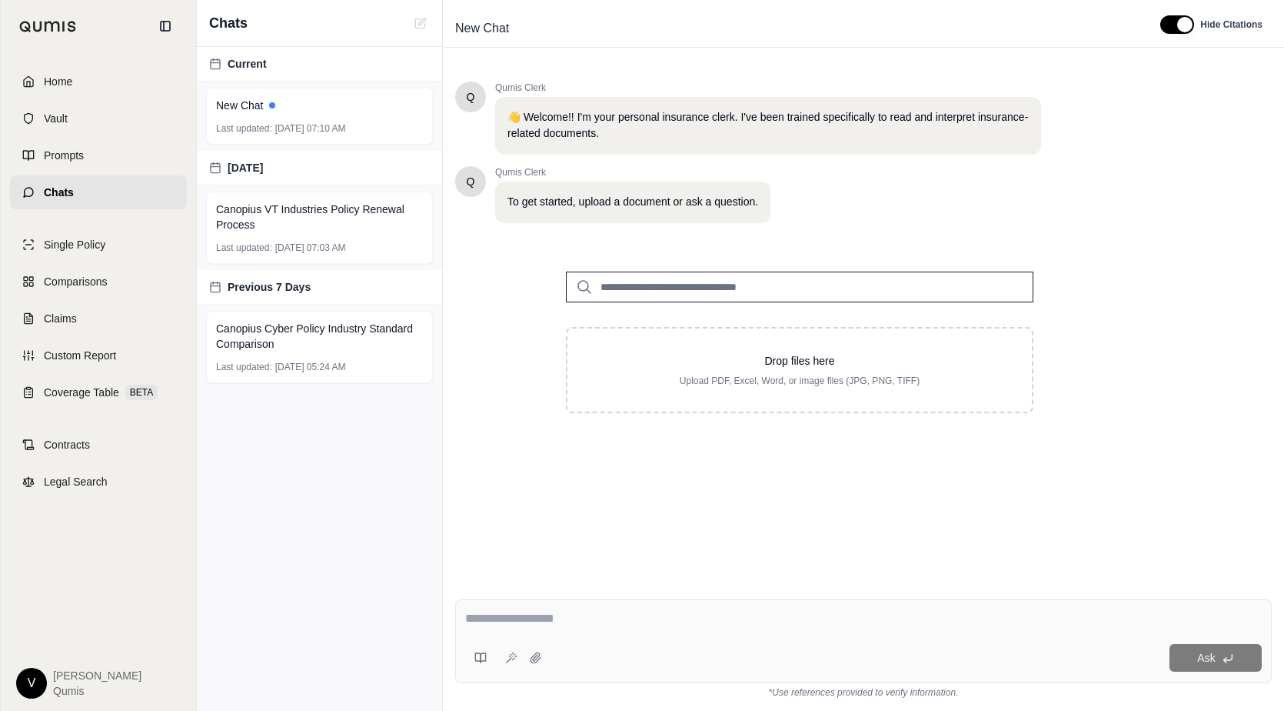
click at [701, 284] on input "search" at bounding box center [800, 286] width 468 height 31
type input "***"
click at [731, 318] on p "Canopius Quote VT Industries.pdf #2" at bounding box center [717, 318] width 212 height 18
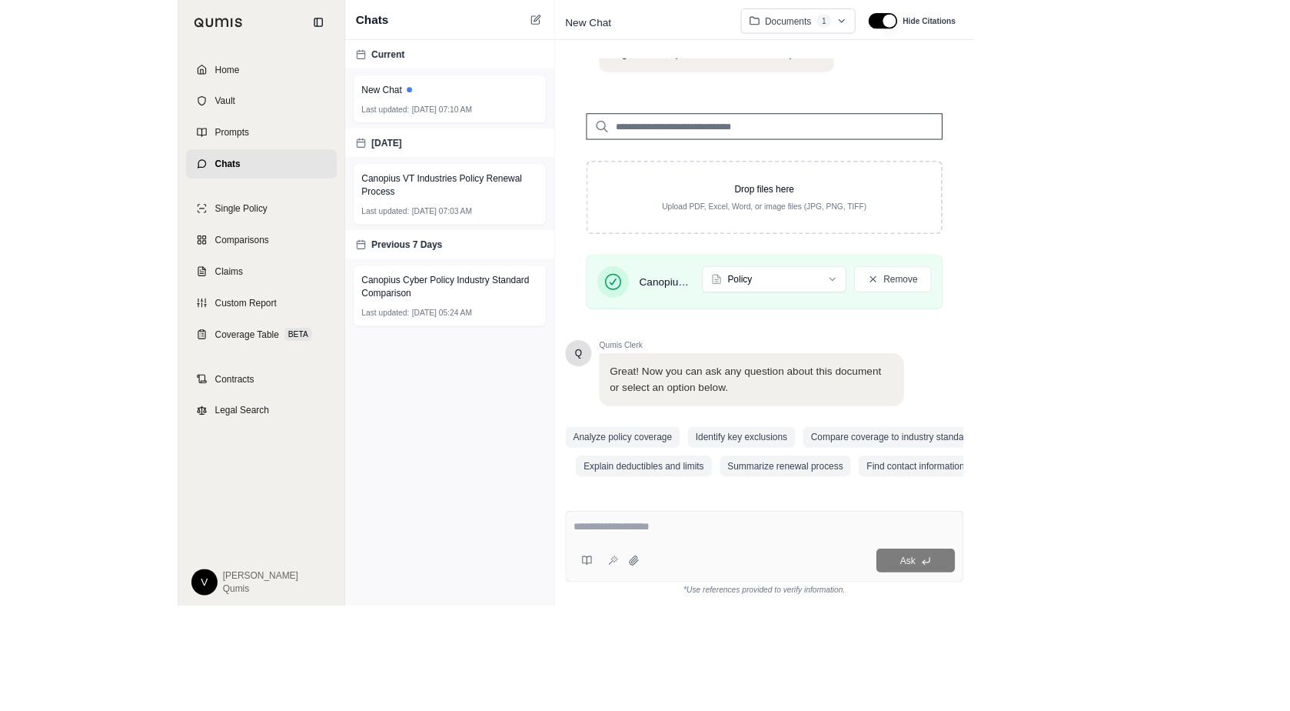
scroll to position [121, 0]
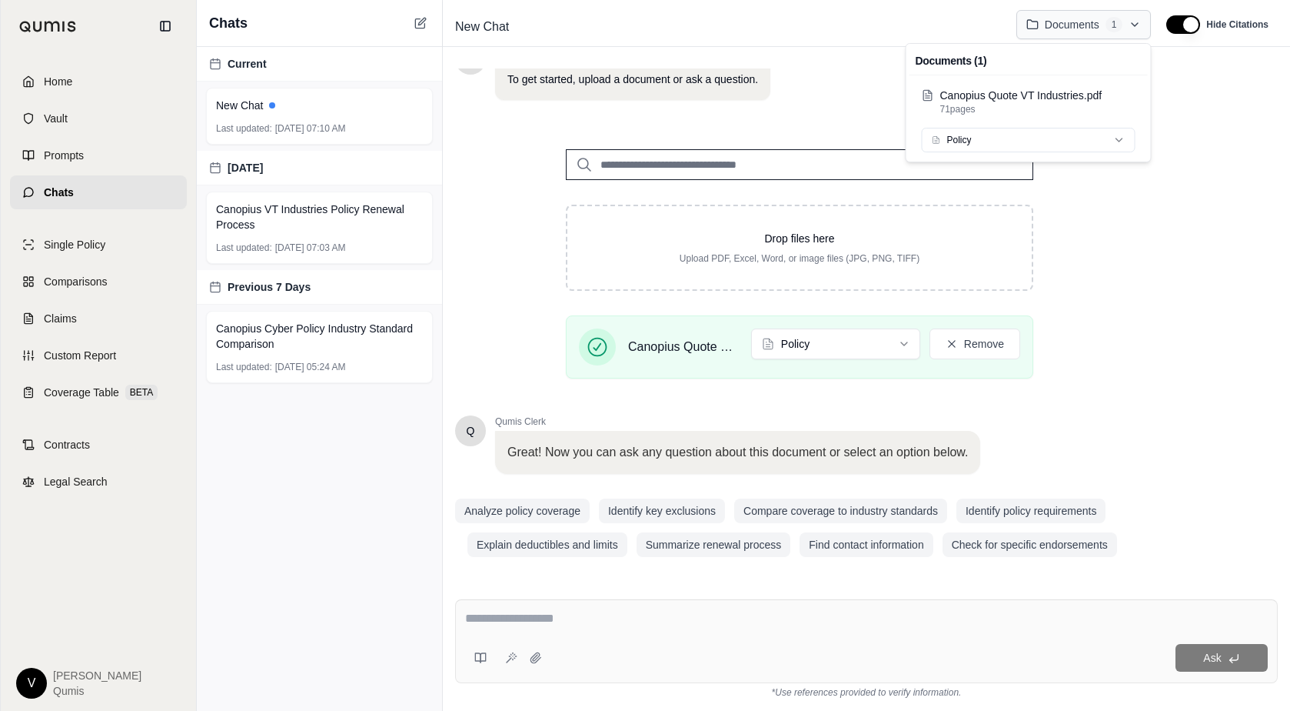
click at [1139, 27] on html "Home Vault Prompts Chats Single Policy Comparisons Claims Custom Report Coverag…" at bounding box center [645, 355] width 1290 height 711
click at [1140, 30] on html "Home Vault Prompts Chats Single Policy Comparisons Claims Custom Report Coverag…" at bounding box center [645, 355] width 1290 height 711
click at [1149, 125] on div "Q Qumis Clerk 👋 Welcome!! I'm your personal insurance clerk. I've been trained …" at bounding box center [866, 321] width 823 height 506
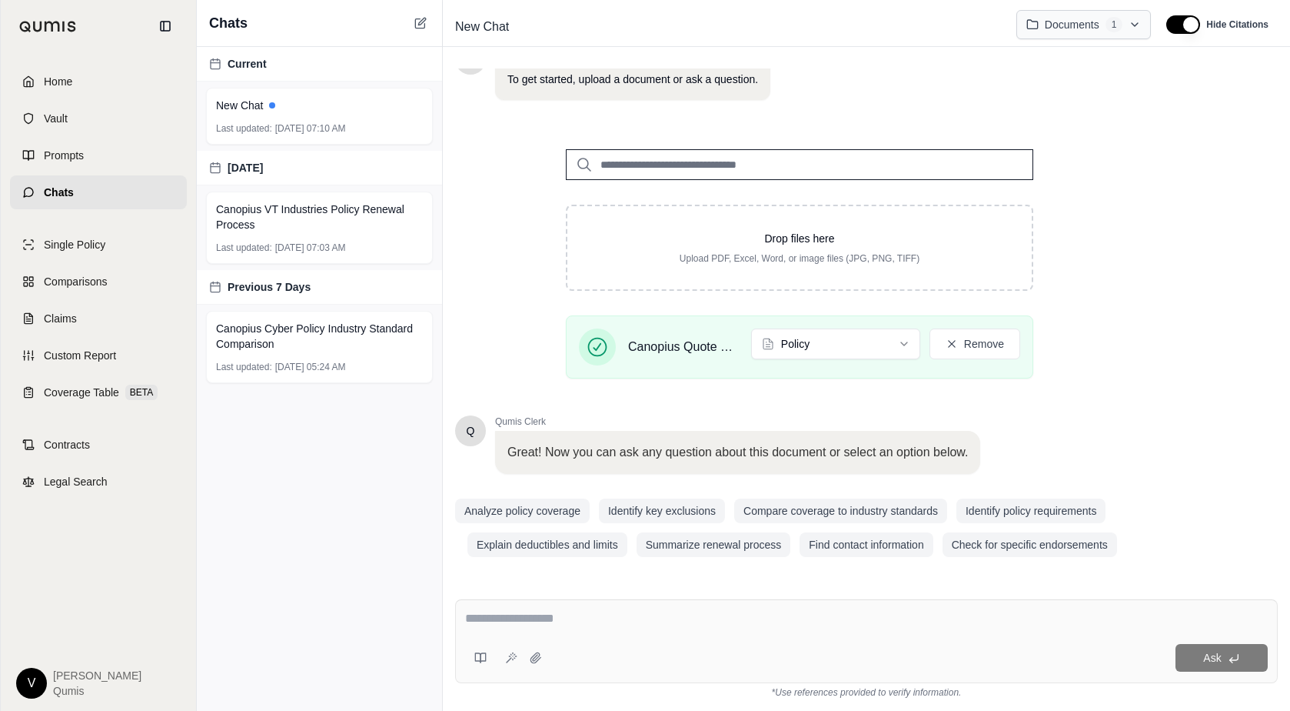
click at [1127, 18] on html "Home Vault Prompts Chats Single Policy Comparisons Claims Custom Report Coverag…" at bounding box center [645, 355] width 1290 height 711
click at [988, 339] on button "Remove" at bounding box center [975, 343] width 91 height 31
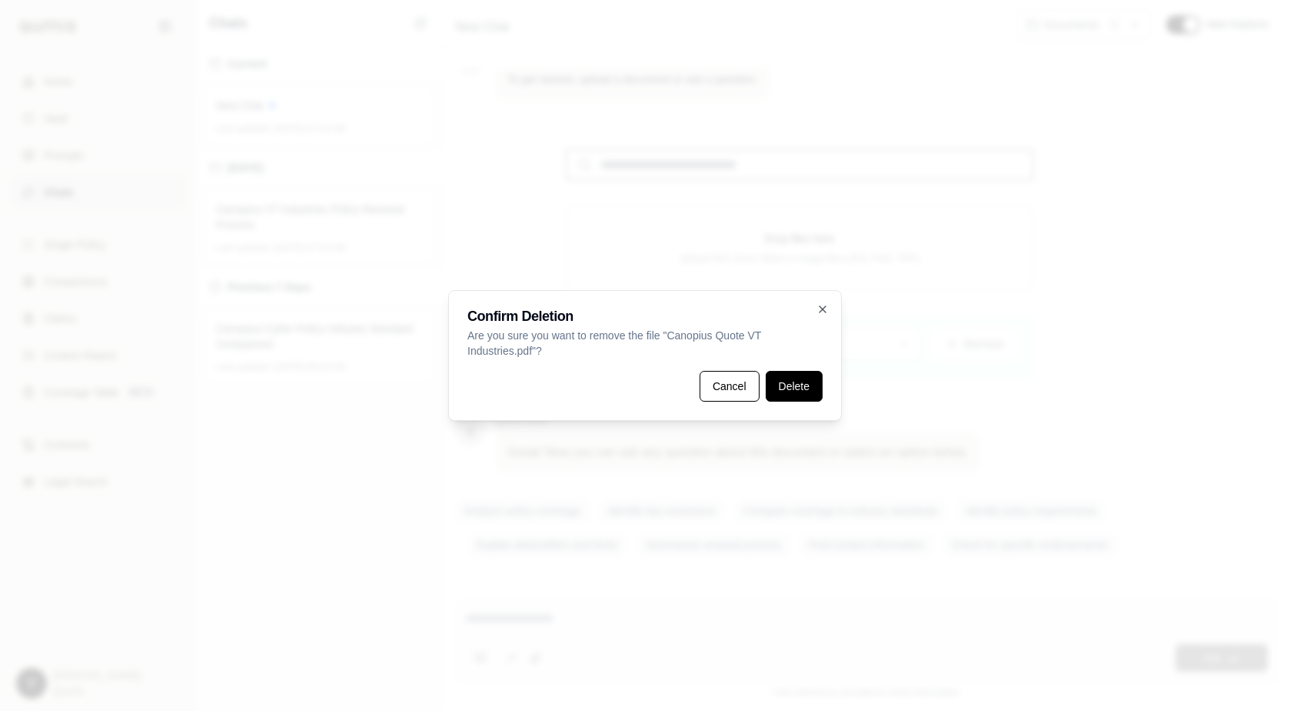
click at [805, 371] on button "Delete" at bounding box center [794, 386] width 57 height 31
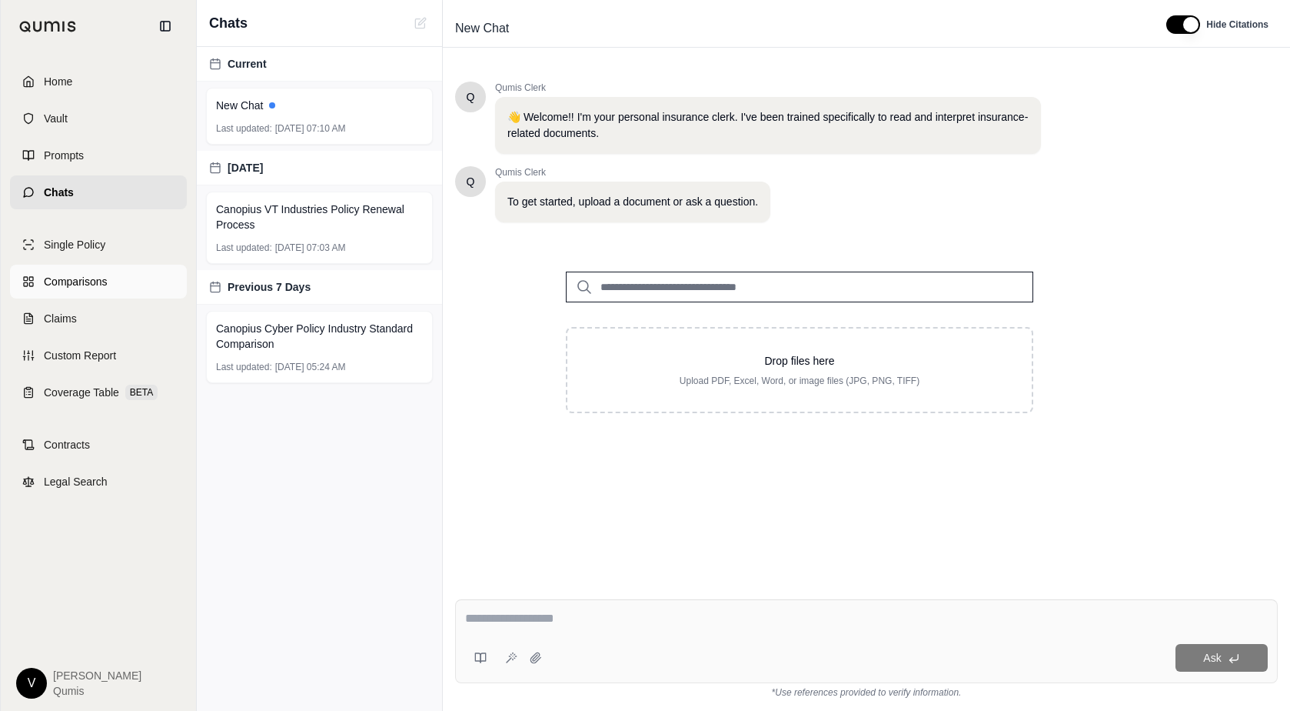
click at [111, 279] on link "Comparisons" at bounding box center [98, 282] width 177 height 34
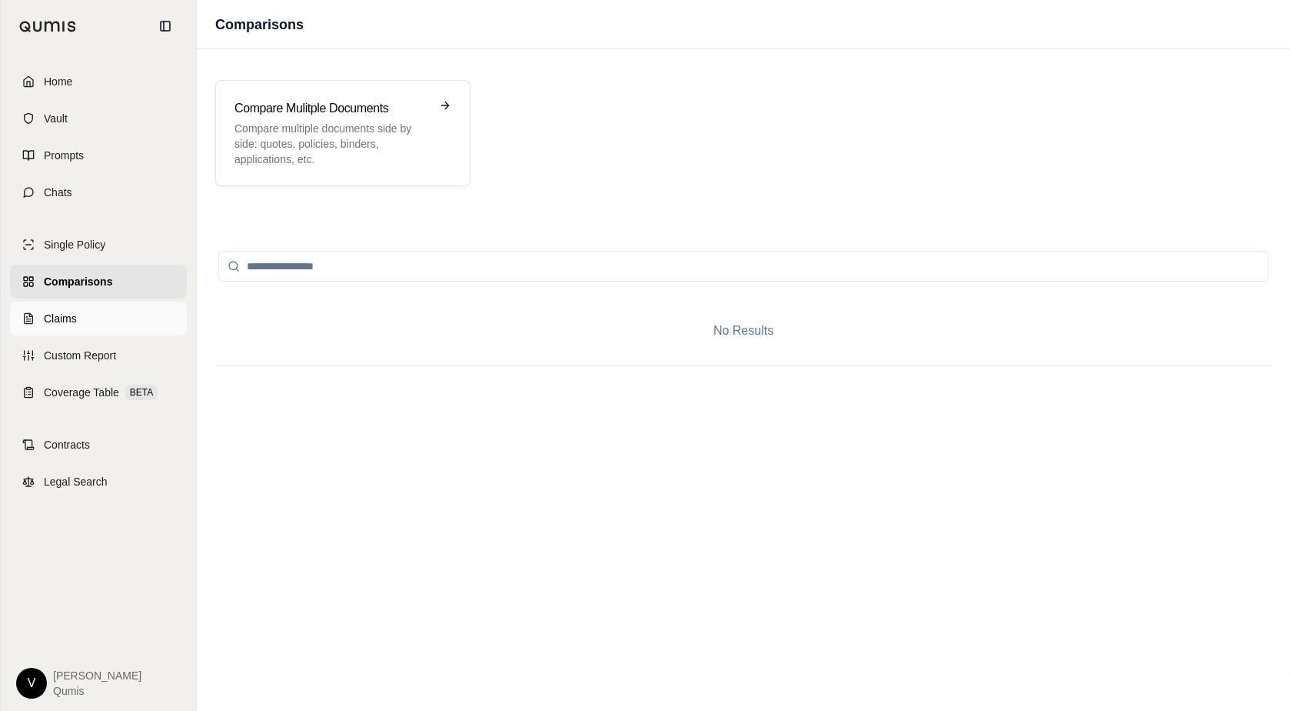
click at [123, 320] on link "Claims" at bounding box center [98, 318] width 177 height 34
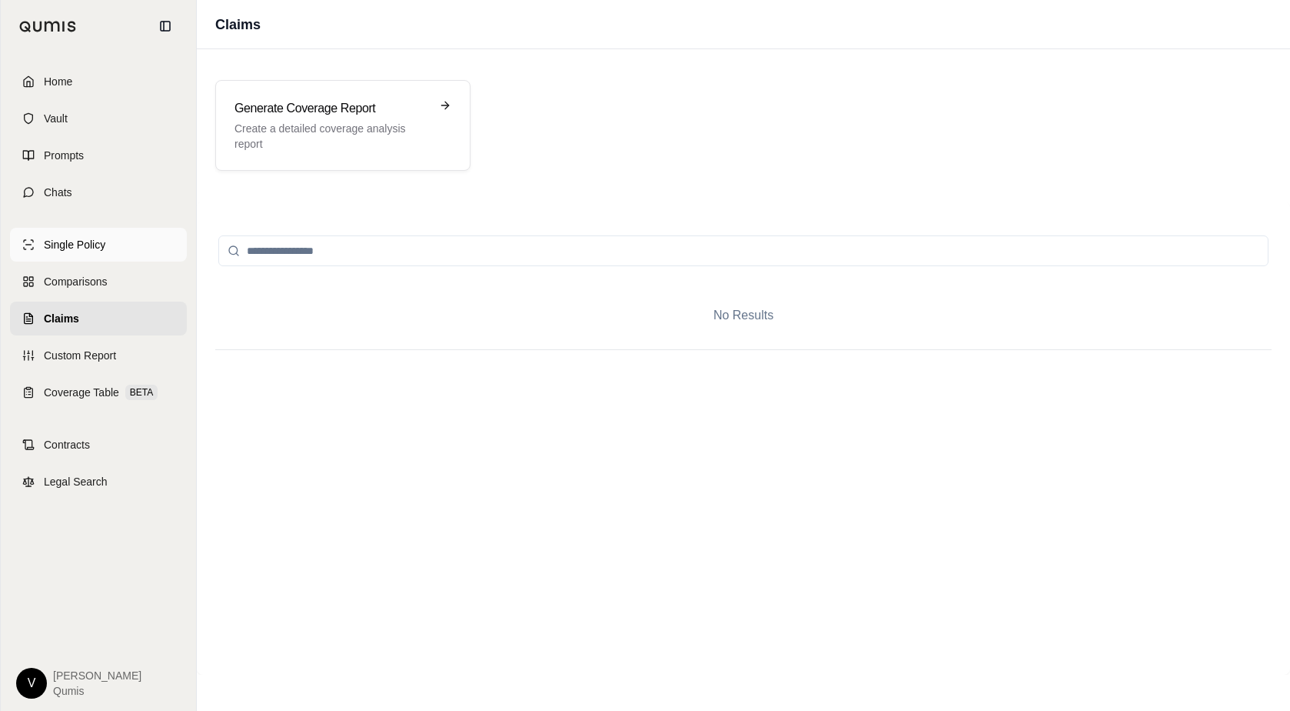
click at [129, 245] on link "Single Policy" at bounding box center [98, 245] width 177 height 34
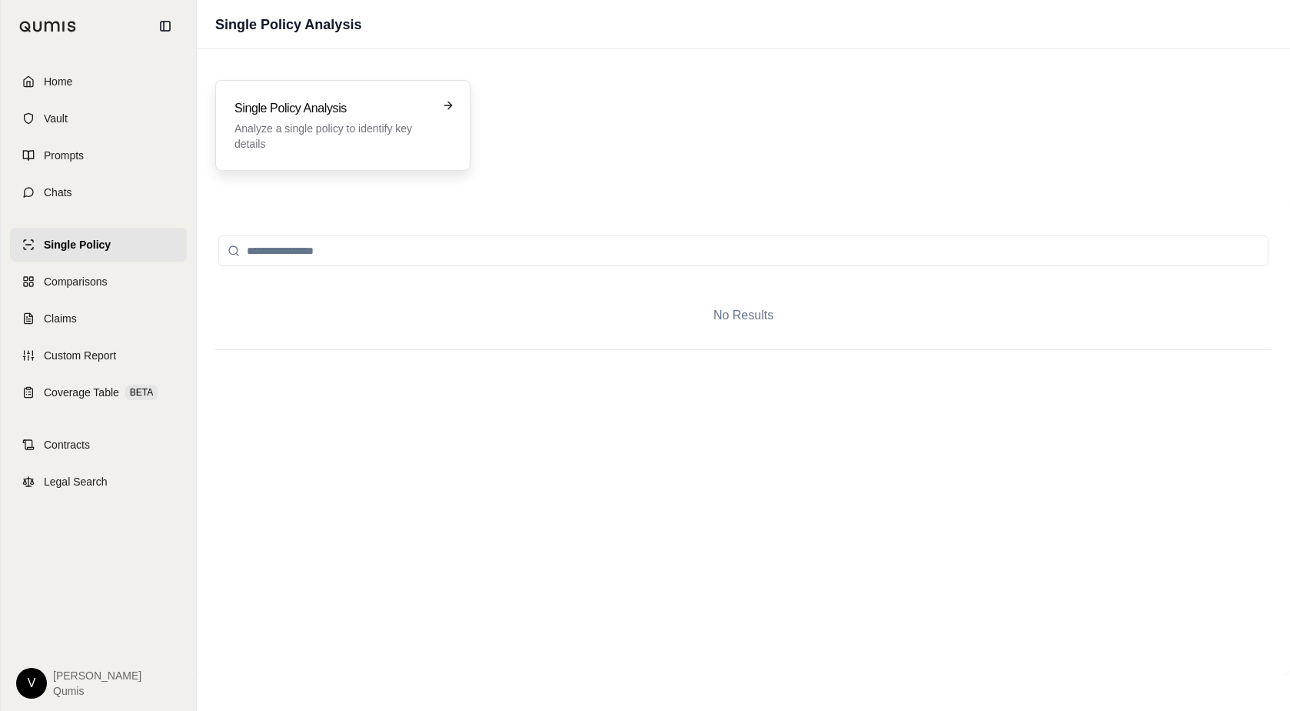
click at [351, 131] on p "Analyze a single policy to identify key details" at bounding box center [332, 136] width 195 height 31
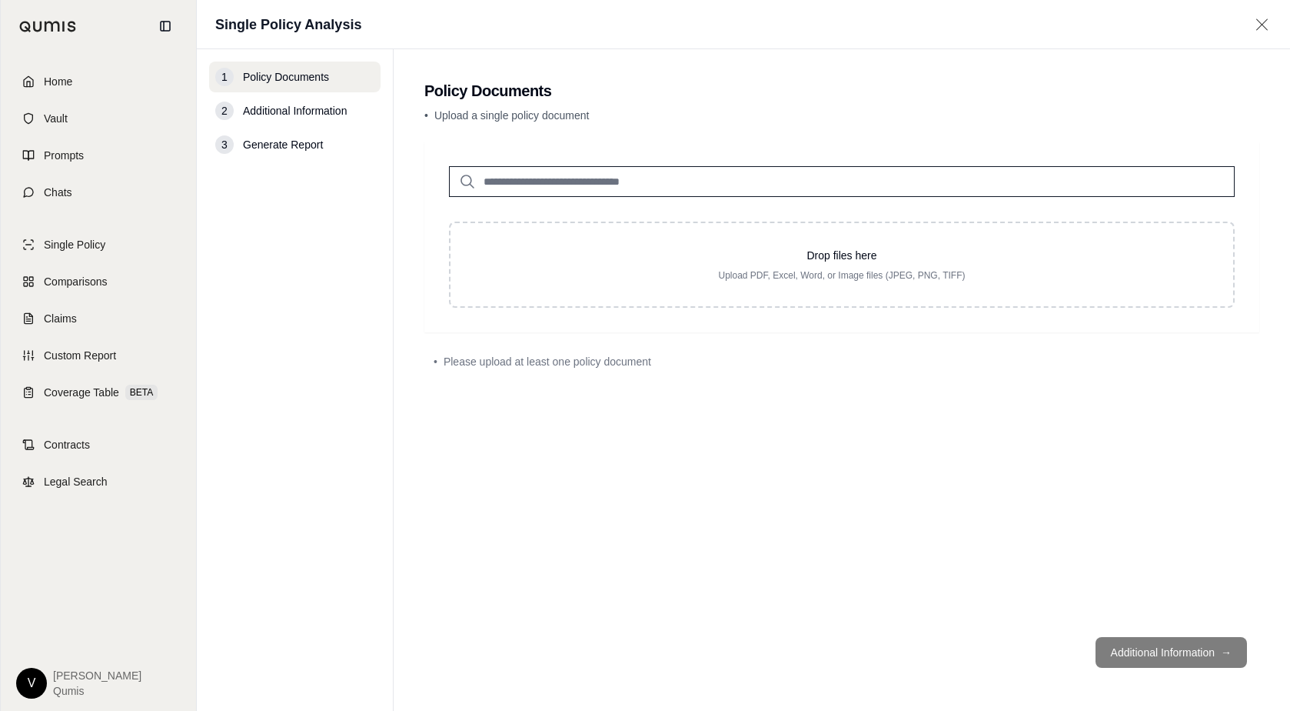
click at [577, 181] on input "search" at bounding box center [842, 181] width 786 height 31
click at [109, 387] on span "Coverage Table" at bounding box center [81, 391] width 75 height 15
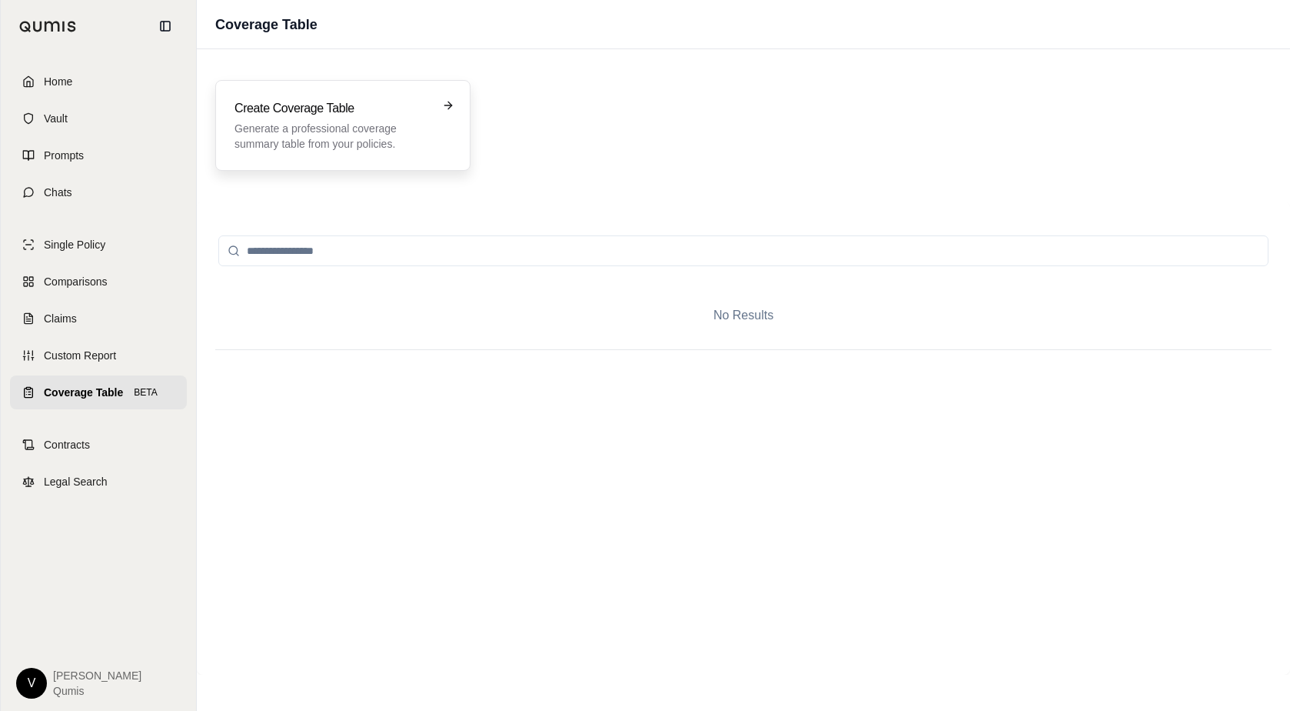
click at [368, 108] on h3 "Create Coverage Table" at bounding box center [332, 108] width 195 height 18
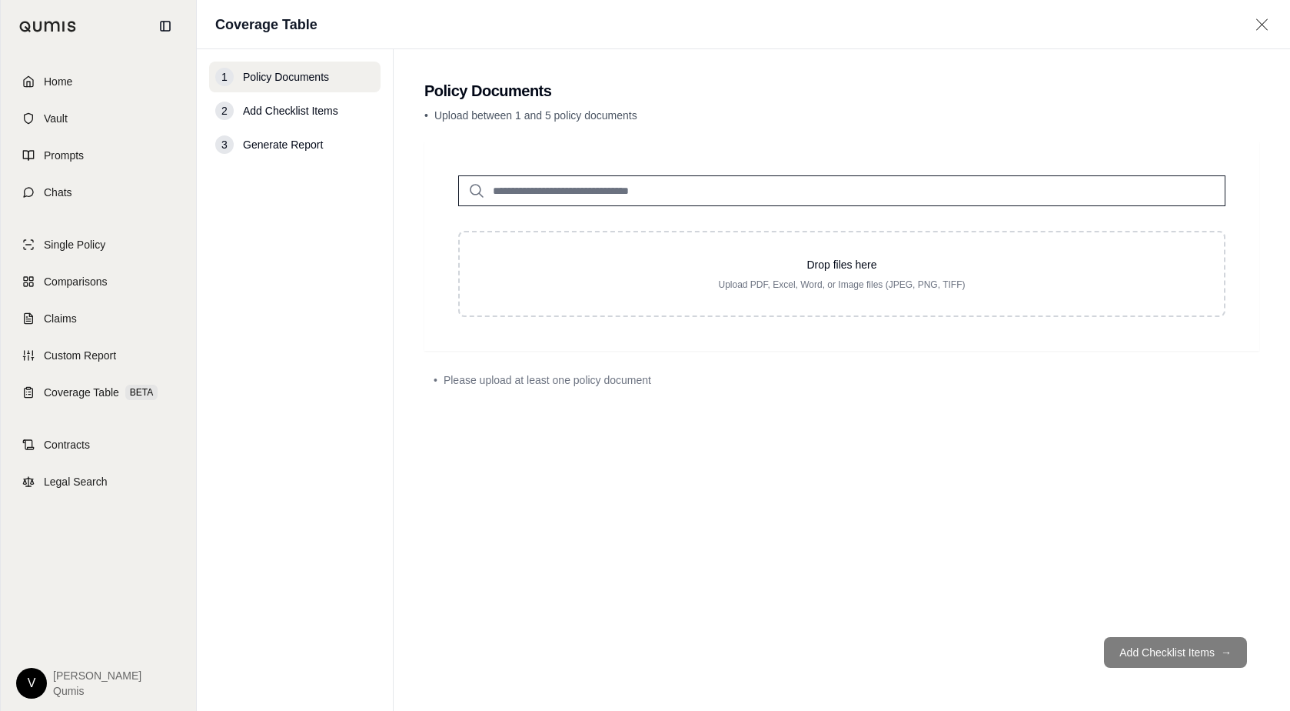
click at [548, 198] on input "search" at bounding box center [841, 190] width 767 height 31
type input "***"
click at [575, 235] on p "[DATE]" at bounding box center [610, 237] width 212 height 12
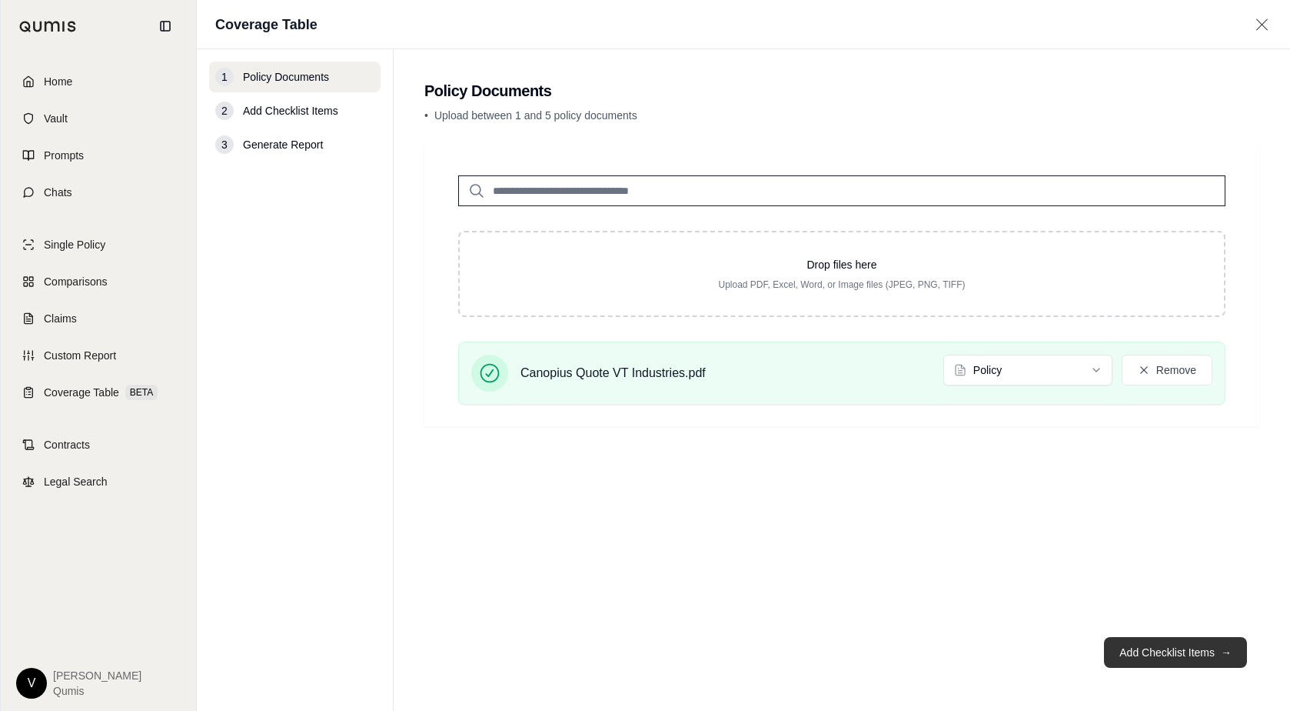
click at [1125, 655] on button "Add Checklist Items →" at bounding box center [1175, 652] width 143 height 31
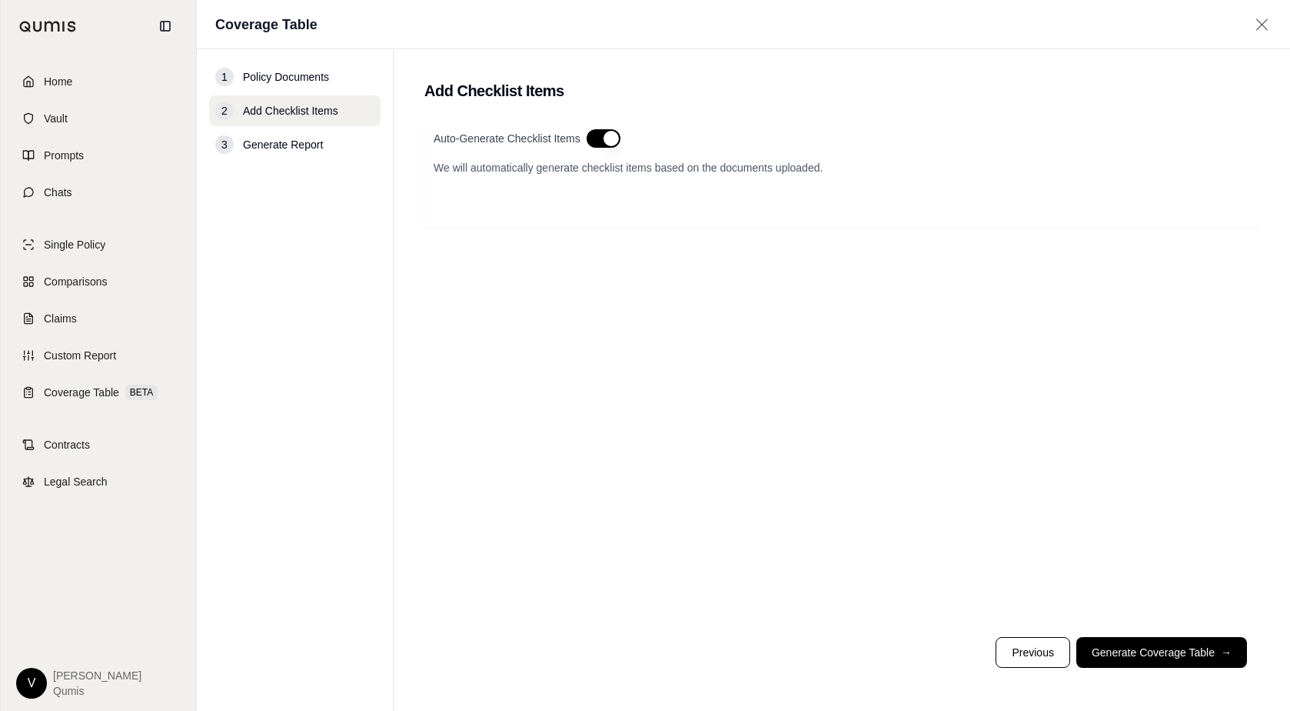
click at [1150, 634] on footer "Previous Generate Coverage Table →" at bounding box center [841, 651] width 835 height 55
click at [1156, 646] on button "Generate Coverage Table →" at bounding box center [1162, 652] width 171 height 31
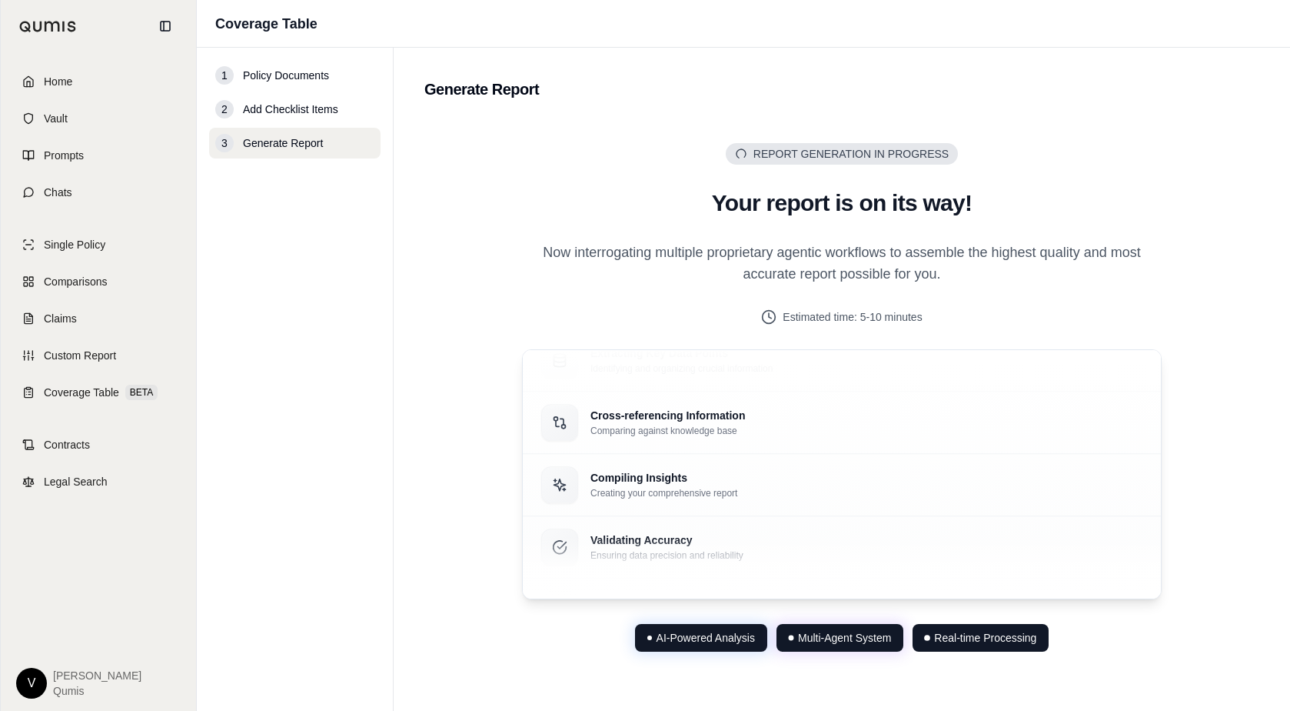
click at [748, 622] on div "Report Generation in Progress Generating... Your report is on its way! Now inte…" at bounding box center [842, 397] width 689 height 508
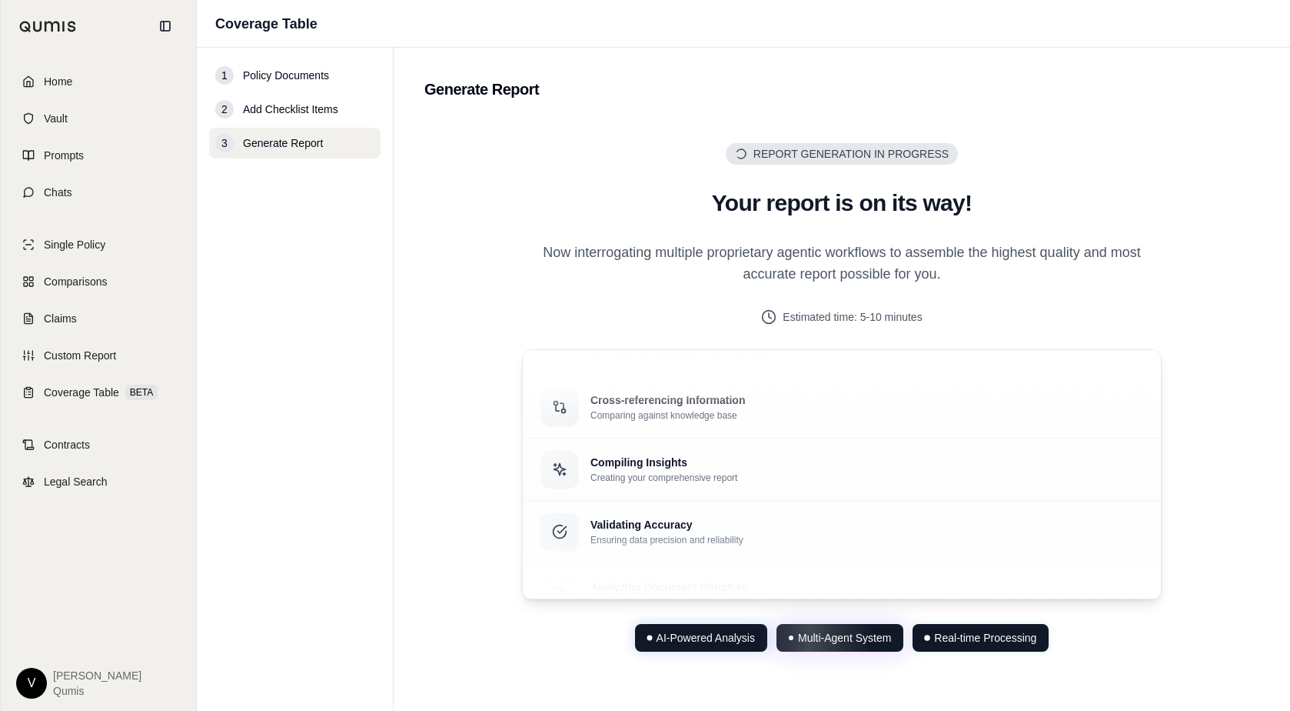
click at [846, 638] on span "Multi-Agent System" at bounding box center [844, 637] width 93 height 15
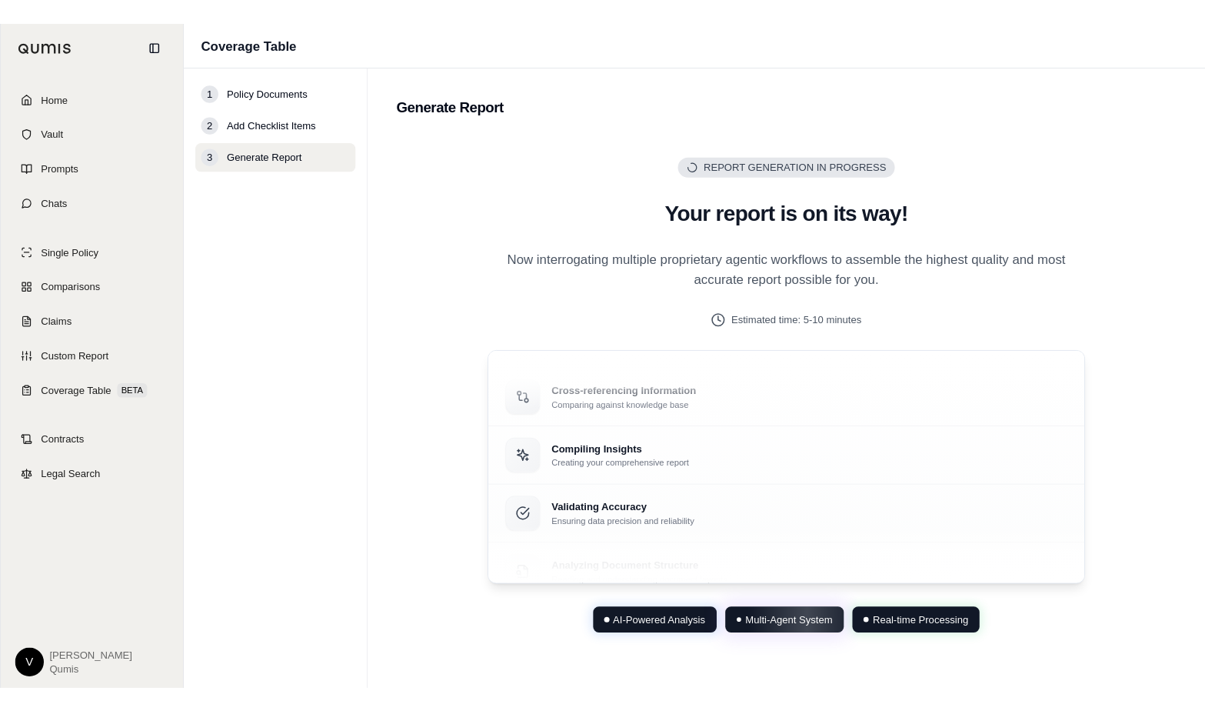
scroll to position [21, 0]
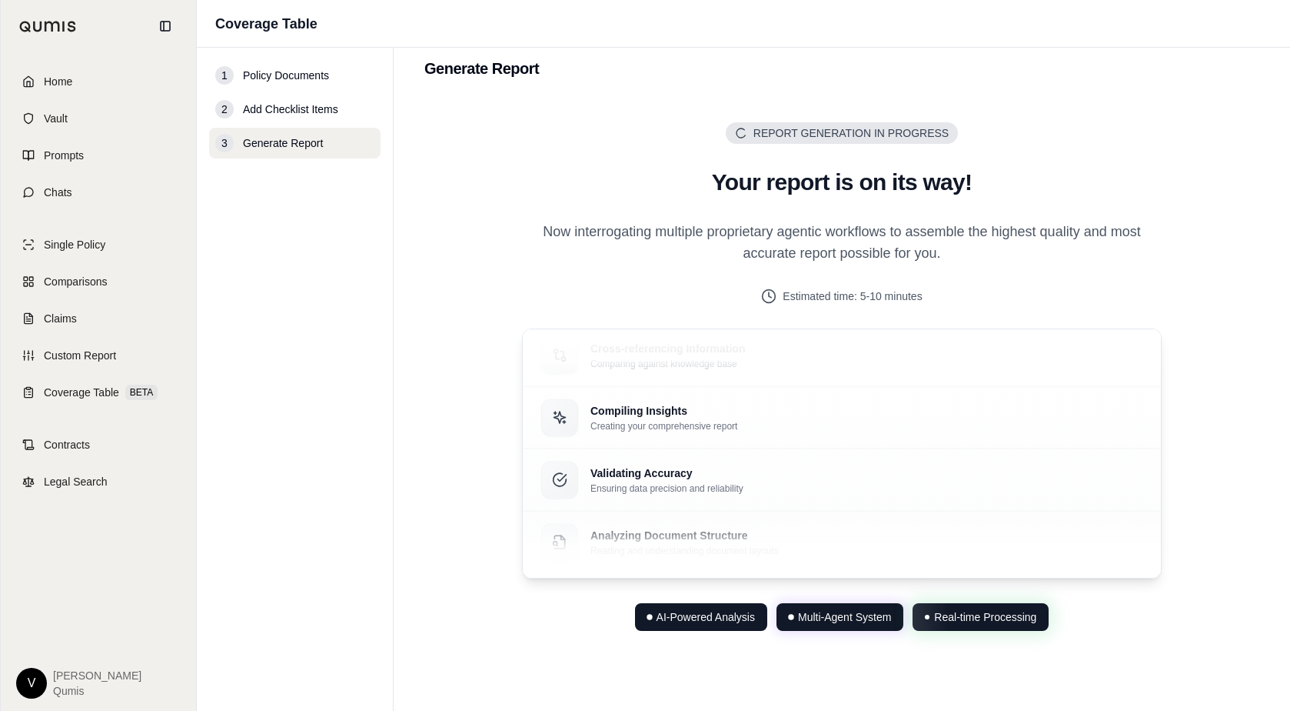
click at [993, 614] on span "Real-time Processing" at bounding box center [985, 616] width 102 height 15
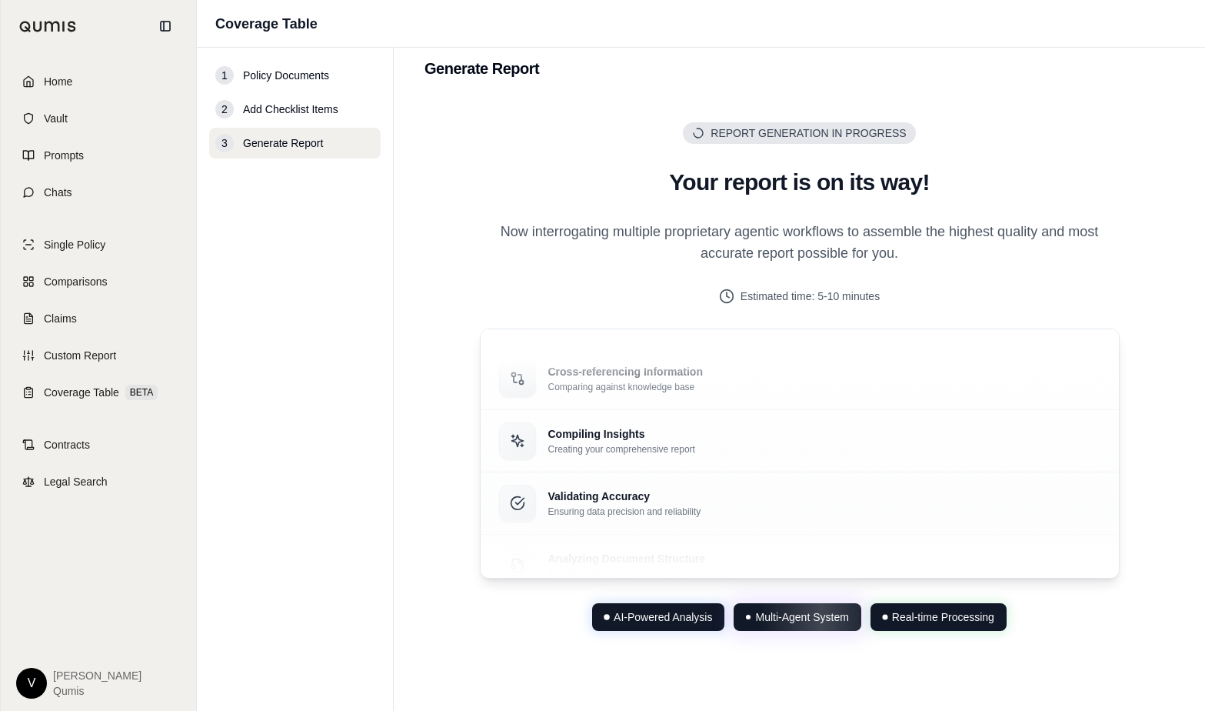
click at [1151, 287] on div "Report Generation in Progress Generating... Your report is on its way! Now inte…" at bounding box center [799, 376] width 750 height 557
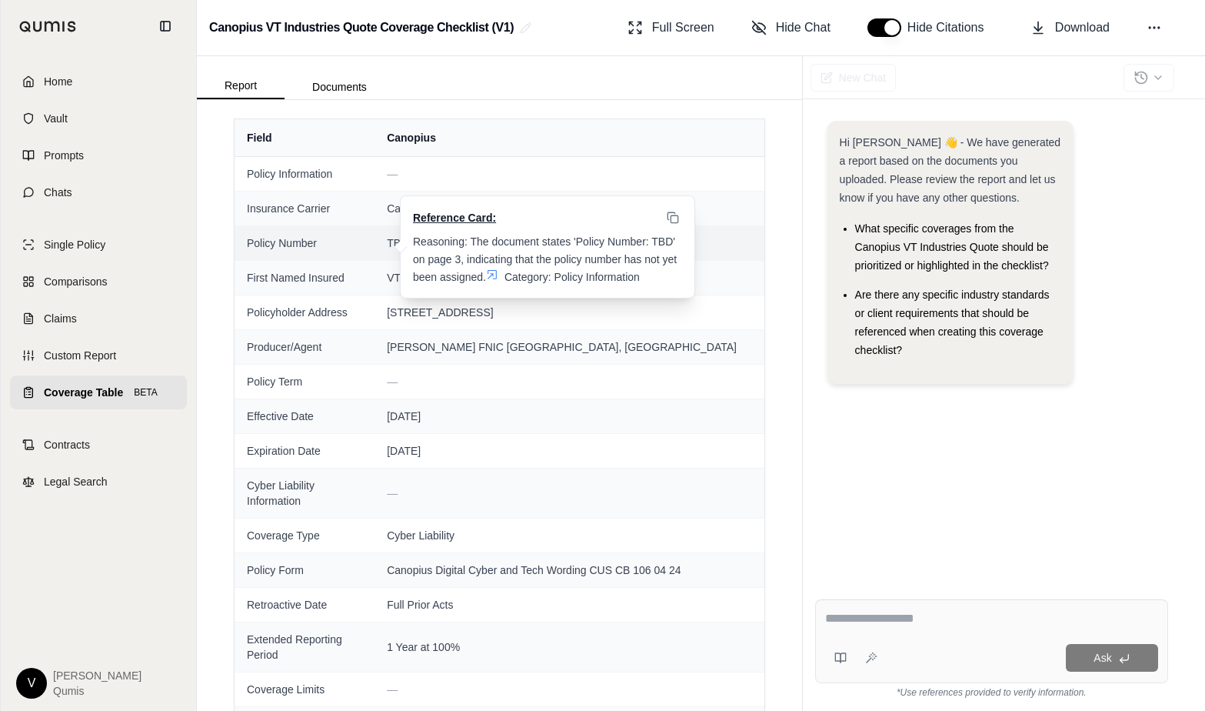
click at [411, 211] on div "Reference Card: Reasoning: The document states 'Policy Number: TBD' on page 3, …" at bounding box center [548, 247] width 294 height 102
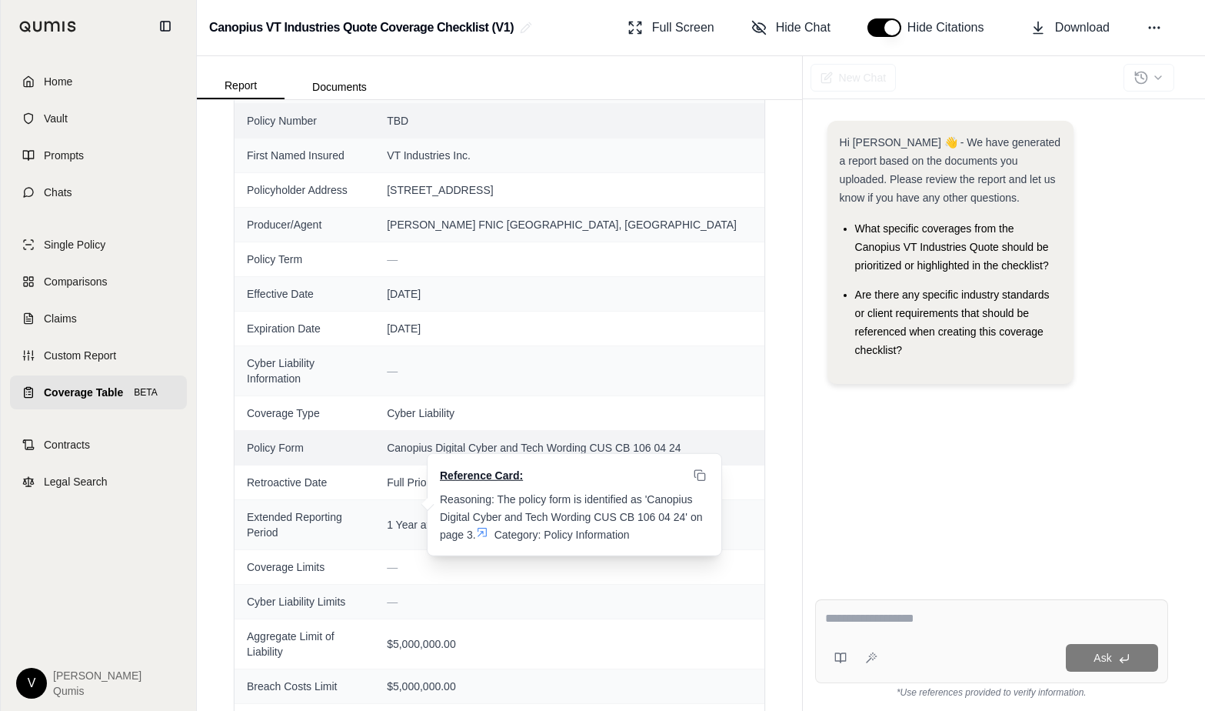
scroll to position [388, 0]
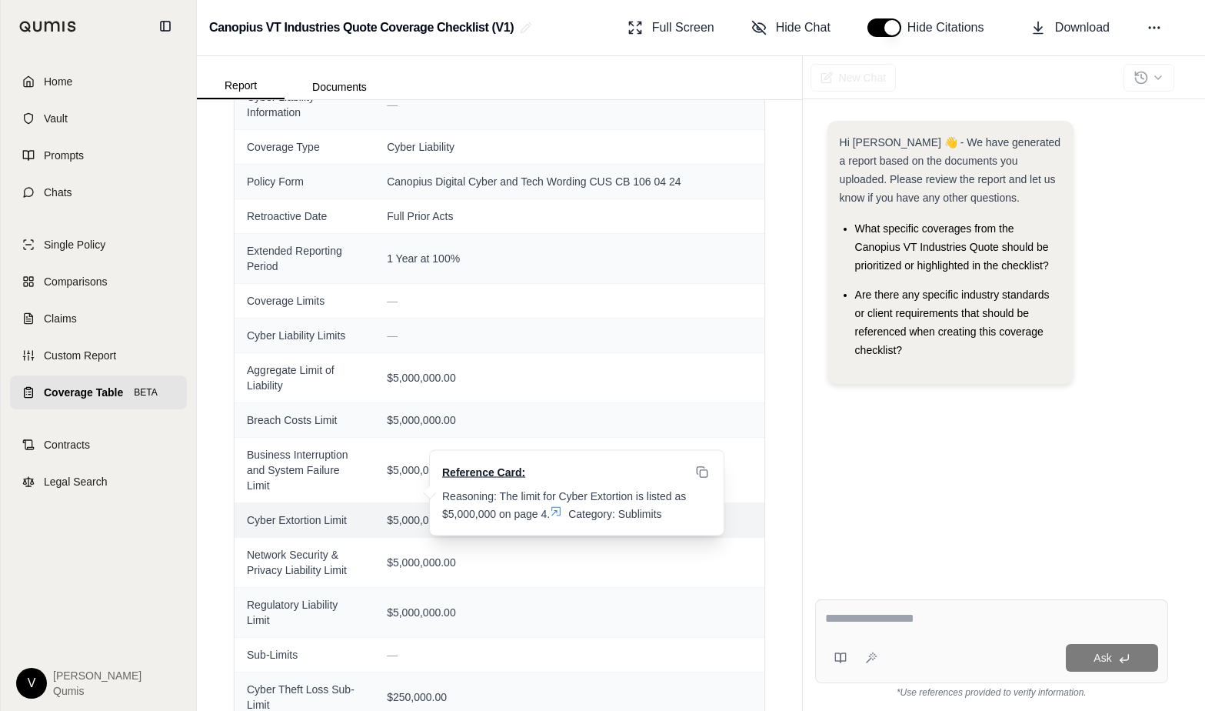
click at [562, 504] on icon at bounding box center [556, 510] width 12 height 12
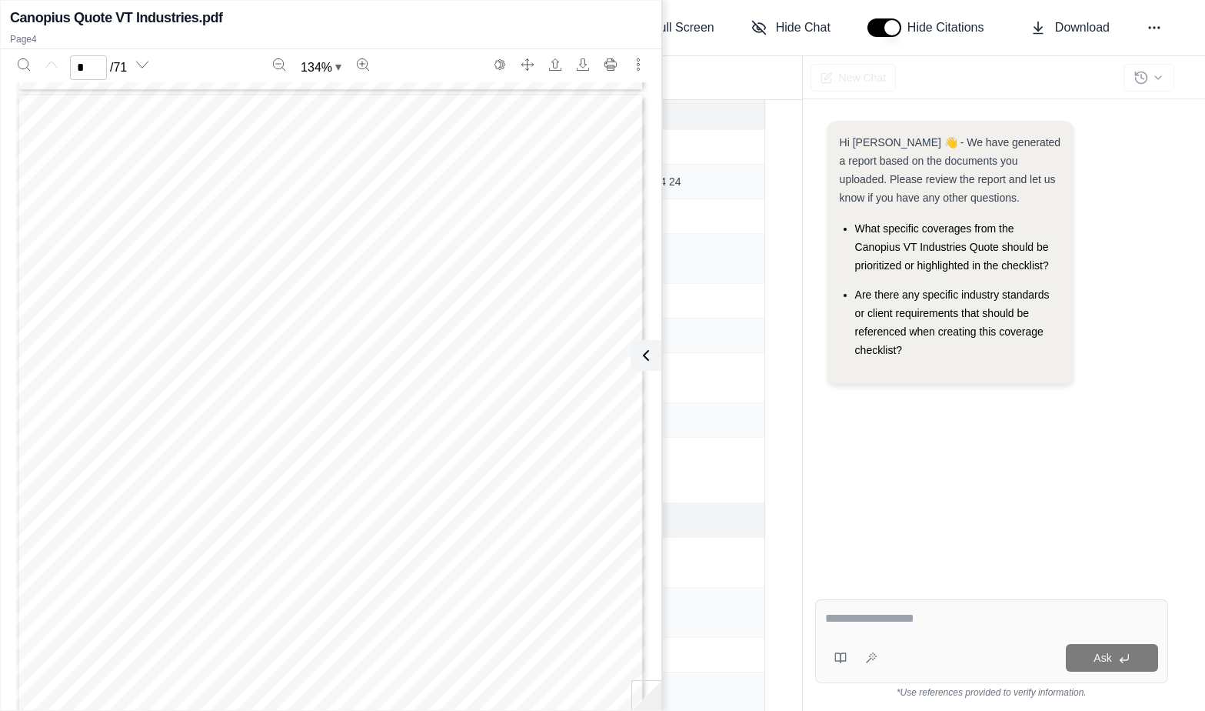
type input "*"
click at [707, 115] on td "—" at bounding box center [568, 104] width 389 height 50
click at [647, 355] on icon at bounding box center [643, 355] width 18 height 18
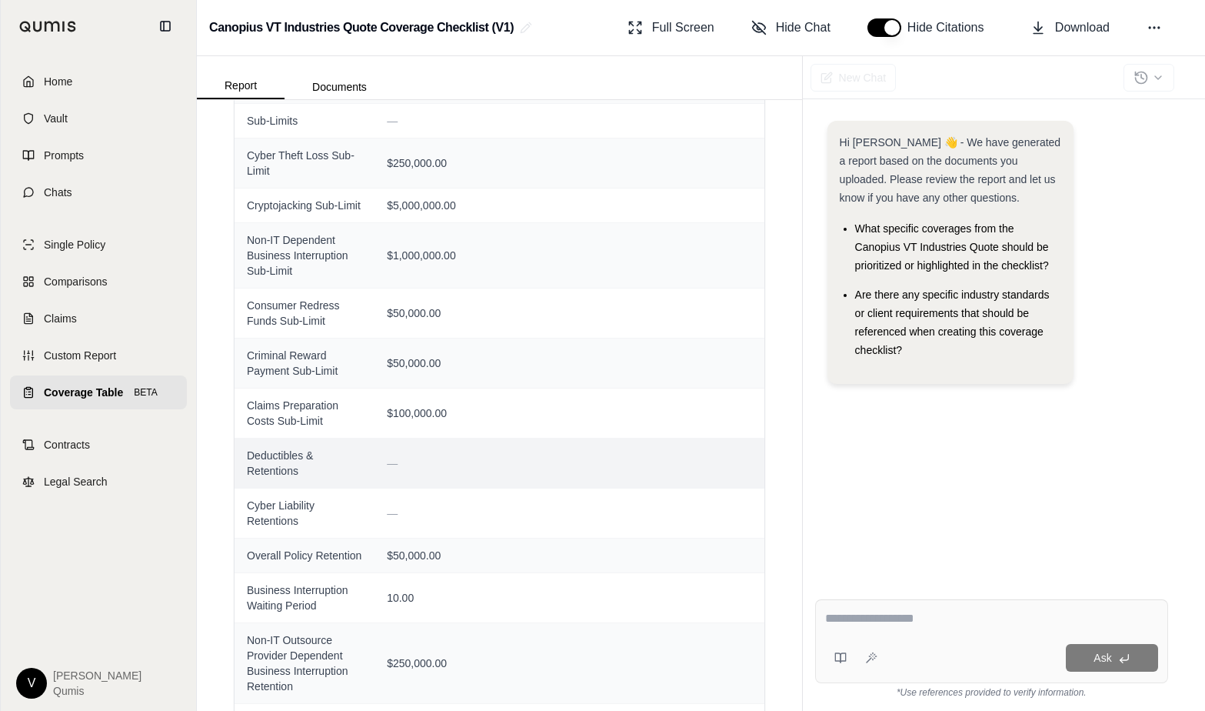
scroll to position [427, 0]
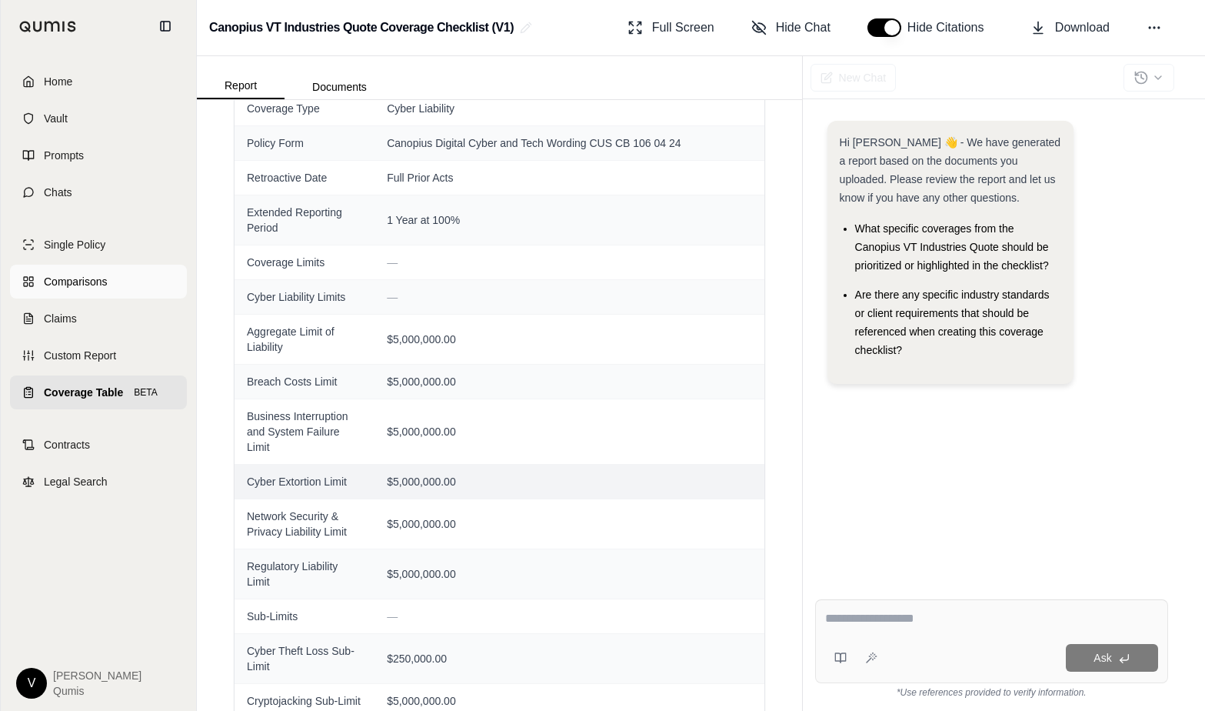
click at [113, 275] on link "Comparisons" at bounding box center [98, 282] width 177 height 34
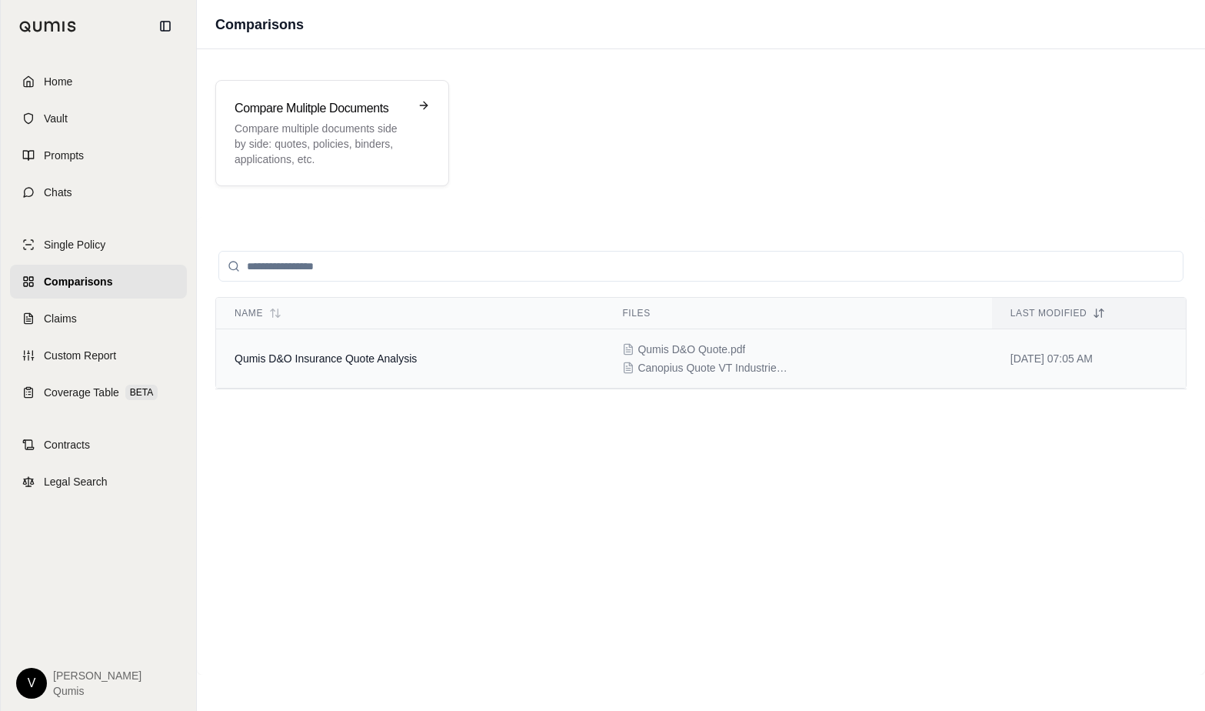
click at [362, 350] on td "Qumis D&O Insurance Quote Analysis" at bounding box center [410, 358] width 388 height 59
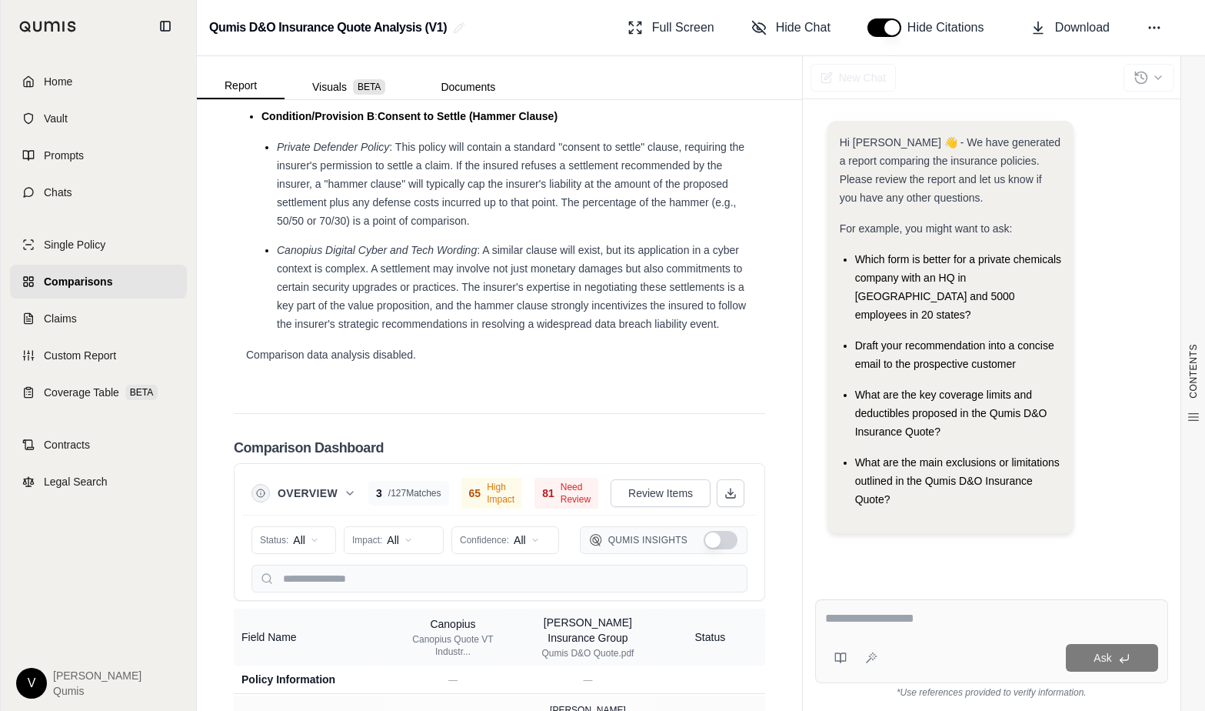
scroll to position [3867, 0]
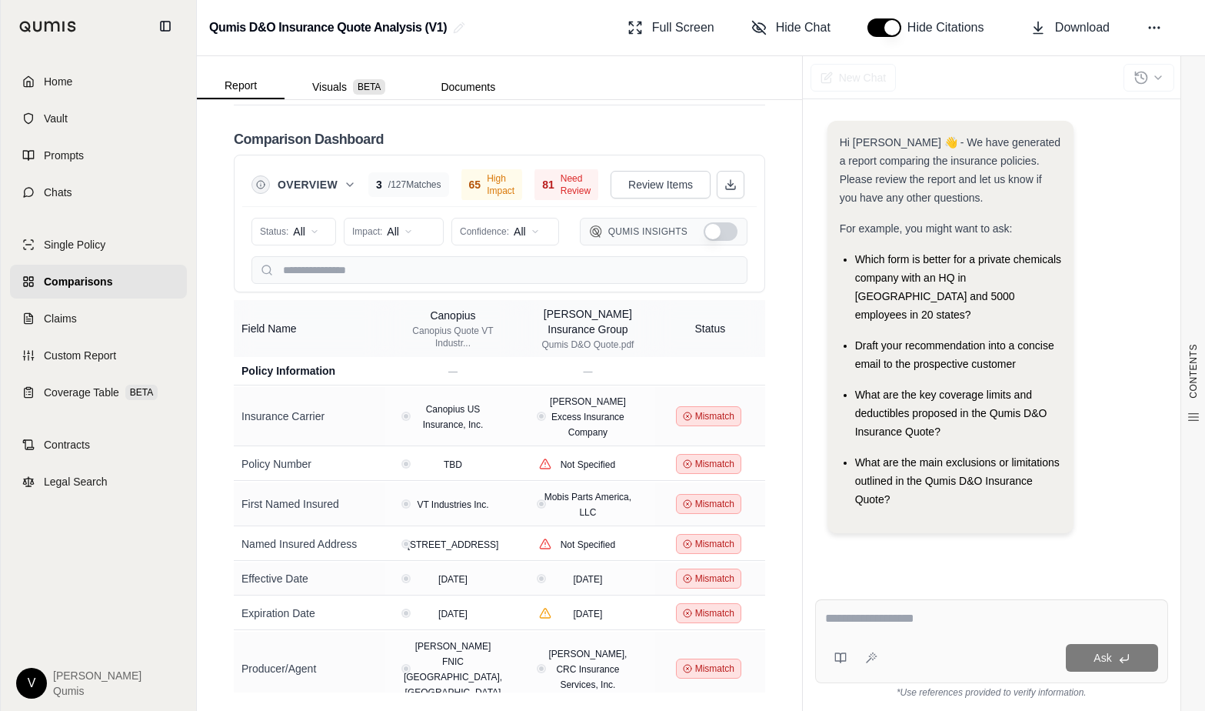
click at [717, 232] on button "Show Qumis Insights" at bounding box center [721, 231] width 34 height 18
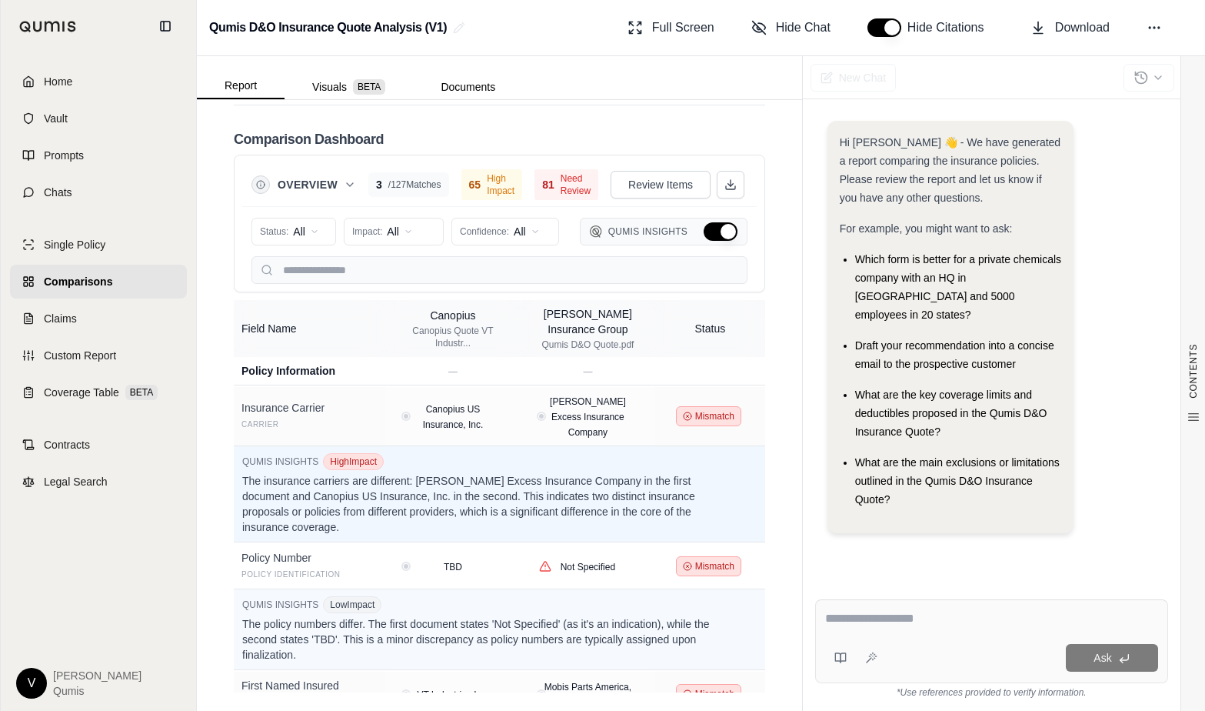
click at [710, 233] on button "Hide Qumis Insights" at bounding box center [721, 231] width 34 height 18
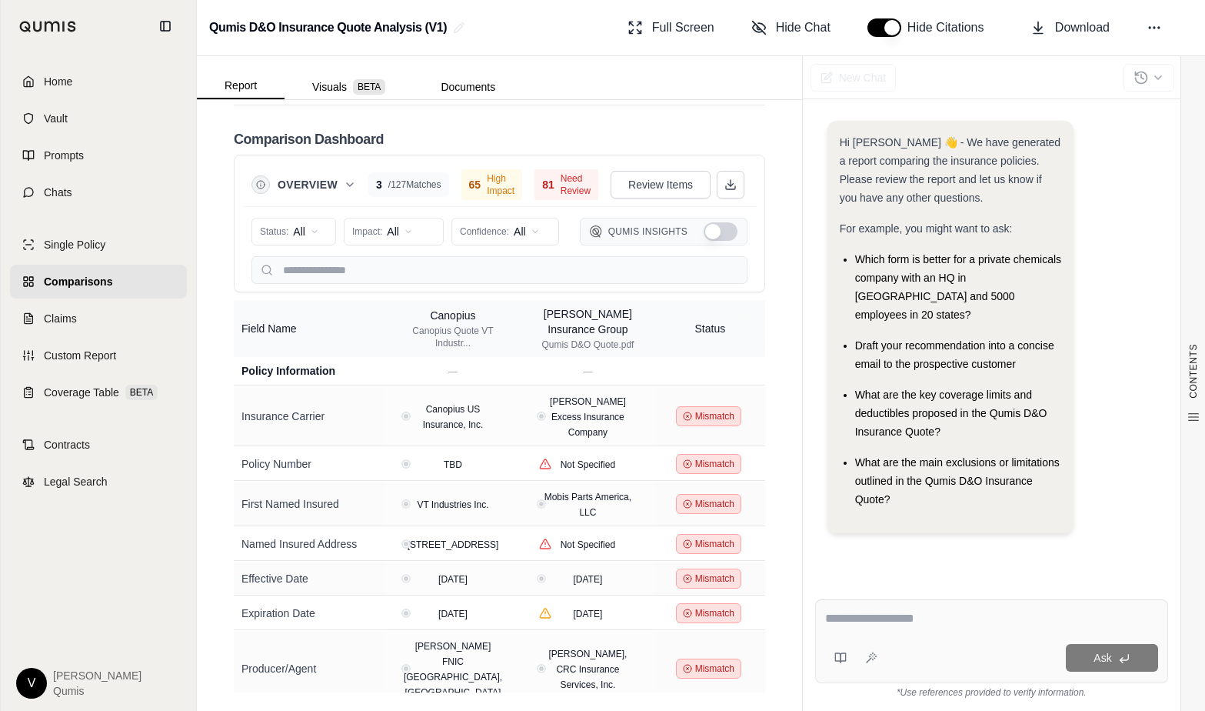
click at [733, 232] on button "Show Qumis Insights" at bounding box center [721, 231] width 34 height 18
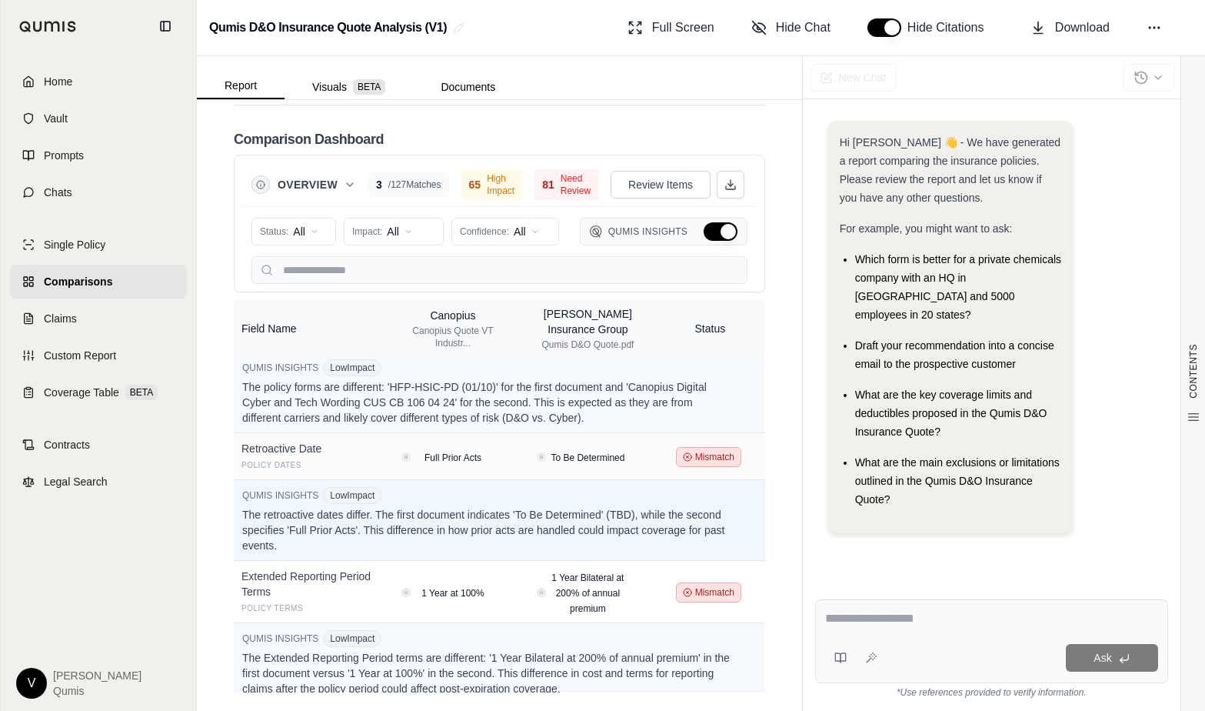
scroll to position [1242, 0]
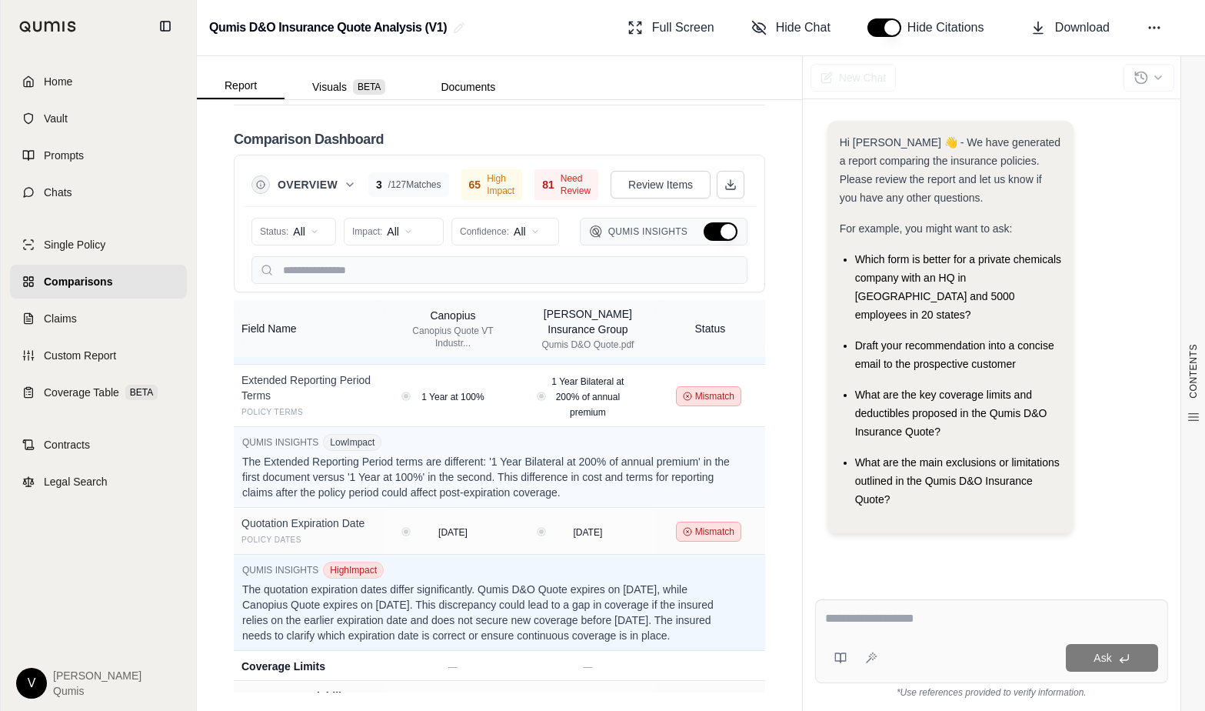
click at [715, 228] on button "Hide Qumis Insights" at bounding box center [721, 231] width 34 height 18
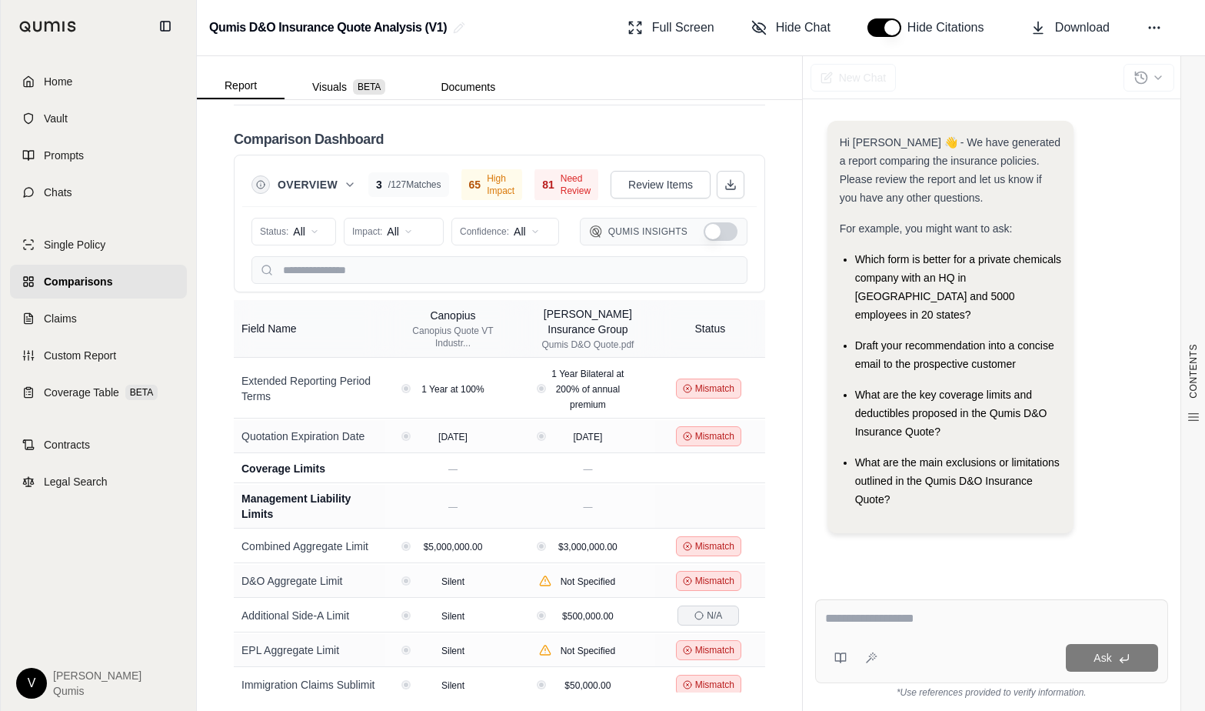
click at [729, 229] on button "Show Qumis Insights" at bounding box center [721, 231] width 34 height 18
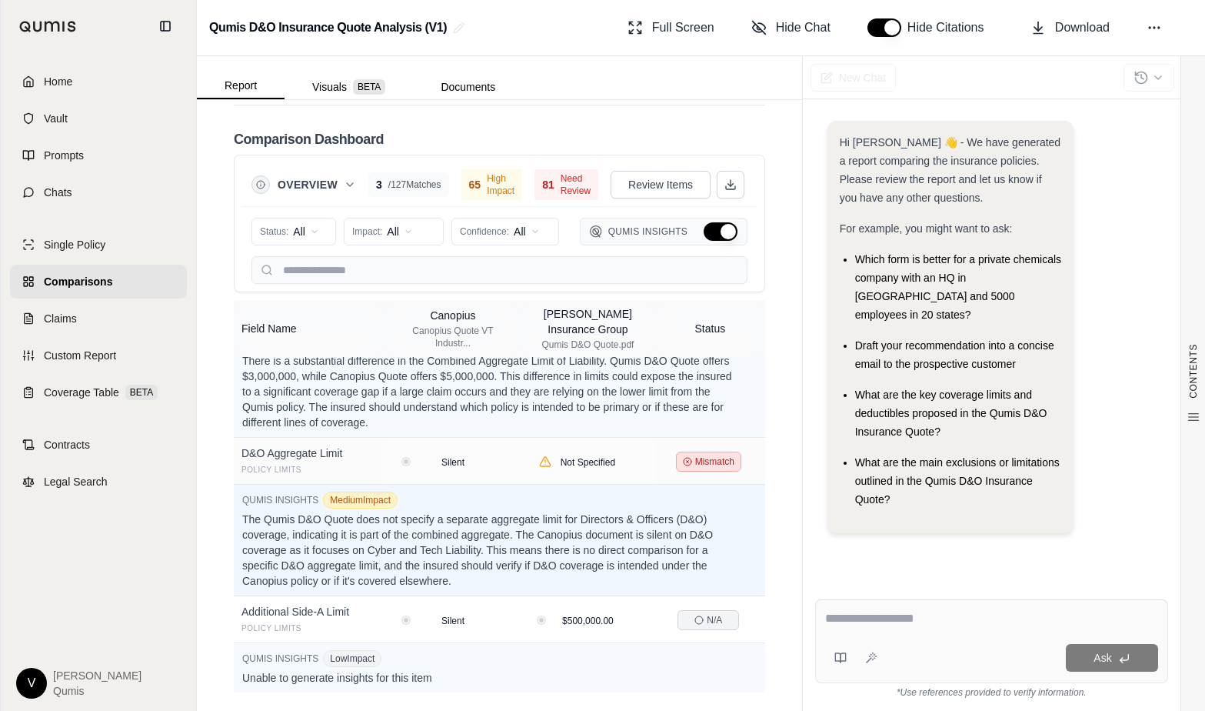
scroll to position [1944, 0]
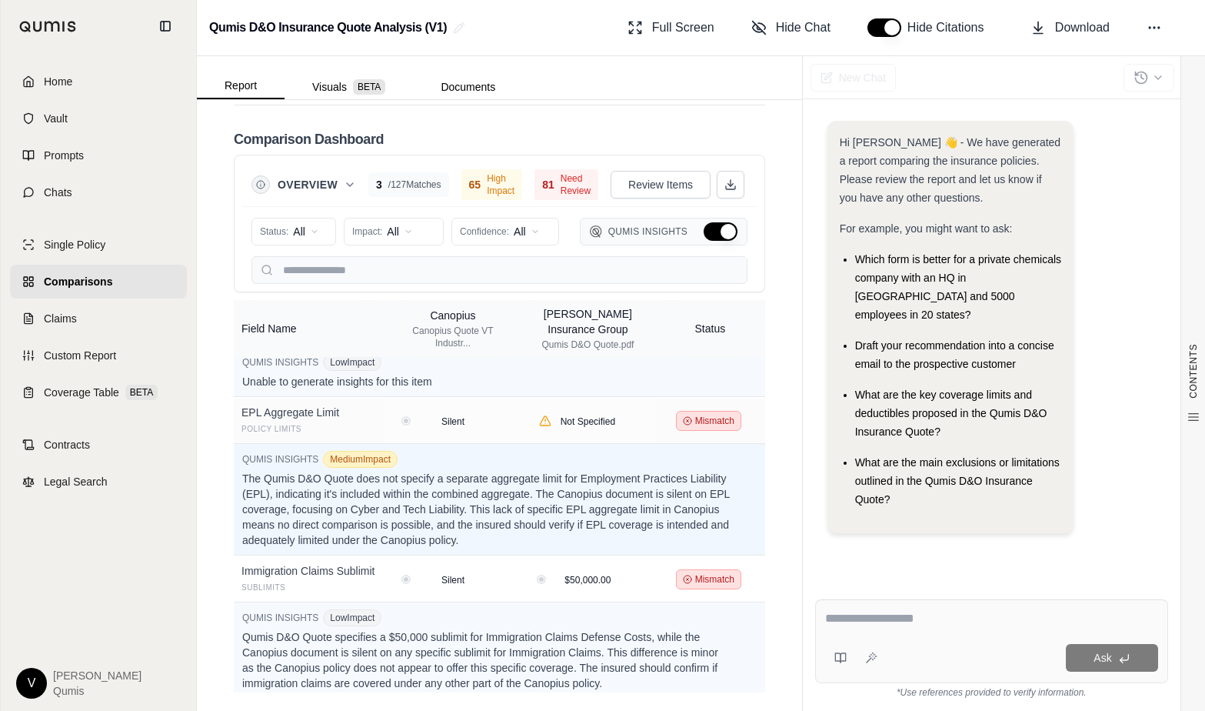
click at [720, 228] on button "Hide Qumis Insights" at bounding box center [721, 231] width 34 height 18
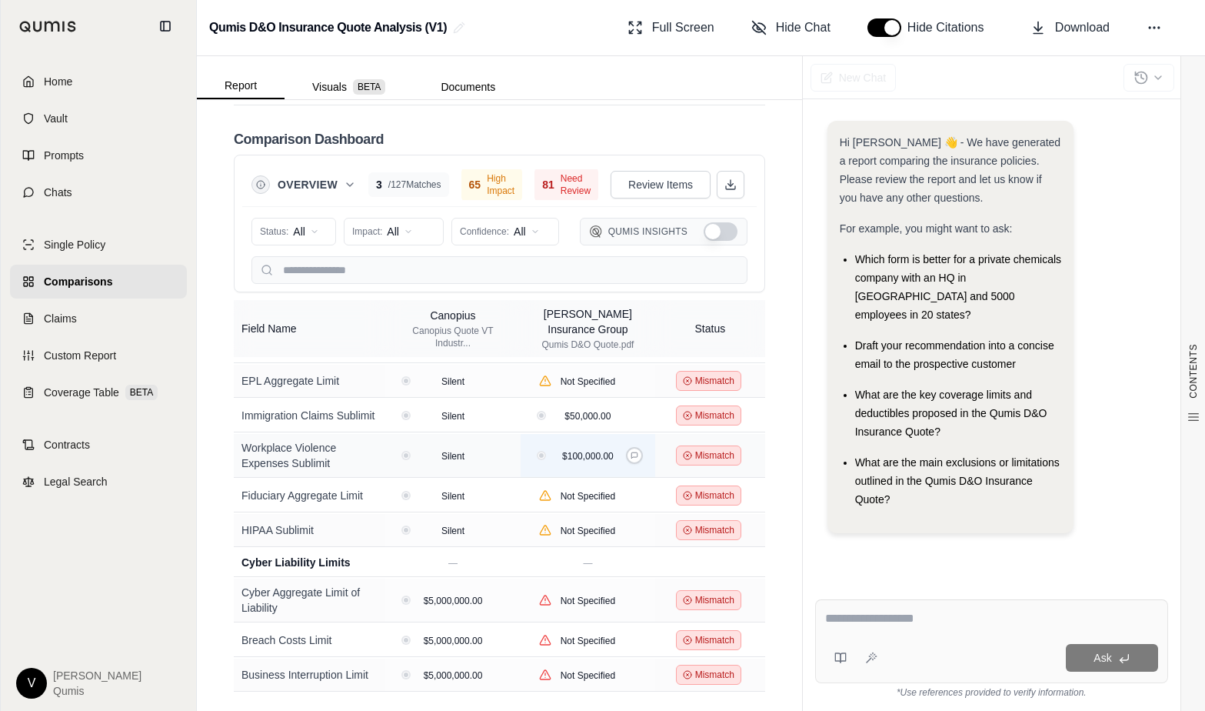
scroll to position [912, 0]
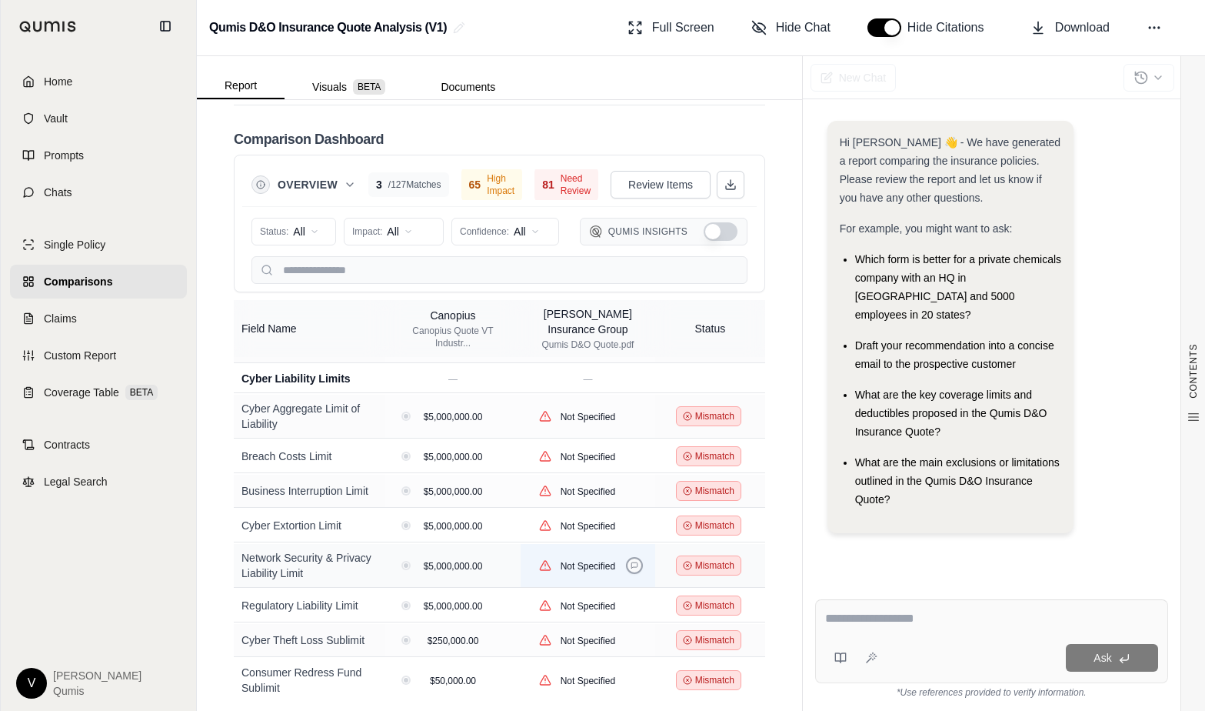
click at [633, 557] on button at bounding box center [634, 565] width 17 height 17
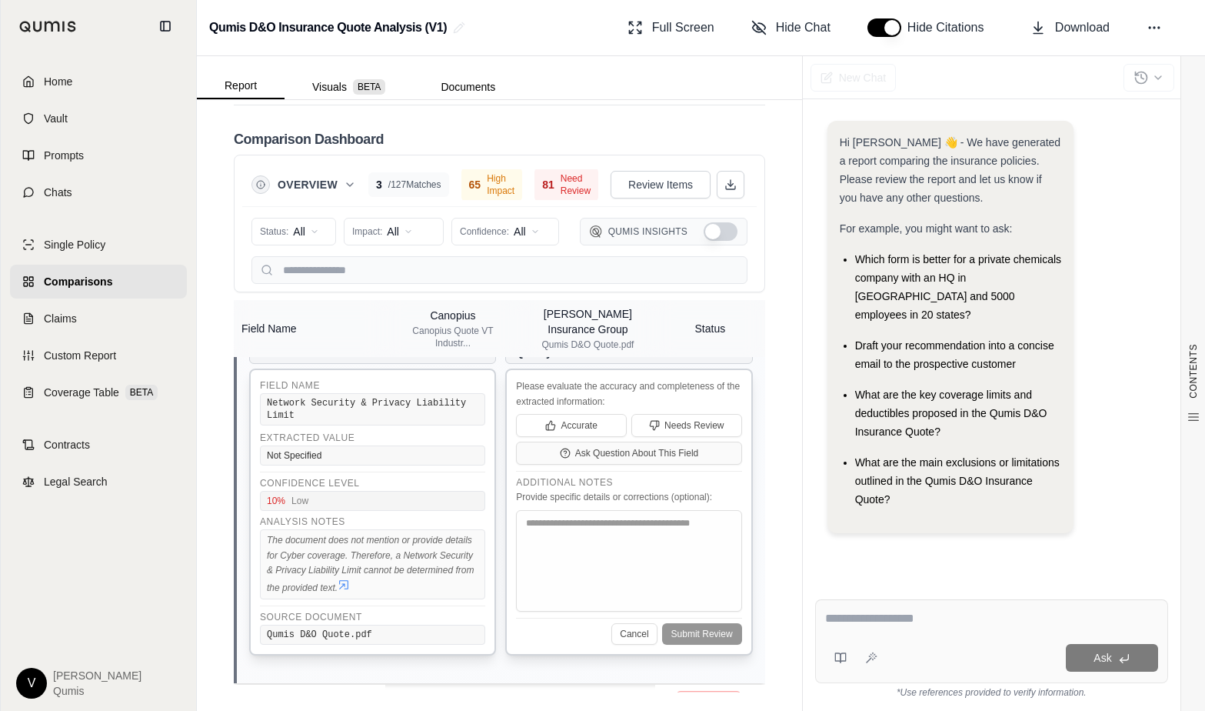
scroll to position [1231, 0]
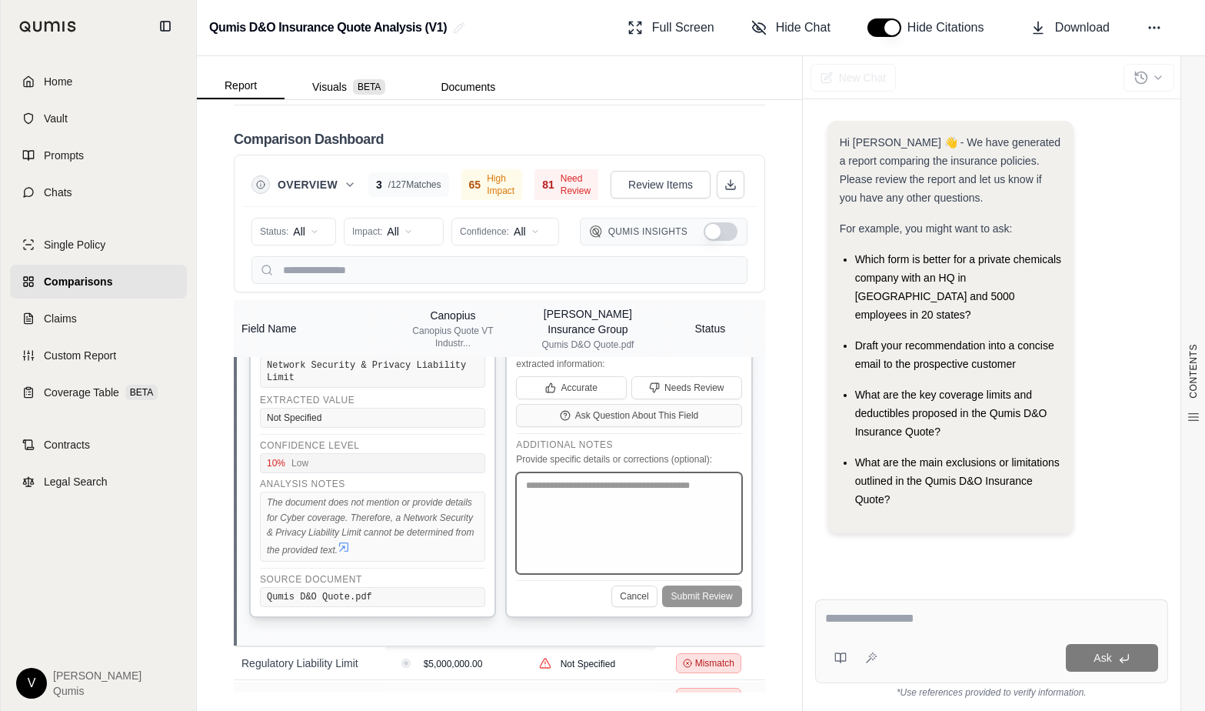
click at [618, 489] on textarea at bounding box center [628, 523] width 225 height 102
click at [606, 376] on button "Accurate" at bounding box center [571, 387] width 111 height 23
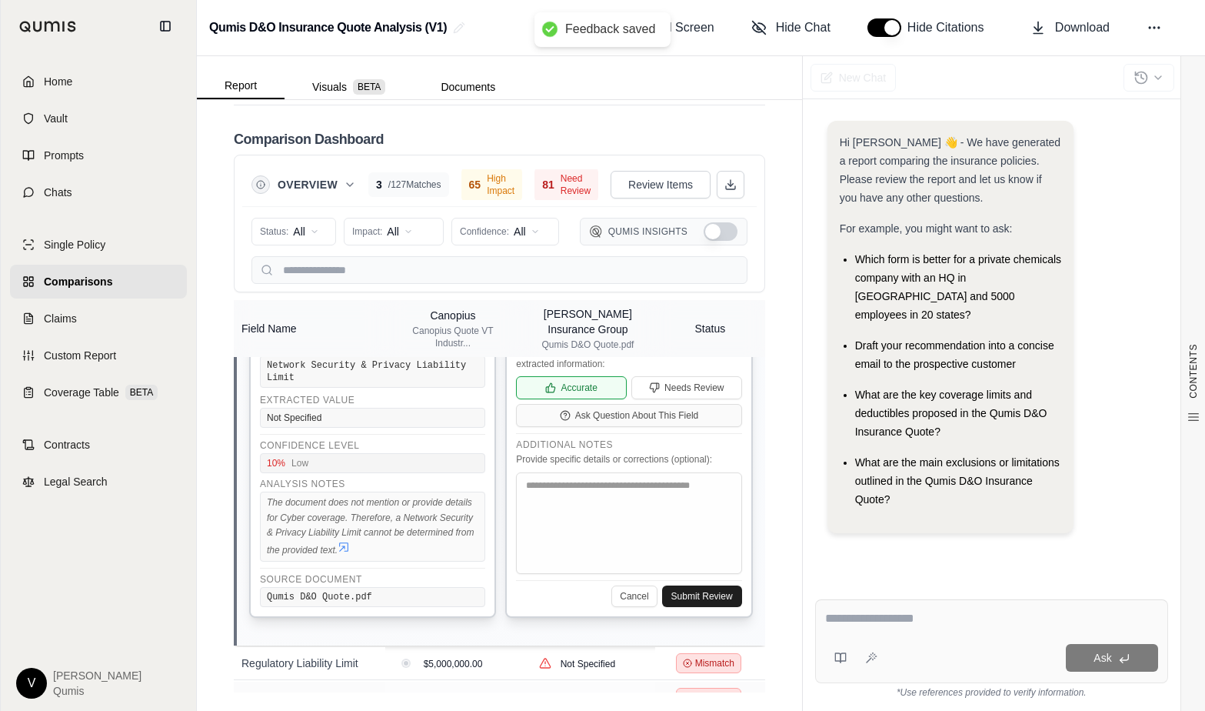
click at [697, 585] on button "Submit Review" at bounding box center [702, 596] width 80 height 22
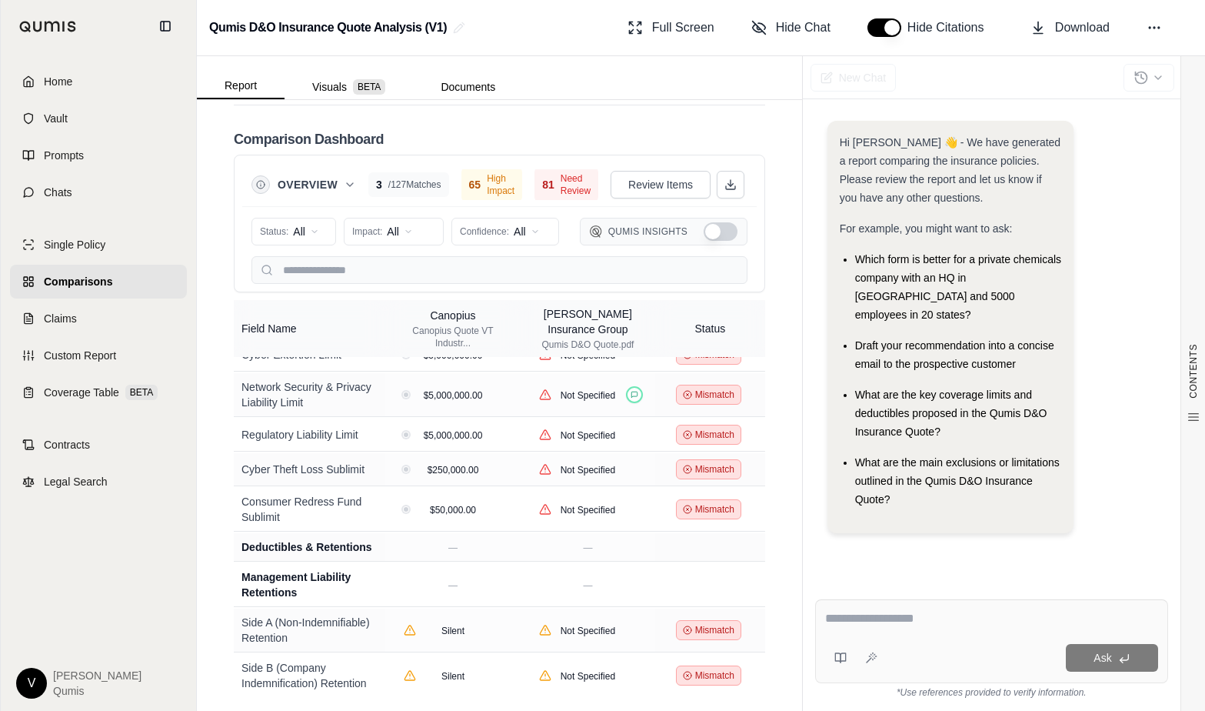
scroll to position [1082, 0]
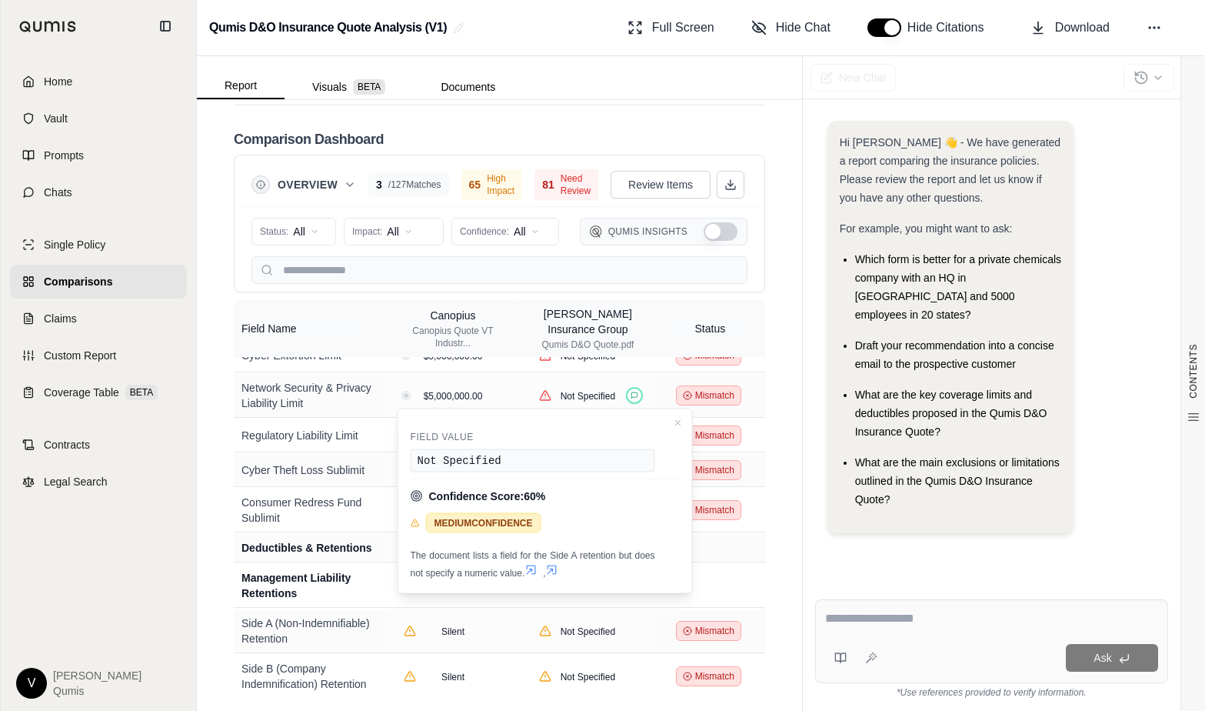
click at [782, 537] on div "CONTENTS Table of Contents Key Findings: INSURANCE POLICY COMPARISON Introducti…" at bounding box center [499, 405] width 605 height 611
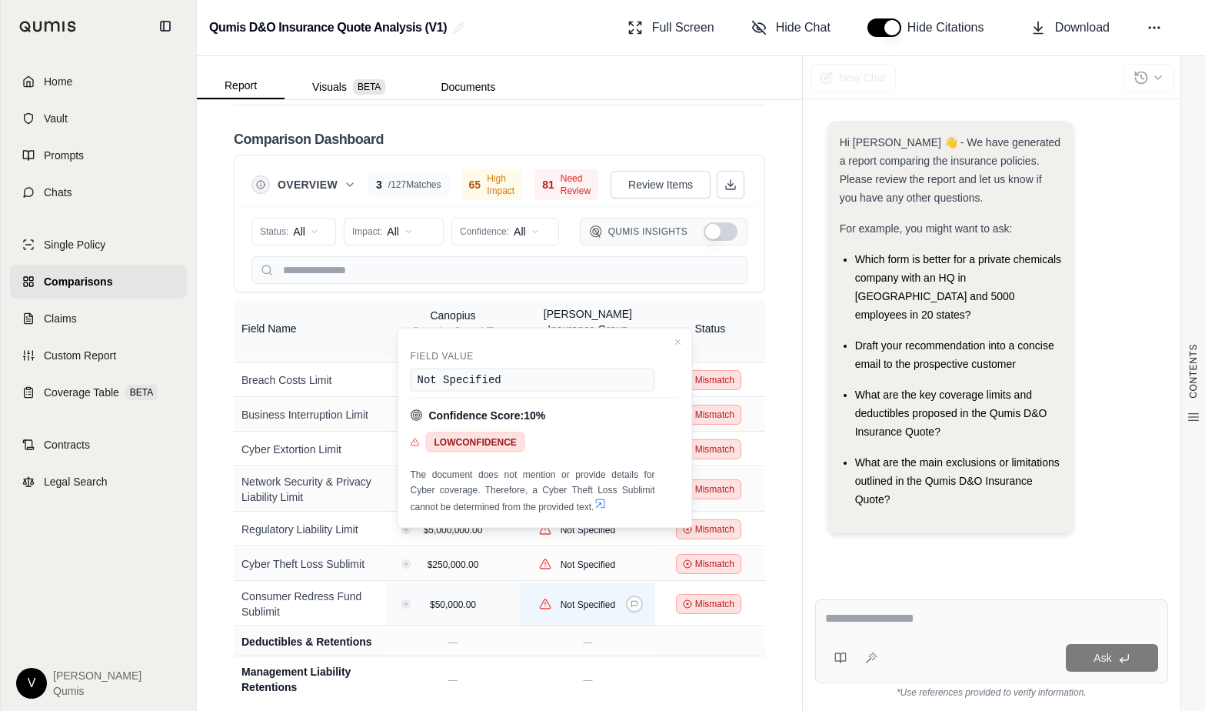
scroll to position [961, 0]
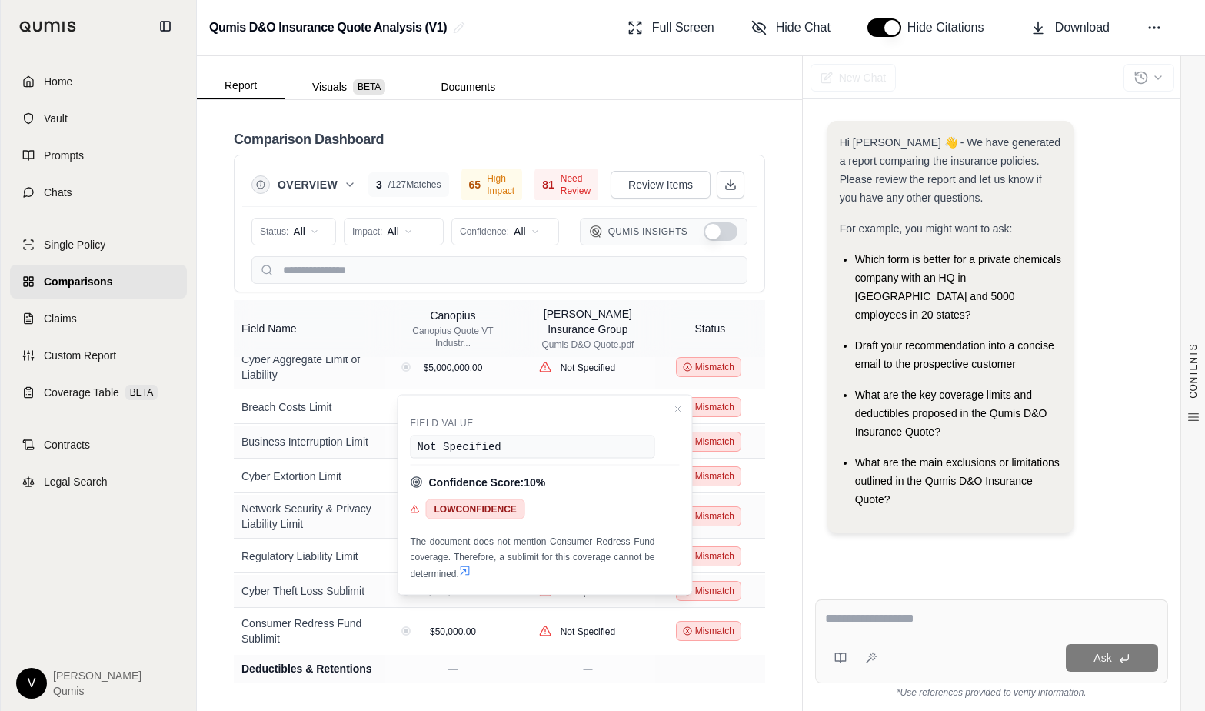
click at [777, 502] on div "CONTENTS Table of Contents Key Findings: INSURANCE POLICY COMPARISON Introducti…" at bounding box center [499, 405] width 605 height 611
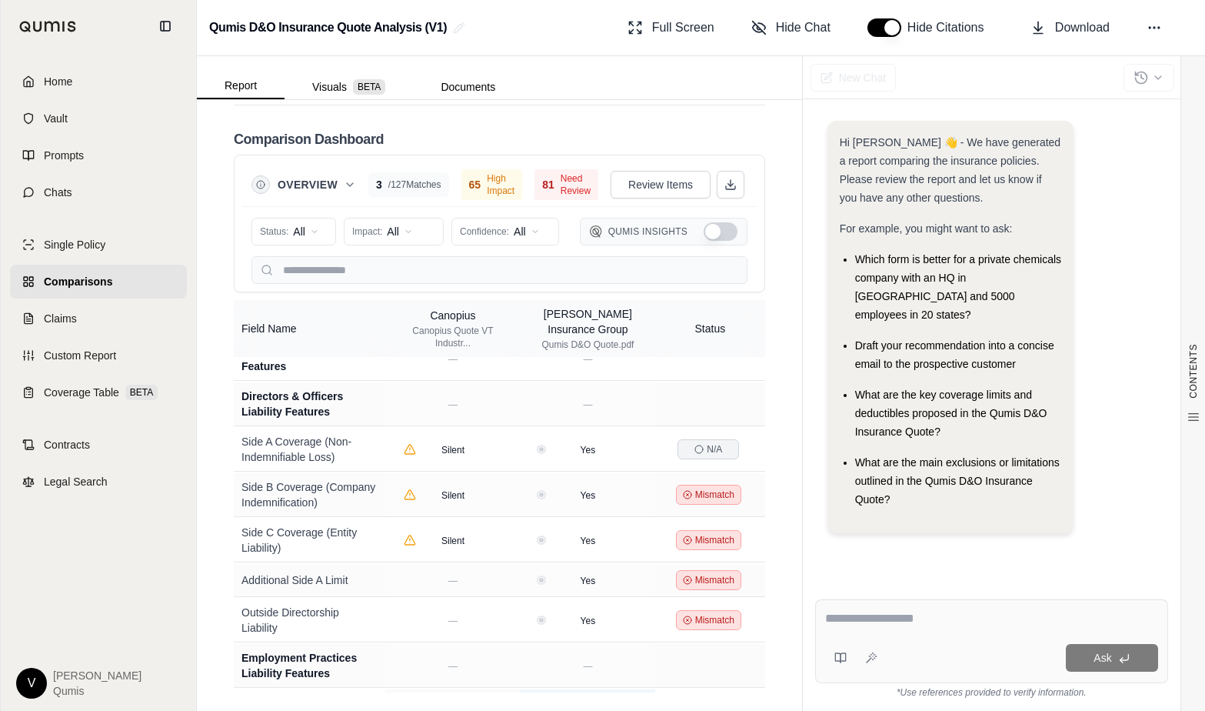
scroll to position [2529, 0]
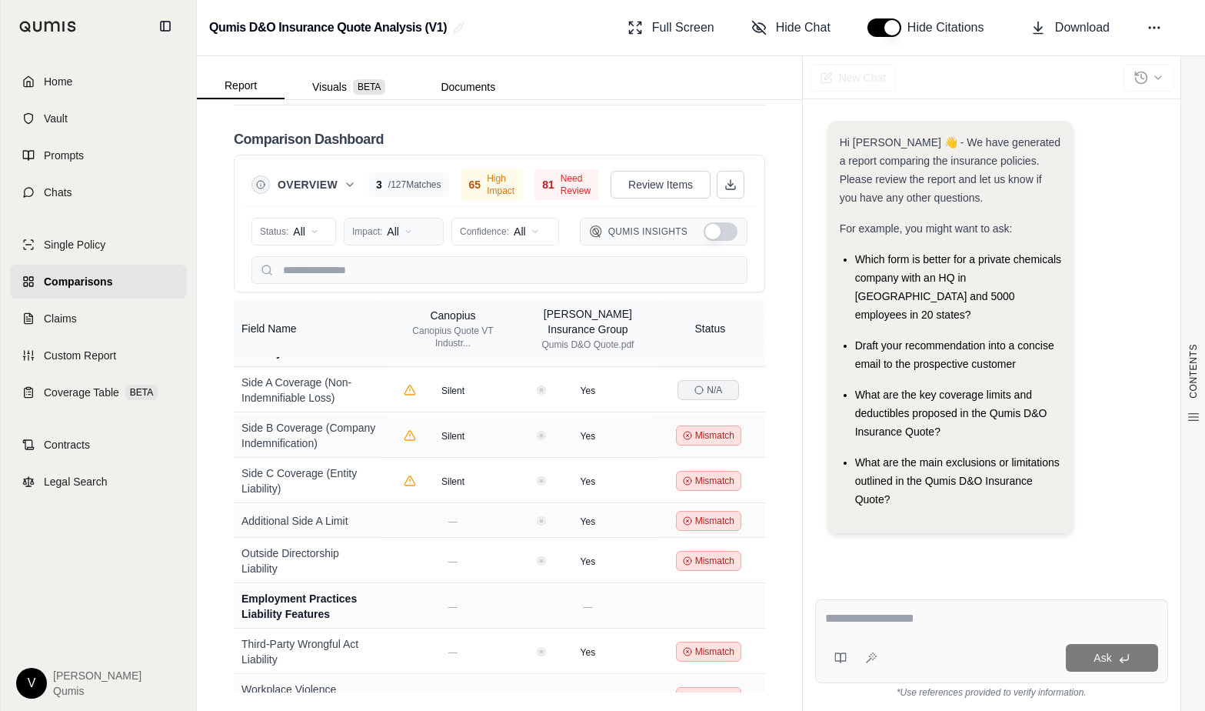
click at [436, 235] on html "Home Vault Prompts Chats Single Policy Comparisons Claims Custom Report Coverag…" at bounding box center [602, 355] width 1205 height 711
click at [426, 266] on div "All Impact" at bounding box center [412, 264] width 128 height 25
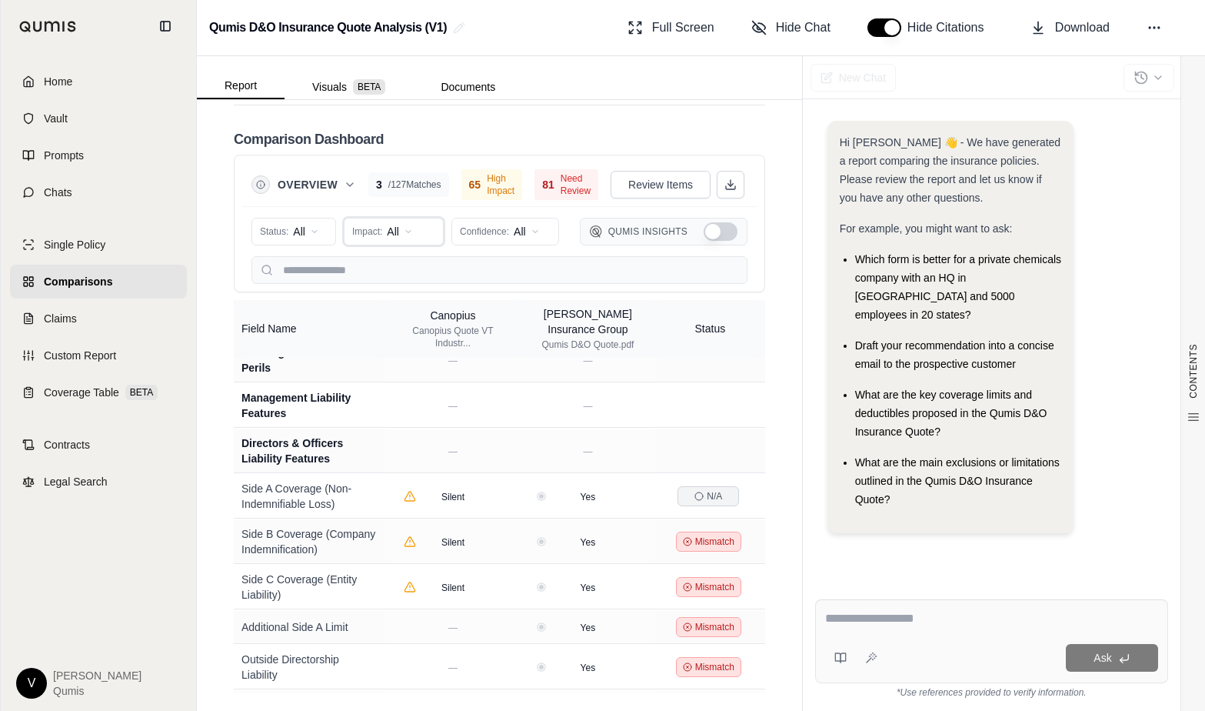
scroll to position [2092, 0]
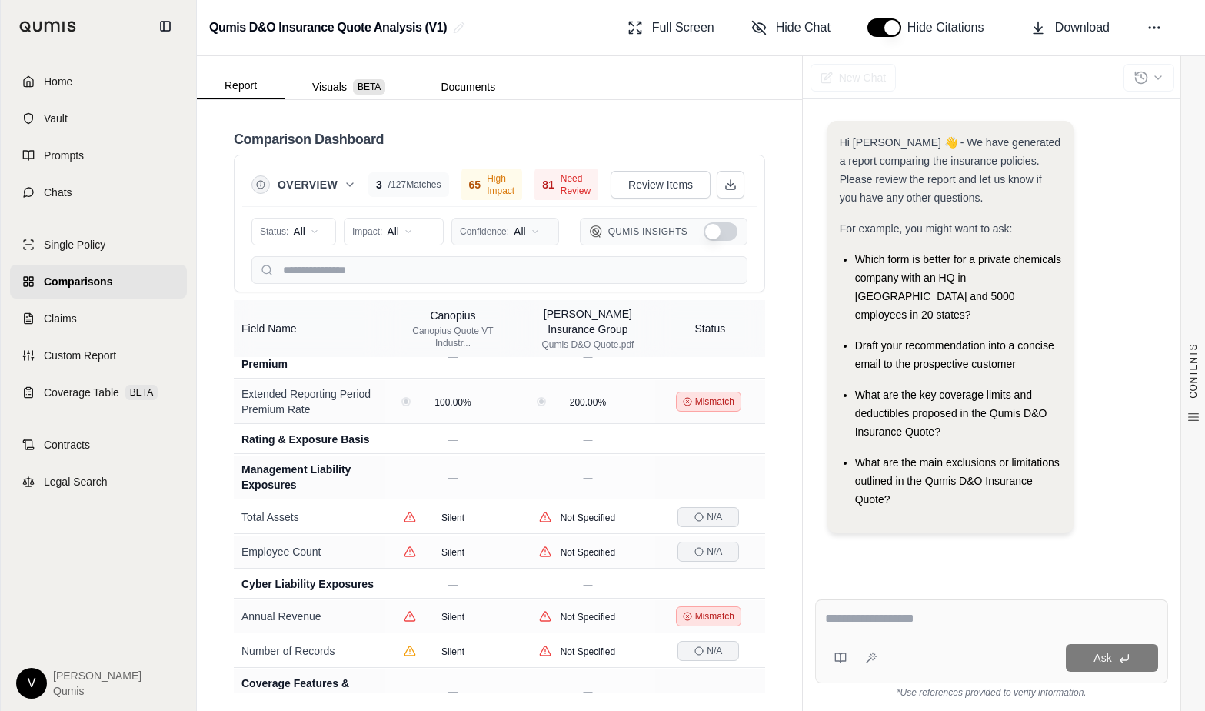
click at [495, 225] on html "Home Vault Prompts Chats Single Policy Comparisons Claims Custom Report Coverag…" at bounding box center [602, 355] width 1205 height 711
click at [495, 227] on html "Home Vault Prompts Chats Single Policy Comparisons Claims Custom Report Coverag…" at bounding box center [602, 355] width 1205 height 711
click at [497, 228] on html "Home Vault Prompts Chats Single Policy Comparisons Claims Custom Report Coverag…" at bounding box center [602, 355] width 1205 height 711
click at [435, 231] on html "Home Vault Prompts Chats Single Policy Comparisons Claims Custom Report Coverag…" at bounding box center [602, 355] width 1205 height 711
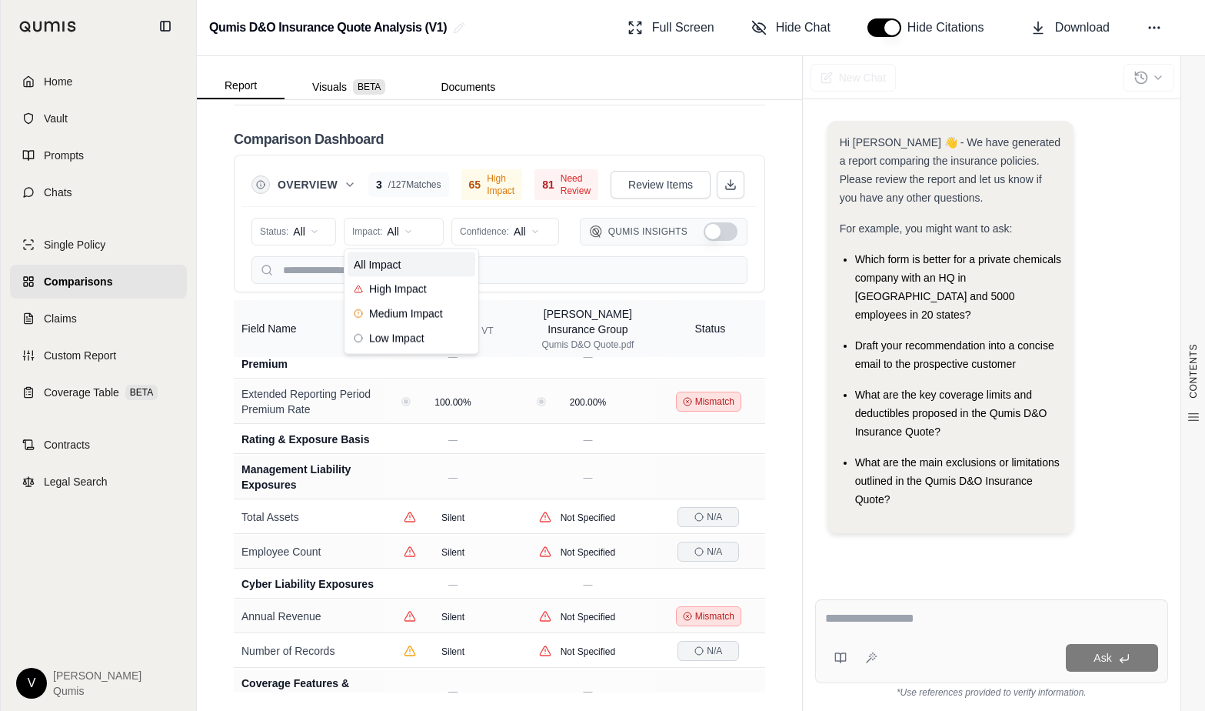
click at [432, 231] on html "Home Vault Prompts Chats Single Policy Comparisons Claims Custom Report Coverag…" at bounding box center [602, 355] width 1205 height 711
click at [735, 221] on div "Qumis Insights" at bounding box center [664, 232] width 168 height 28
click at [733, 225] on button "Show Qumis Insights" at bounding box center [721, 231] width 34 height 18
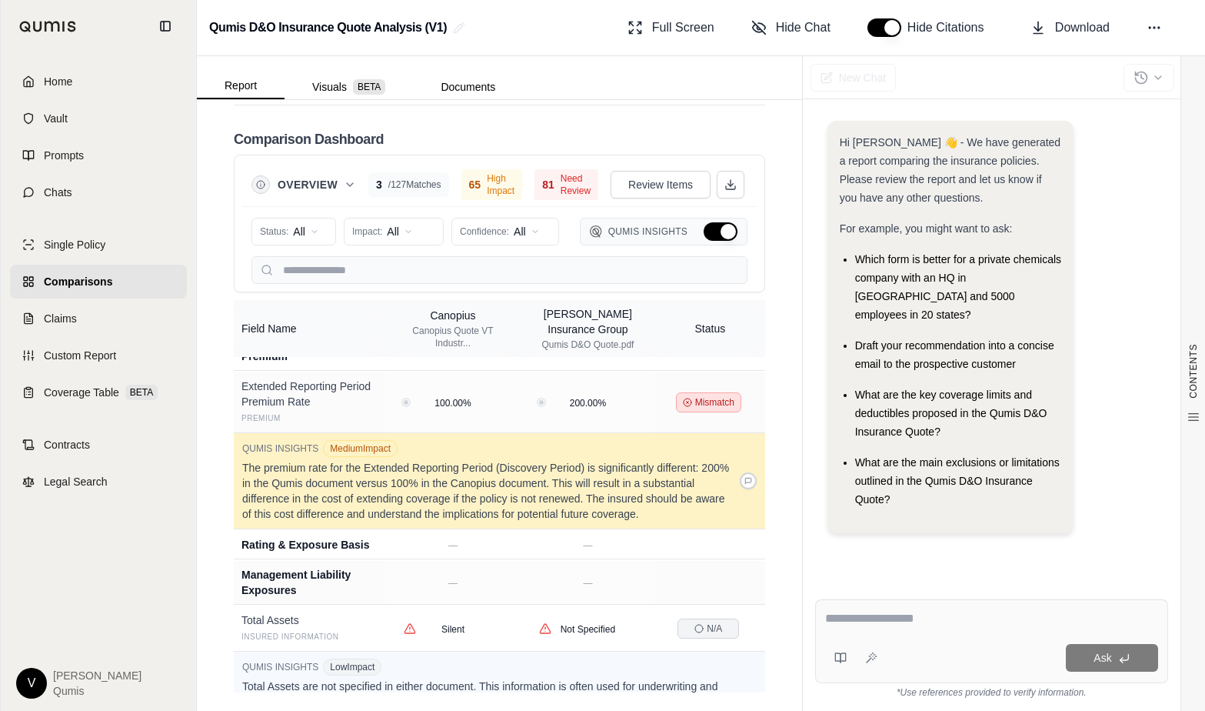
scroll to position [6920, 0]
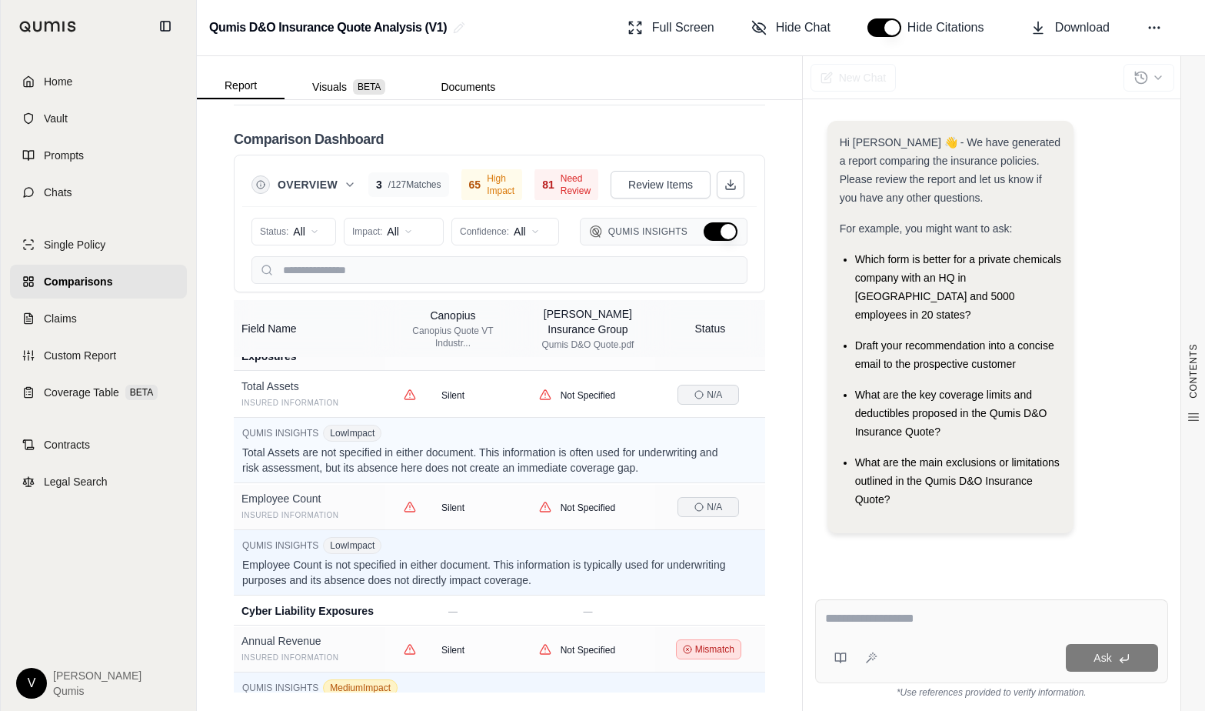
click at [410, 216] on div "Status: All Impact: All Confidence: All Qumis Insights" at bounding box center [499, 231] width 496 height 31
click at [411, 228] on html "Home Vault Prompts Chats Single Policy Comparisons Claims Custom Report Coverag…" at bounding box center [602, 355] width 1205 height 711
click at [414, 234] on html "Home Vault Prompts Chats Single Policy Comparisons Claims Custom Report Coverag…" at bounding box center [602, 355] width 1205 height 711
click at [516, 265] on html "Home Vault Prompts Chats Single Policy Comparisons Claims Custom Report Coverag…" at bounding box center [602, 355] width 1205 height 711
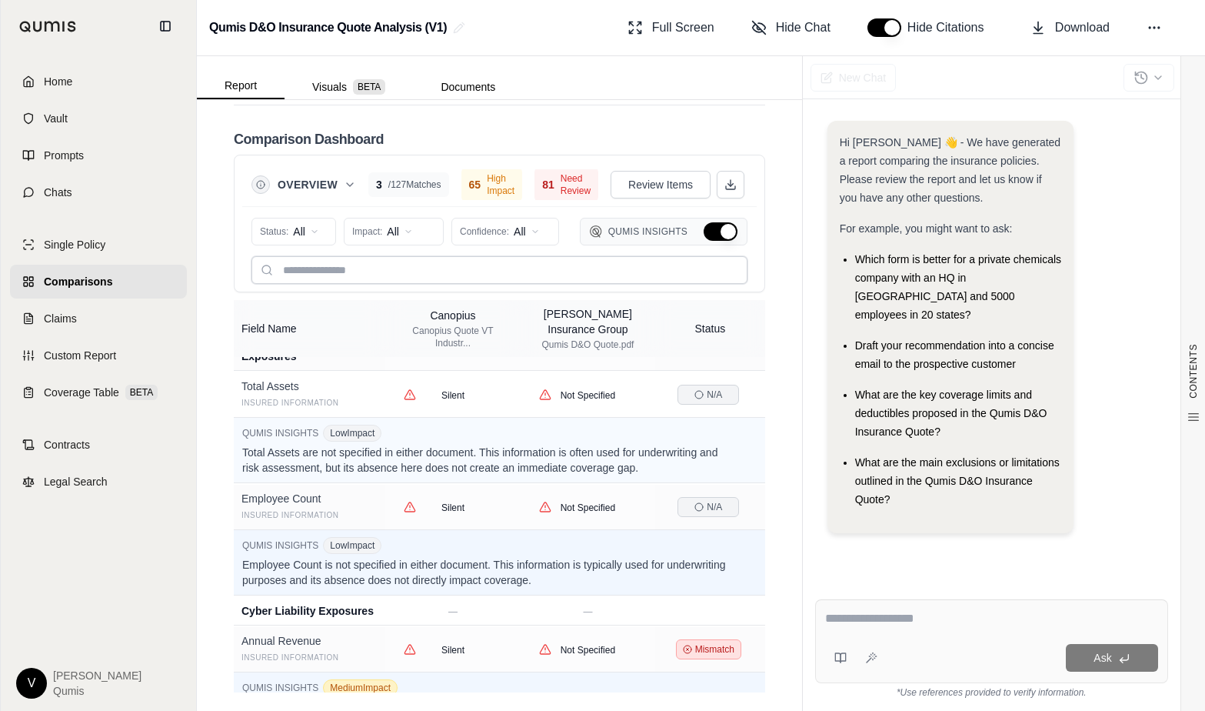
click at [516, 265] on input "text" at bounding box center [499, 270] width 496 height 28
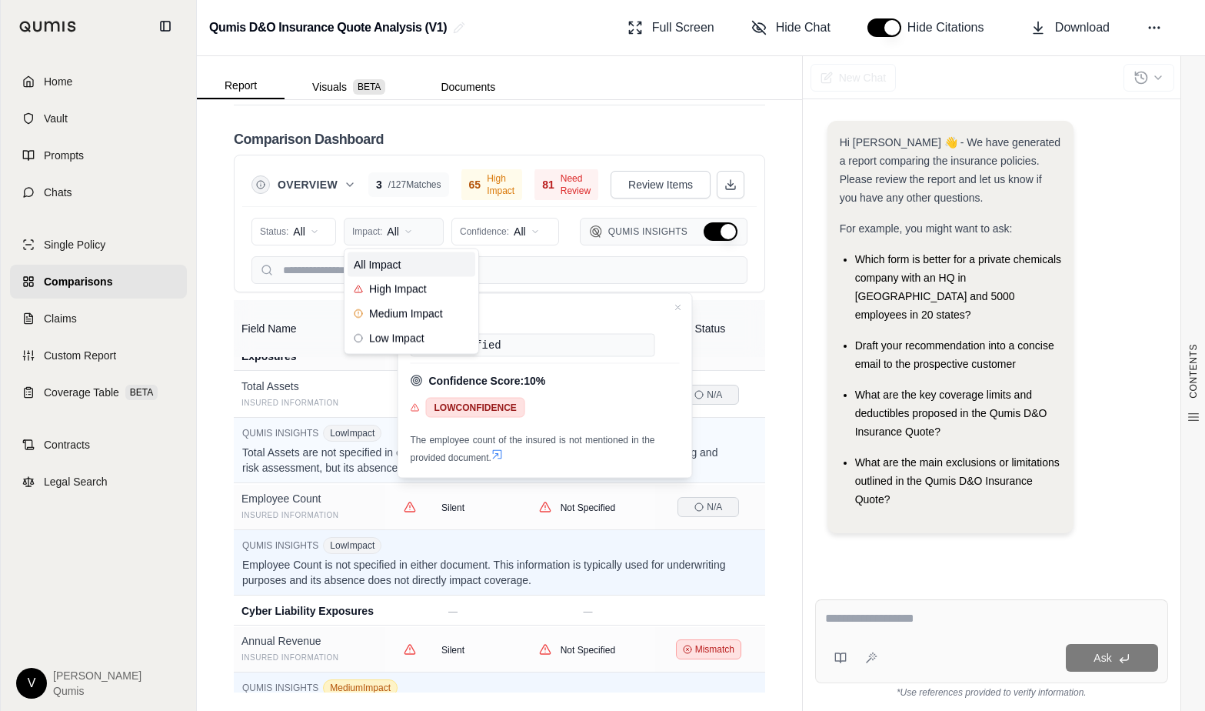
click at [428, 237] on html "Home Vault Prompts Chats Single Policy Comparisons Claims Custom Report Coverag…" at bounding box center [602, 355] width 1205 height 711
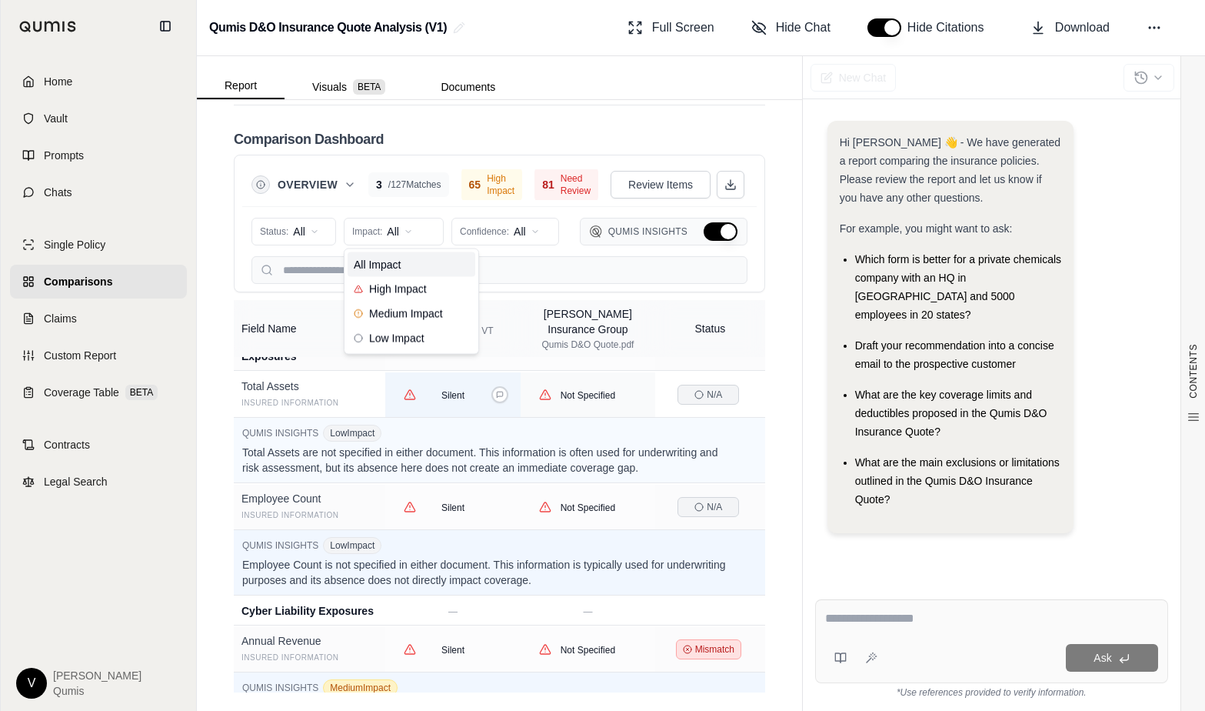
click at [487, 377] on html "Home Vault Prompts Chats Single Policy Comparisons Claims Custom Report Coverag…" at bounding box center [602, 355] width 1205 height 711
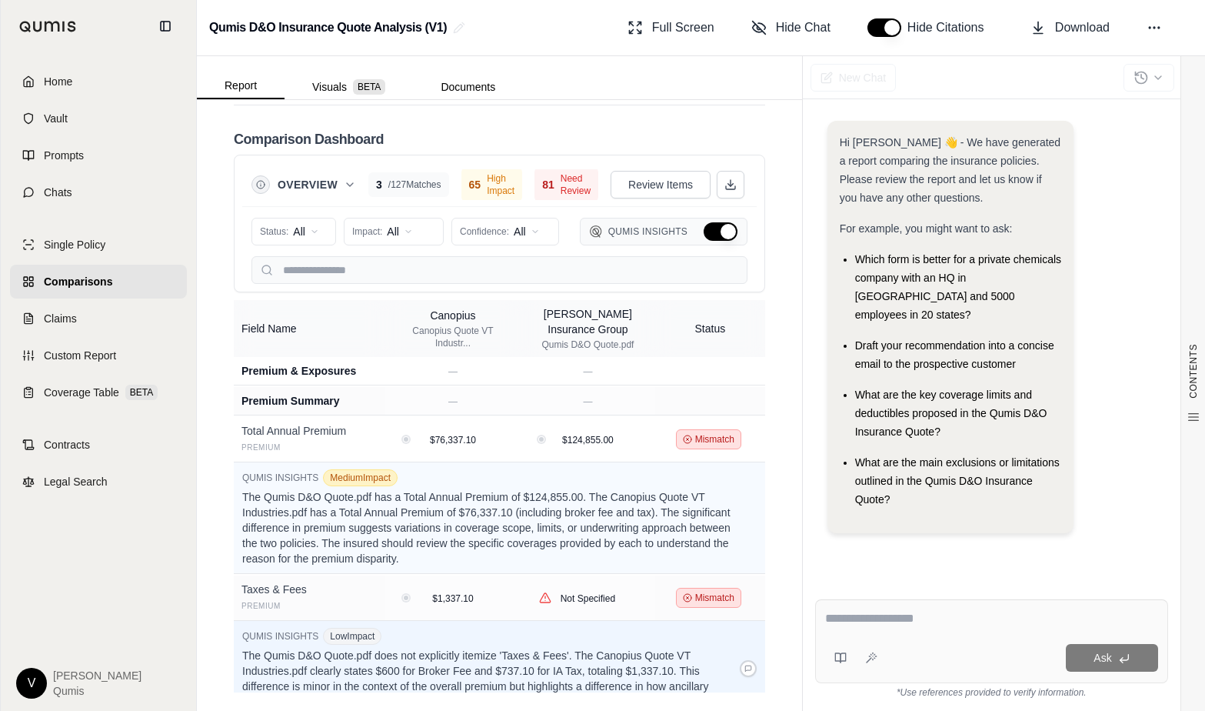
scroll to position [5986, 0]
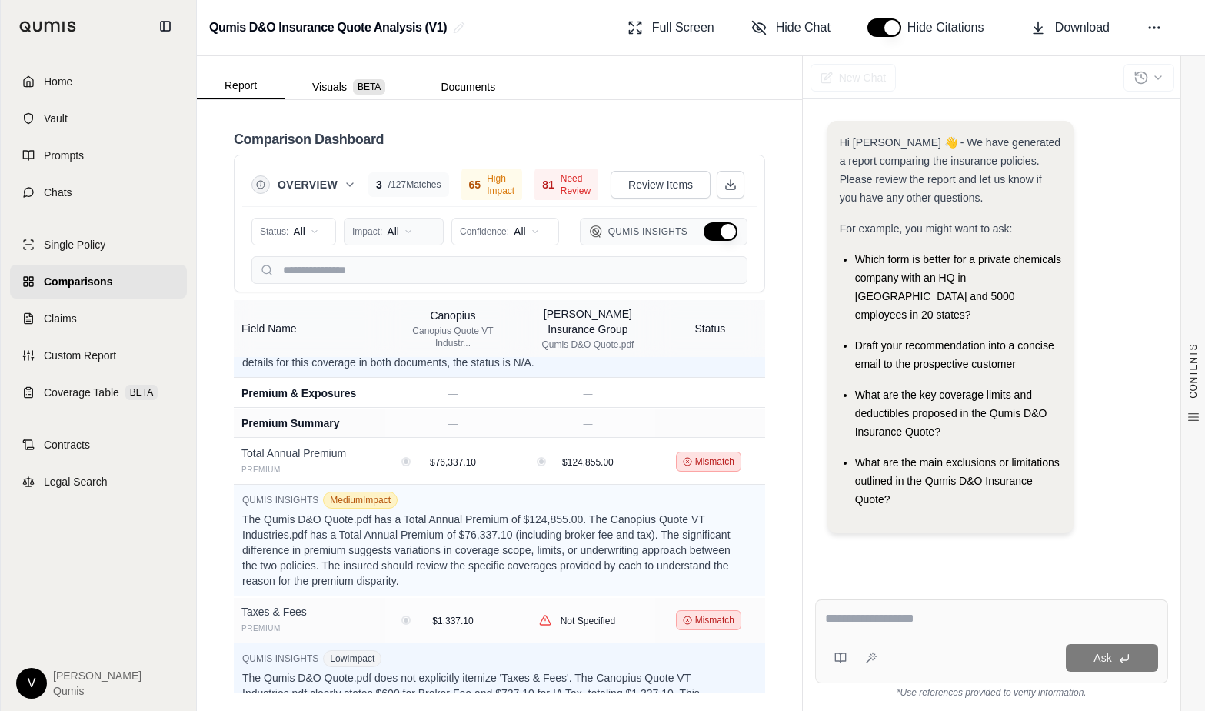
click at [424, 239] on html "Home Vault Prompts Chats Single Policy Comparisons Claims Custom Report Coverag…" at bounding box center [602, 355] width 1205 height 711
click at [690, 660] on html "Home Vault Prompts Chats Single Policy Comparisons Claims Custom Report Coverag…" at bounding box center [602, 355] width 1205 height 711
click at [417, 230] on html "Home Vault Prompts Chats Single Policy Comparisons Claims Custom Report Coverag…" at bounding box center [602, 355] width 1205 height 711
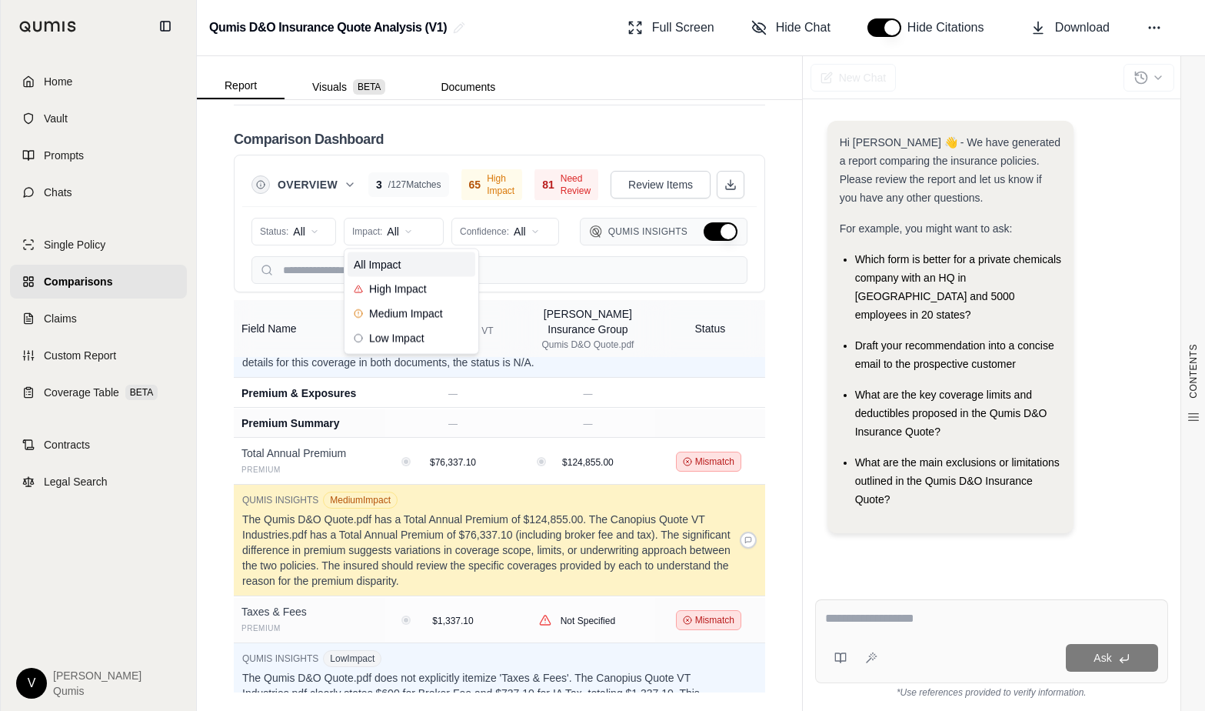
click at [414, 523] on html "Home Vault Prompts Chats Single Policy Comparisons Claims Custom Report Coverag…" at bounding box center [602, 355] width 1205 height 711
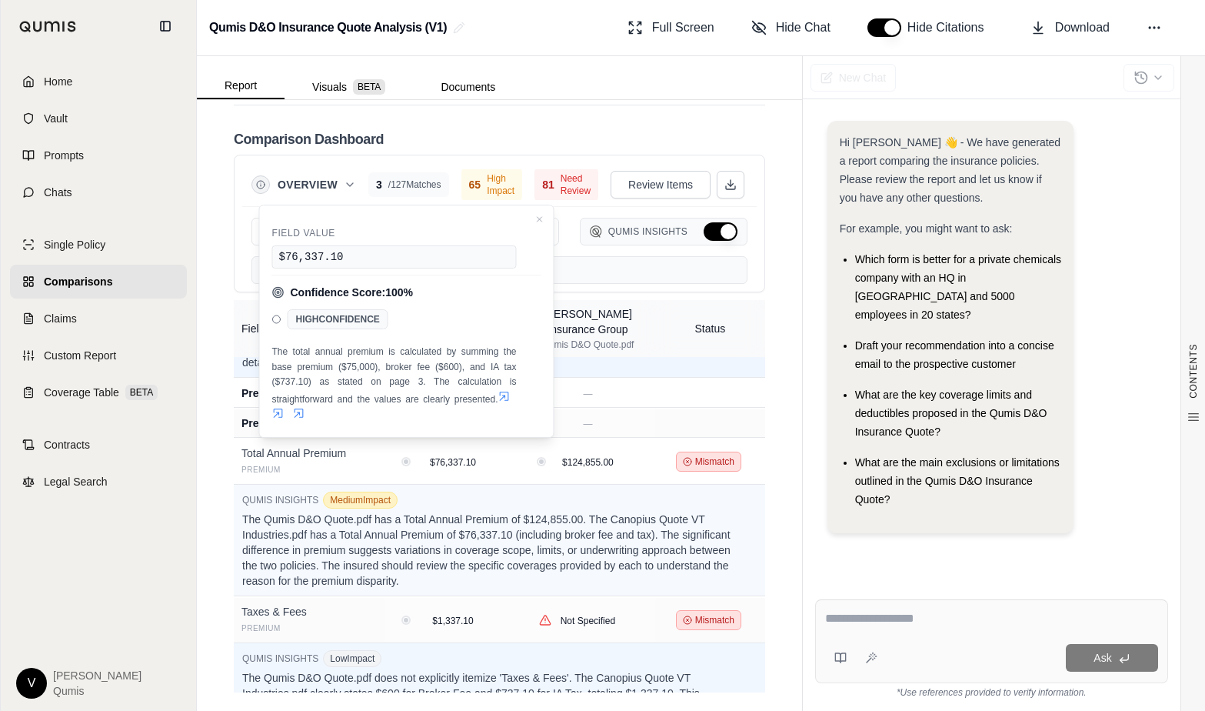
click at [664, 364] on td "QUMIS INSIGHTS Low Impact The Qumis D&O Quote.pdf includes a Crime Coverage Par…" at bounding box center [499, 321] width 531 height 111
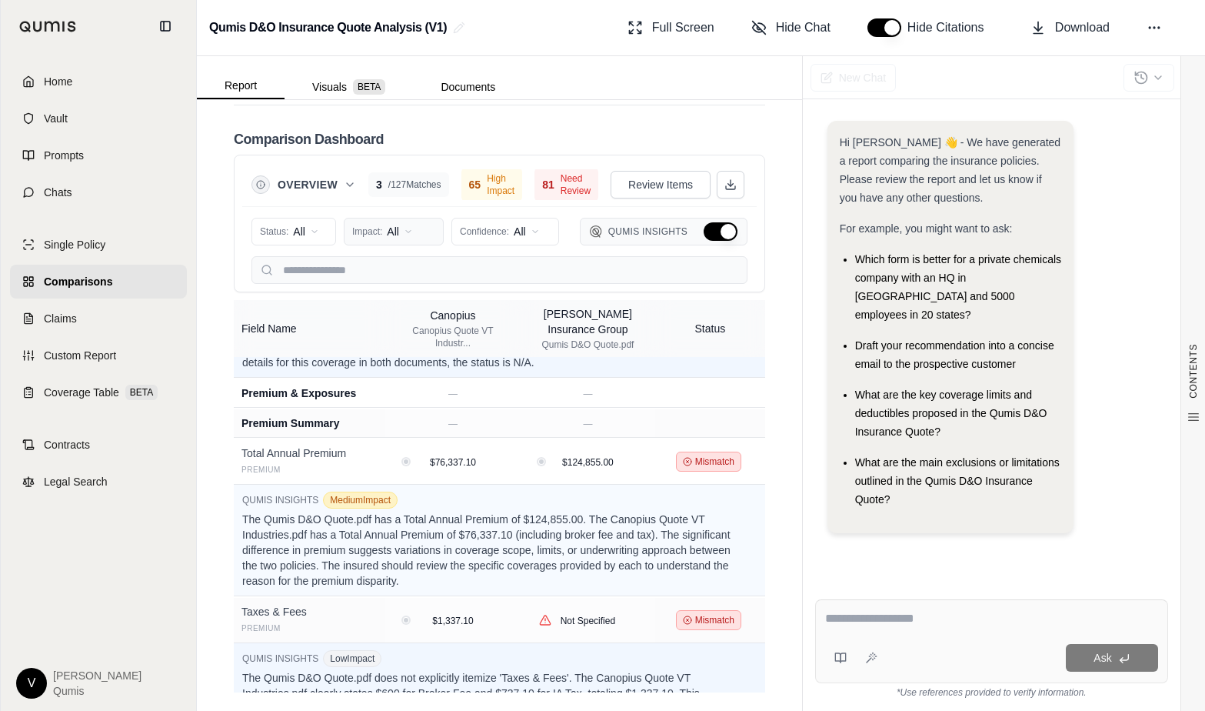
click at [417, 242] on html "Home Vault Prompts Chats Single Policy Comparisons Claims Custom Report Coverag…" at bounding box center [602, 355] width 1205 height 711
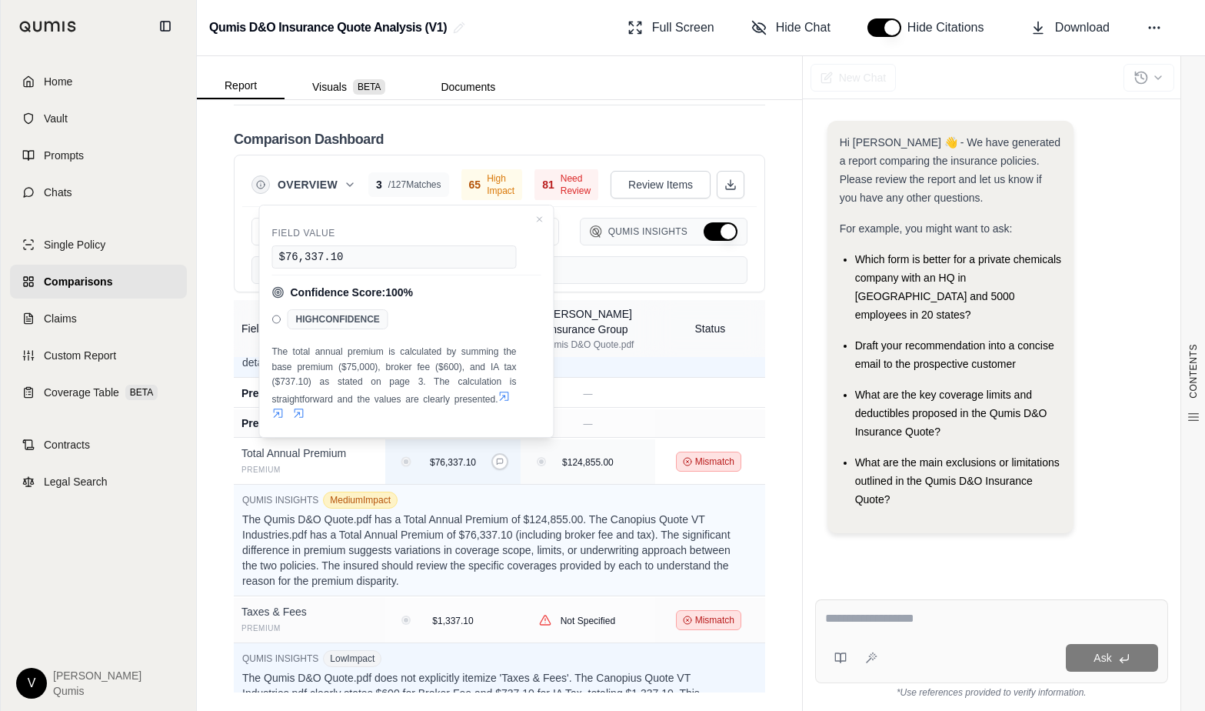
click at [410, 446] on html "Home Vault Prompts Chats Single Policy Comparisons Claims Custom Report Coverag…" at bounding box center [602, 355] width 1205 height 711
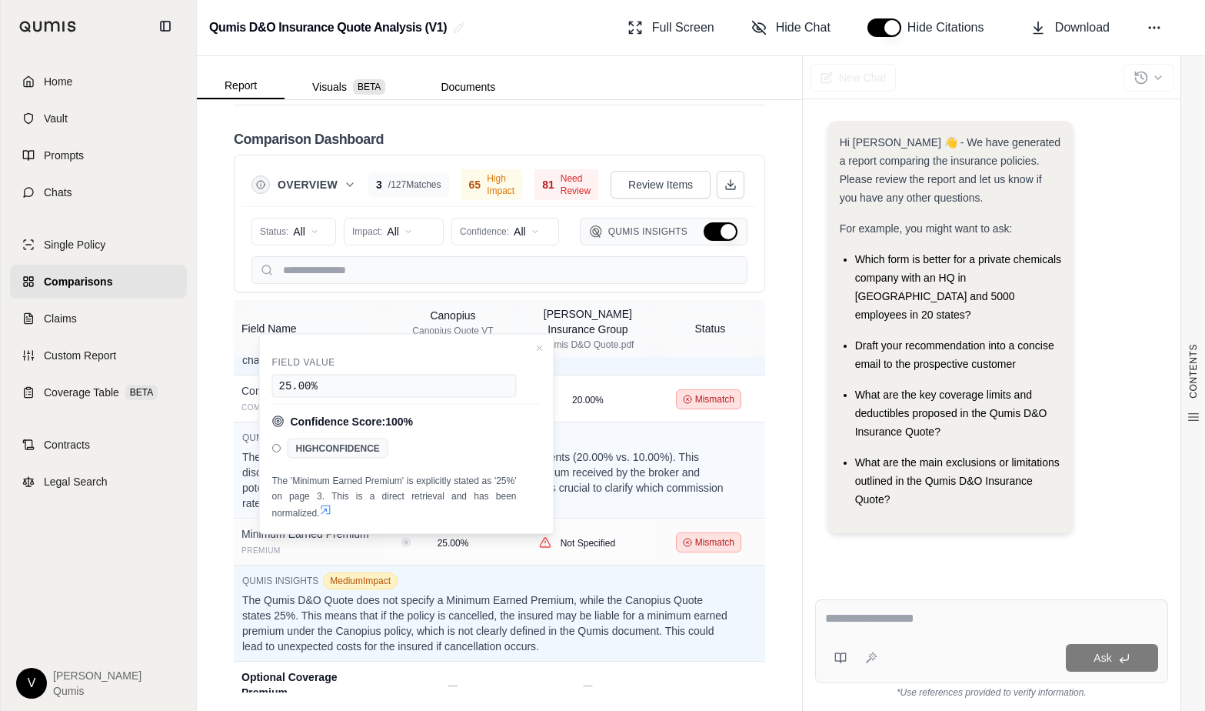
scroll to position [6368, 0]
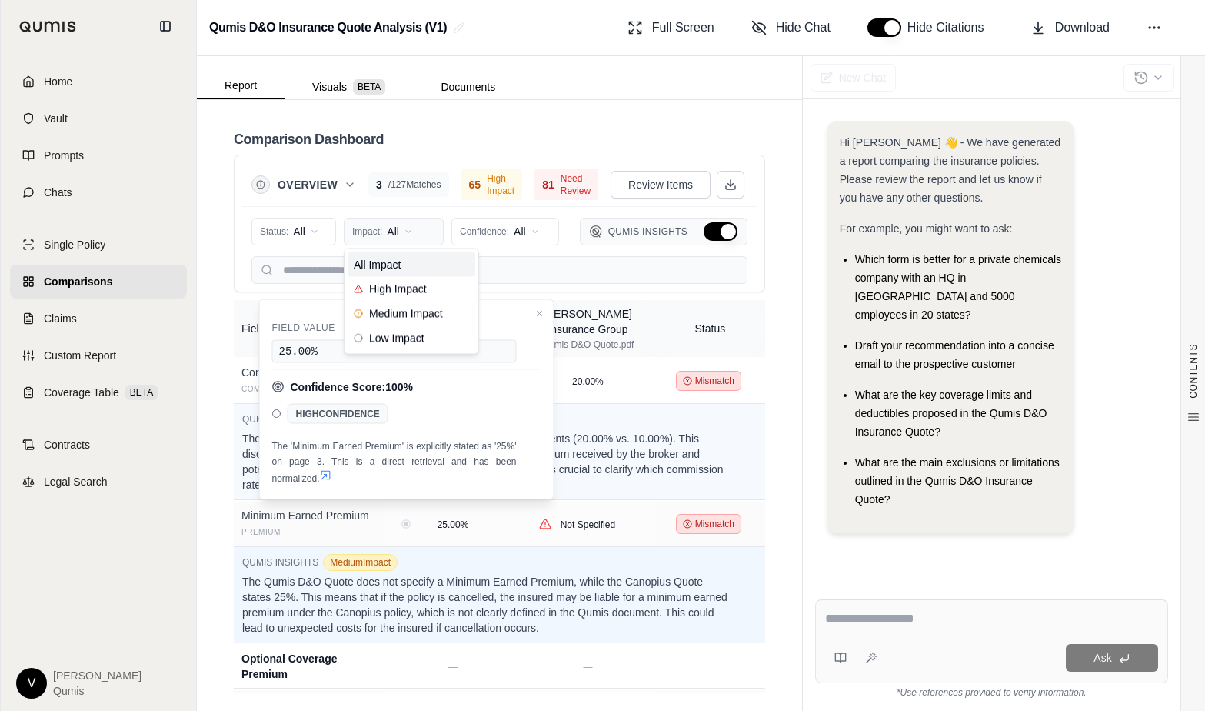
click at [426, 220] on html "Home Vault Prompts Chats Single Policy Comparisons Claims Custom Report Coverag…" at bounding box center [602, 355] width 1205 height 711
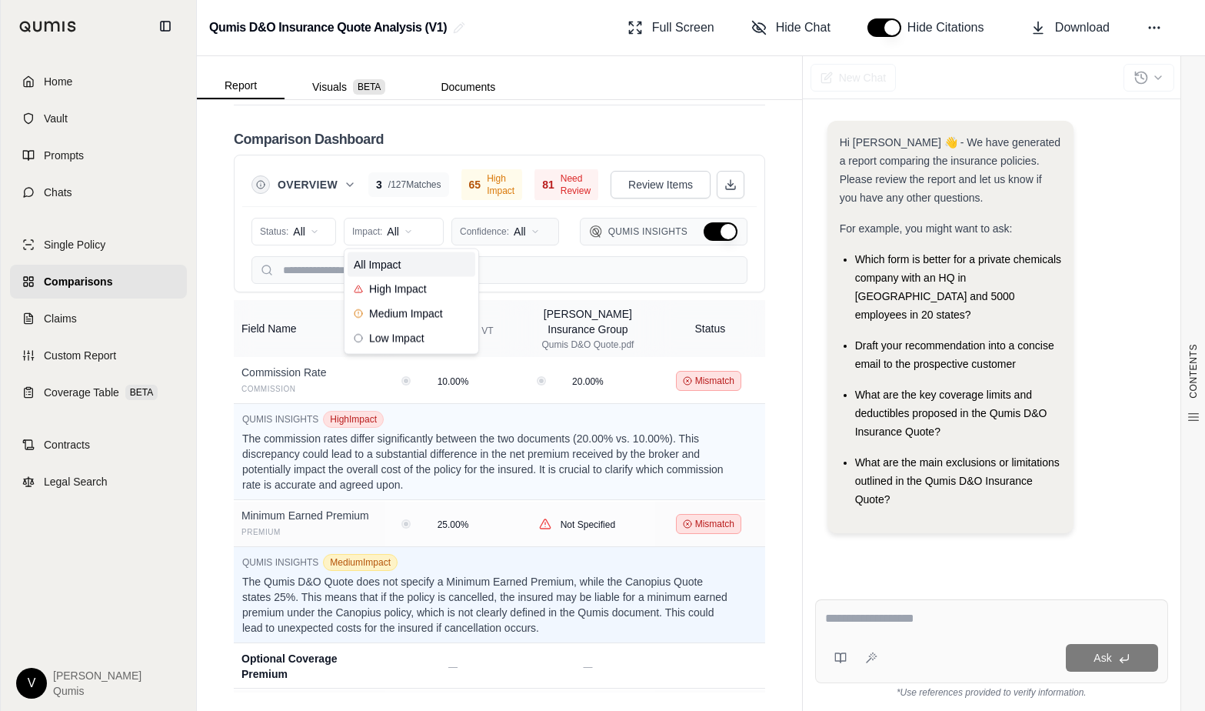
click at [518, 225] on html "Home Vault Prompts Chats Single Policy Comparisons Claims Custom Report Coverag…" at bounding box center [602, 355] width 1205 height 711
click at [540, 227] on html "Home Vault Prompts Chats Single Policy Comparisons Claims Custom Report Coverag…" at bounding box center [602, 355] width 1205 height 711
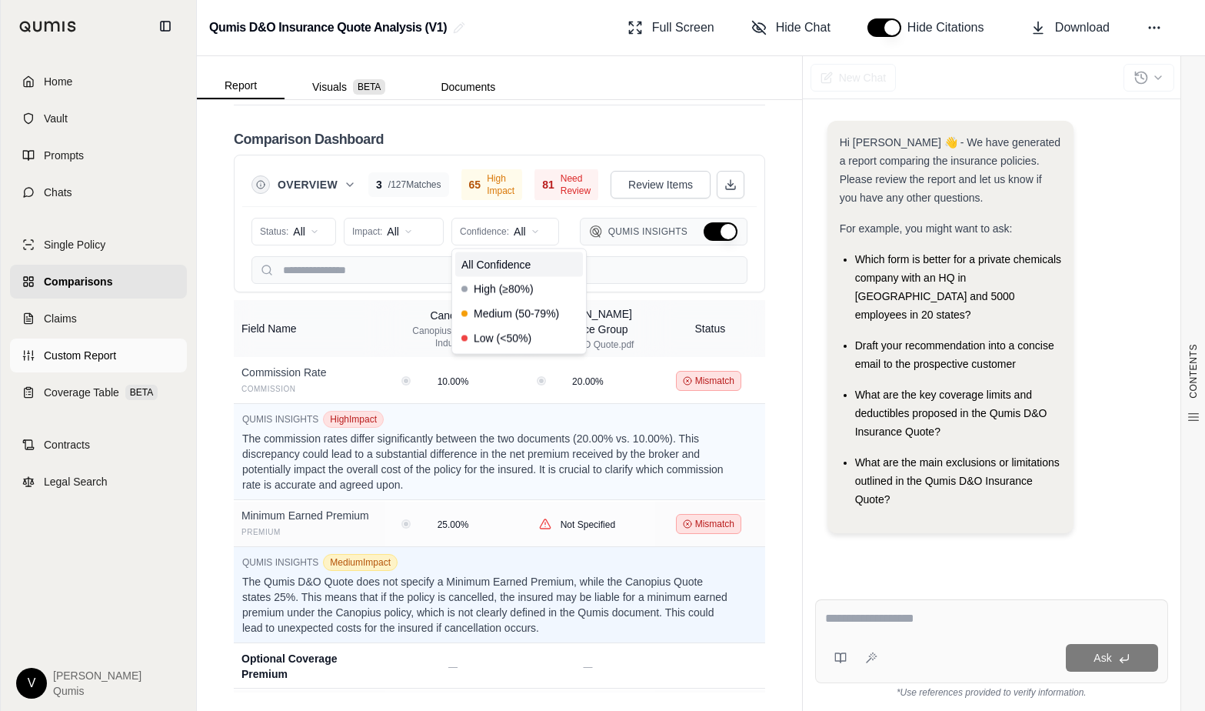
click at [88, 359] on html "Home Vault Prompts Chats Single Policy Comparisons Claims Custom Report Coverag…" at bounding box center [602, 355] width 1205 height 711
click at [98, 351] on span "Custom Report" at bounding box center [80, 355] width 72 height 15
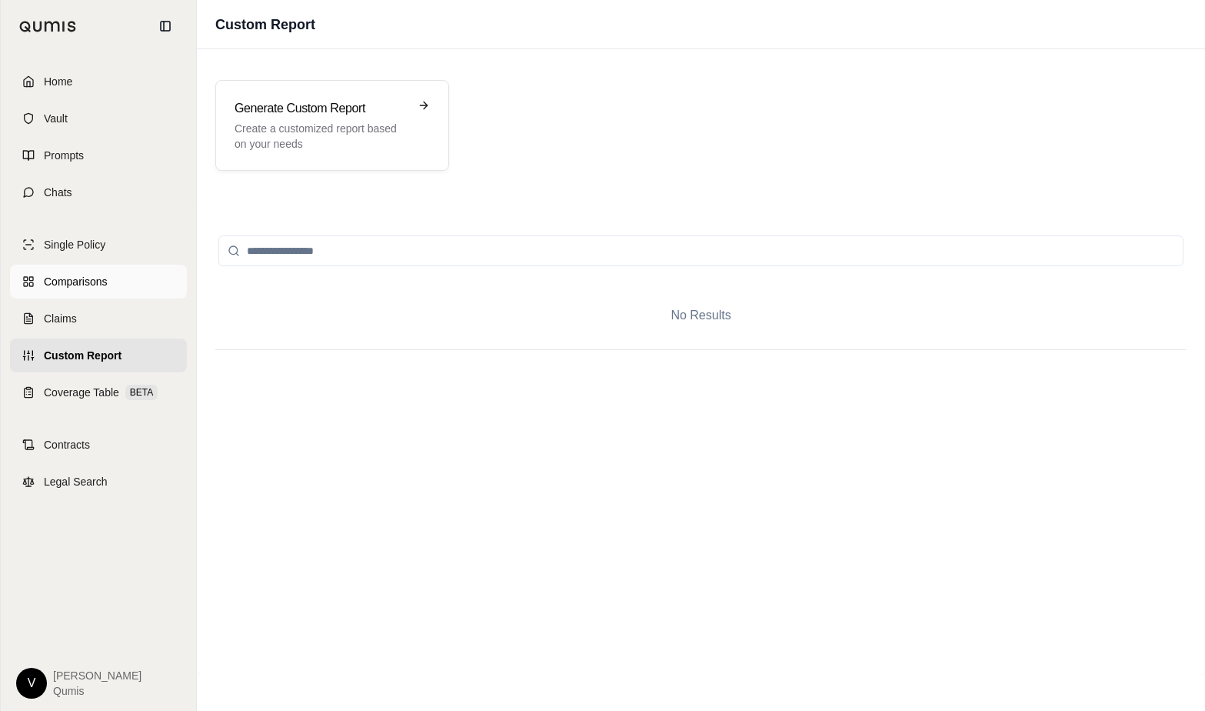
click at [94, 277] on span "Comparisons" at bounding box center [75, 281] width 63 height 15
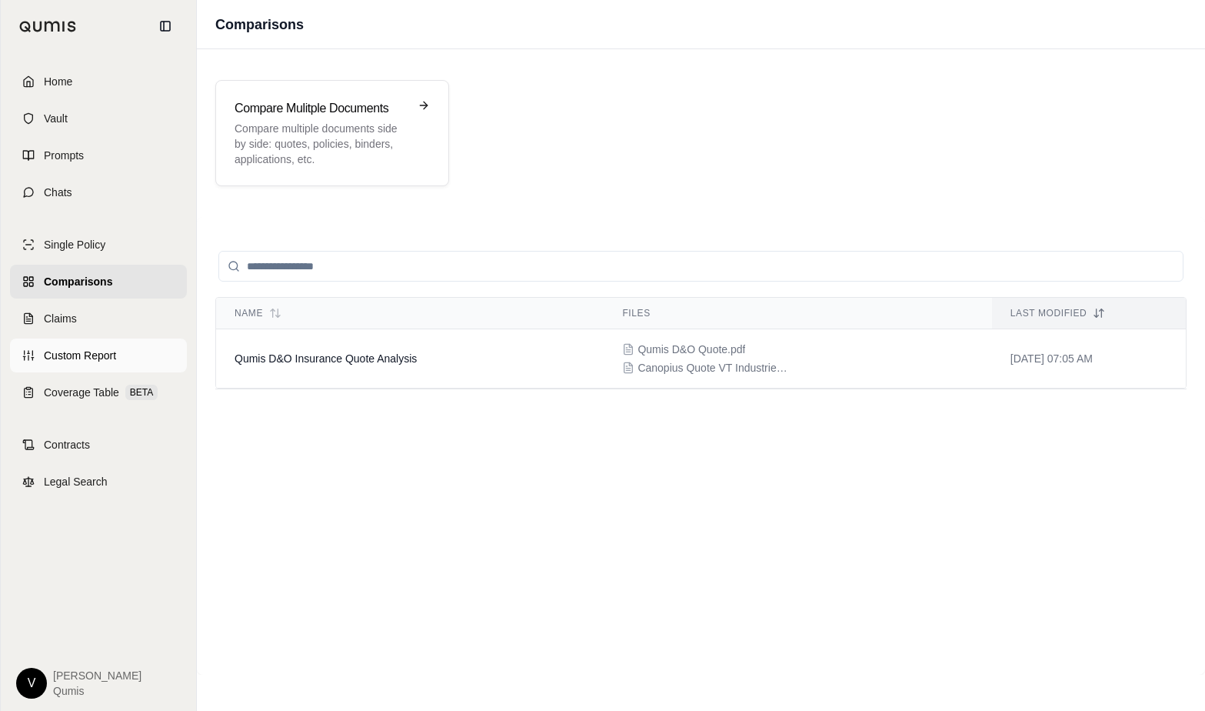
click at [114, 345] on link "Custom Report" at bounding box center [98, 355] width 177 height 34
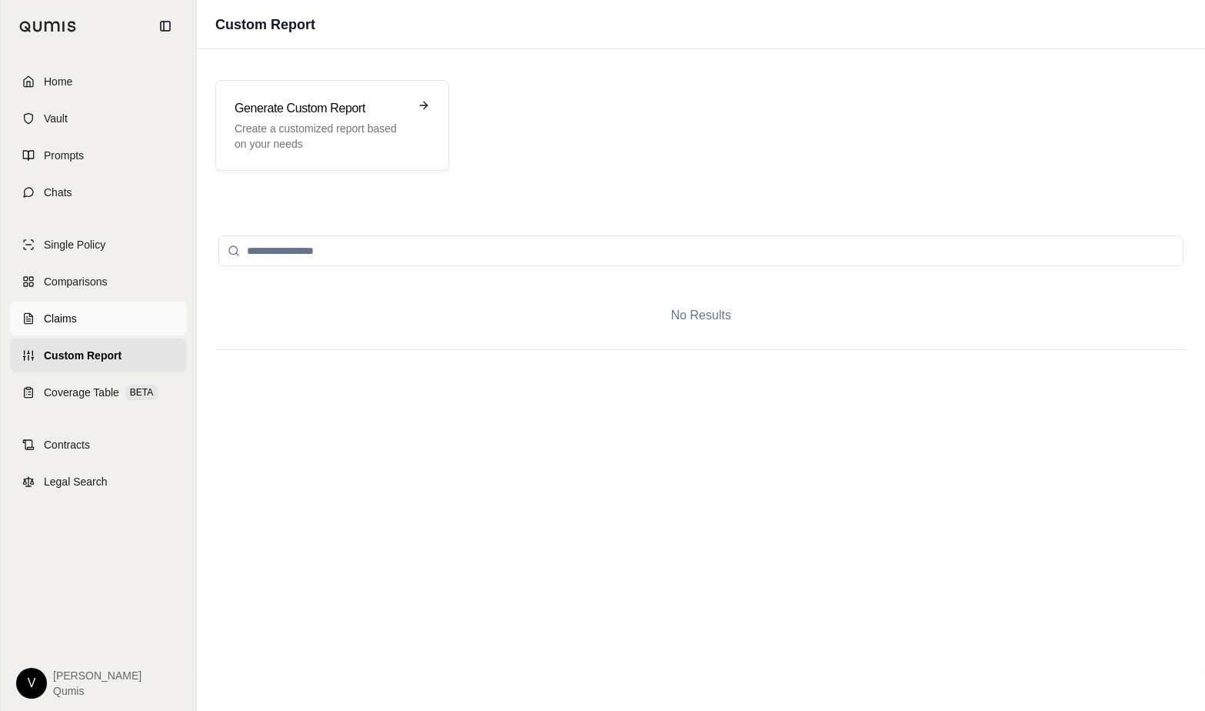
click at [109, 315] on link "Claims" at bounding box center [98, 318] width 177 height 34
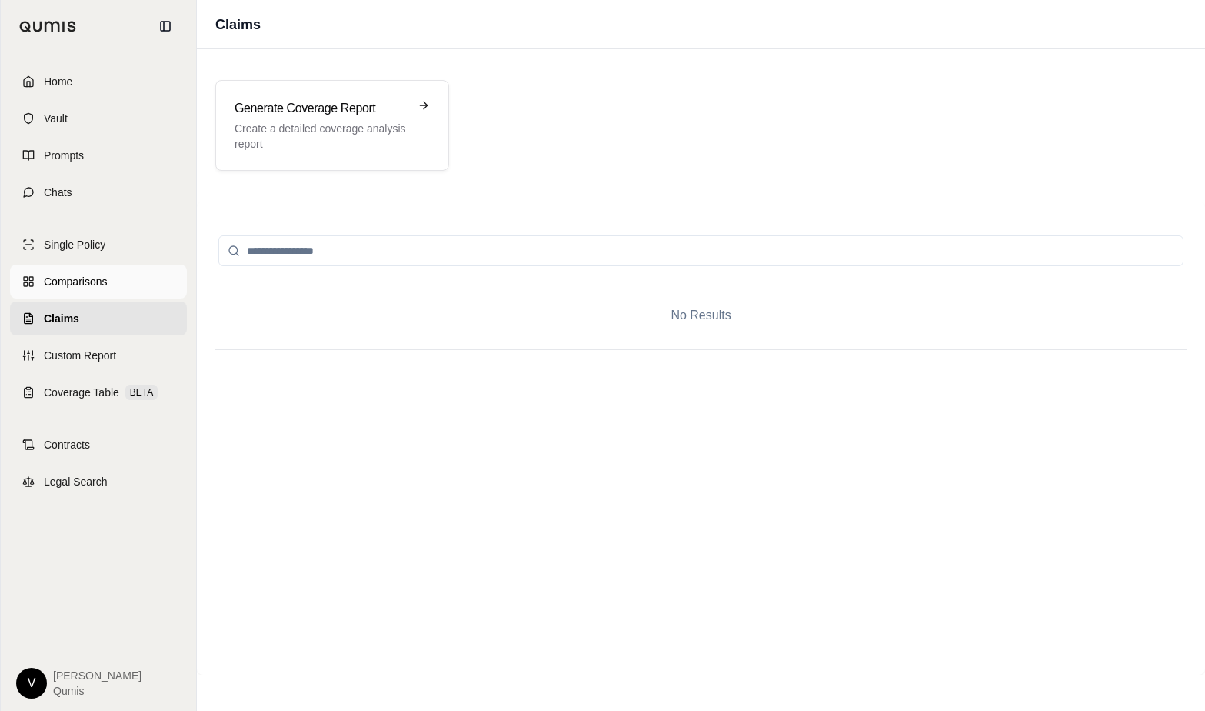
click at [89, 283] on span "Comparisons" at bounding box center [75, 281] width 63 height 15
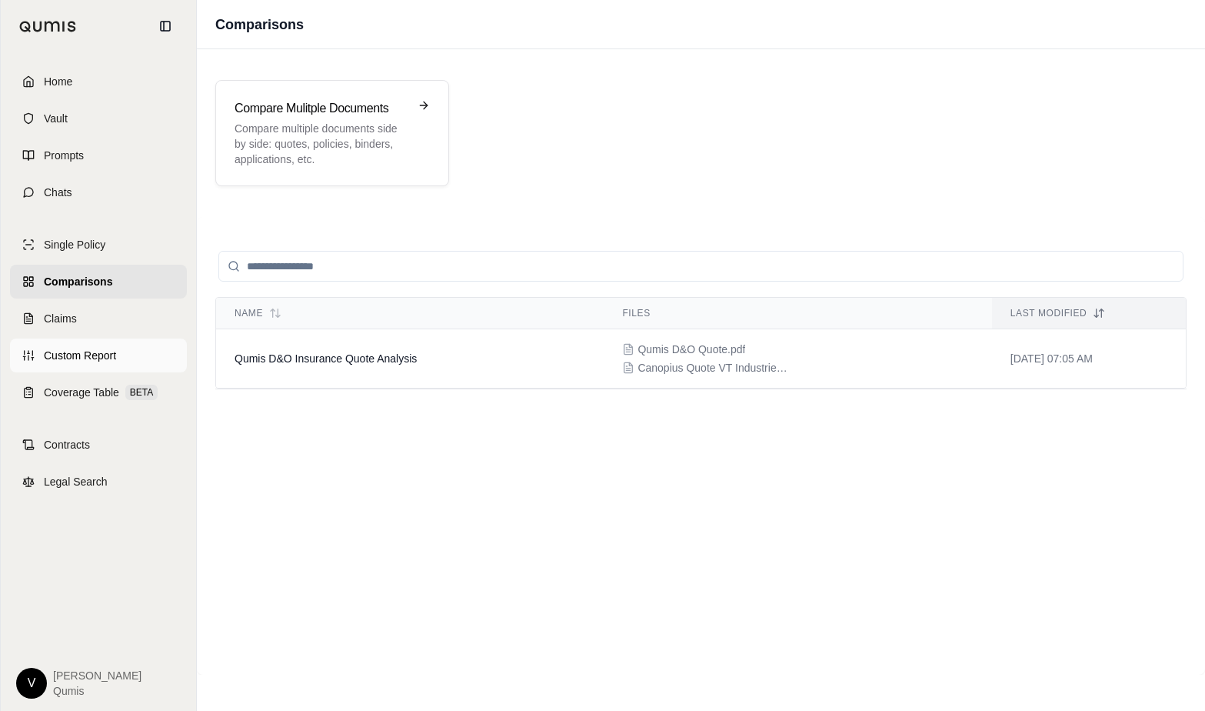
click at [125, 355] on link "Custom Report" at bounding box center [98, 355] width 177 height 34
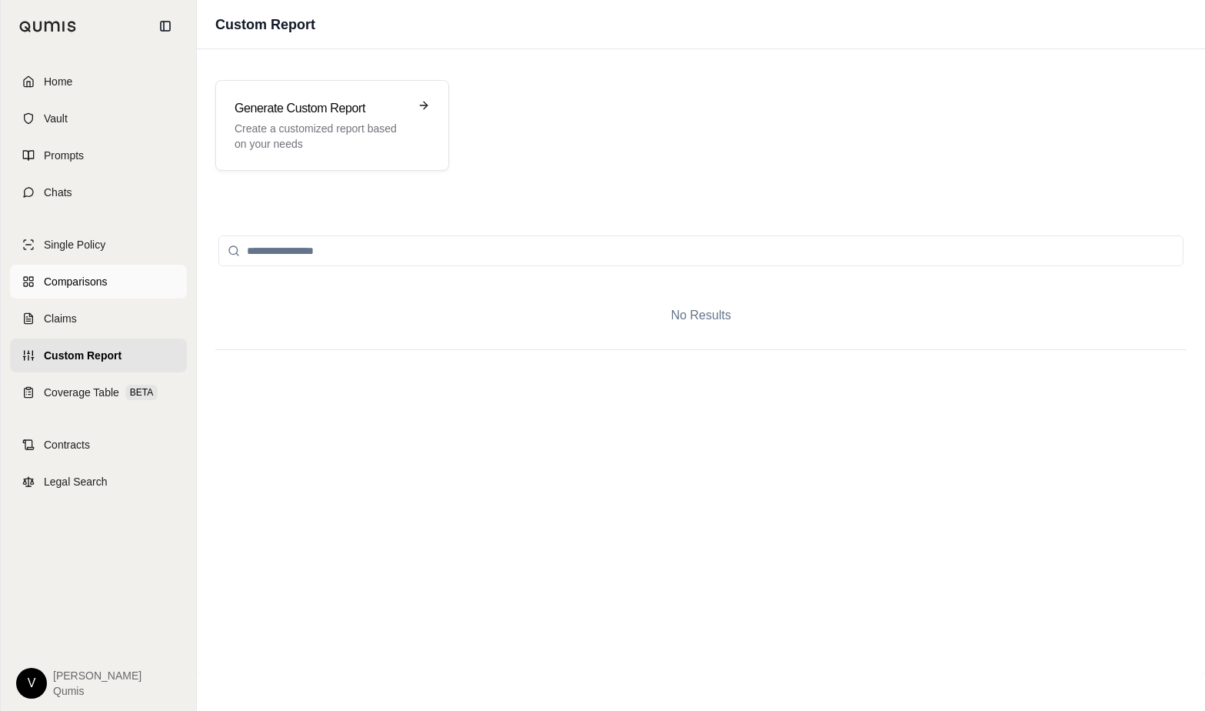
click at [61, 280] on span "Comparisons" at bounding box center [75, 281] width 63 height 15
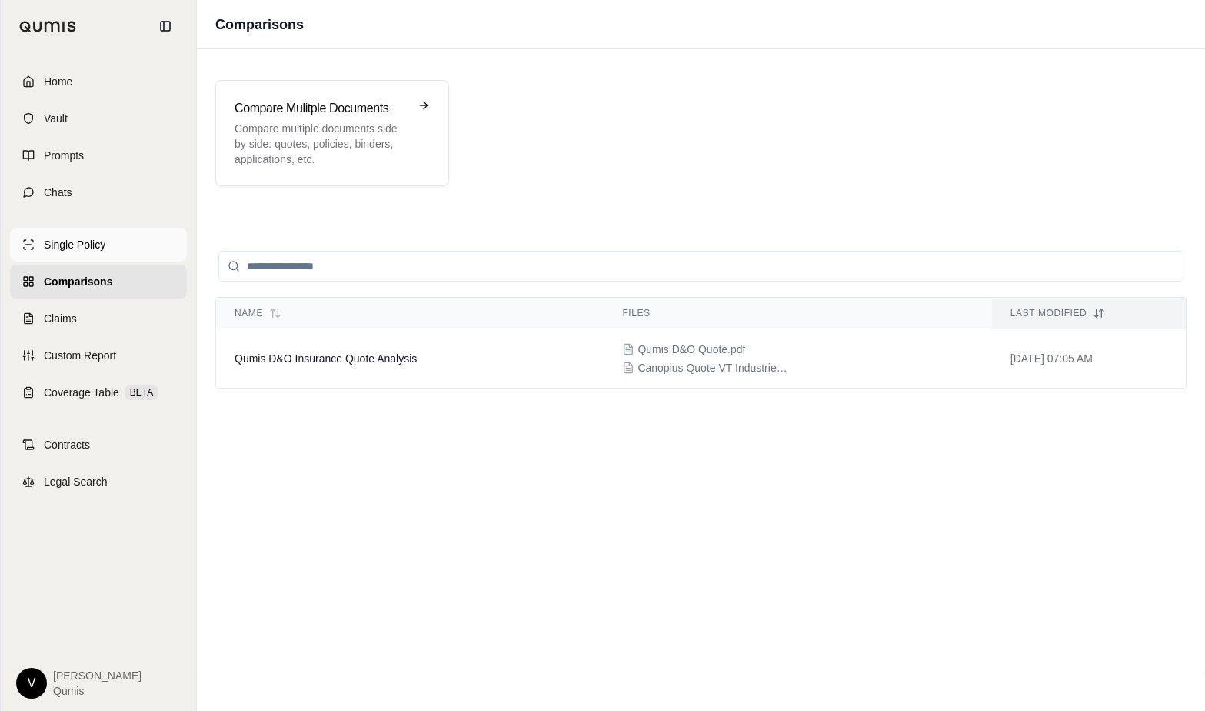
click at [63, 253] on link "Single Policy" at bounding box center [98, 245] width 177 height 34
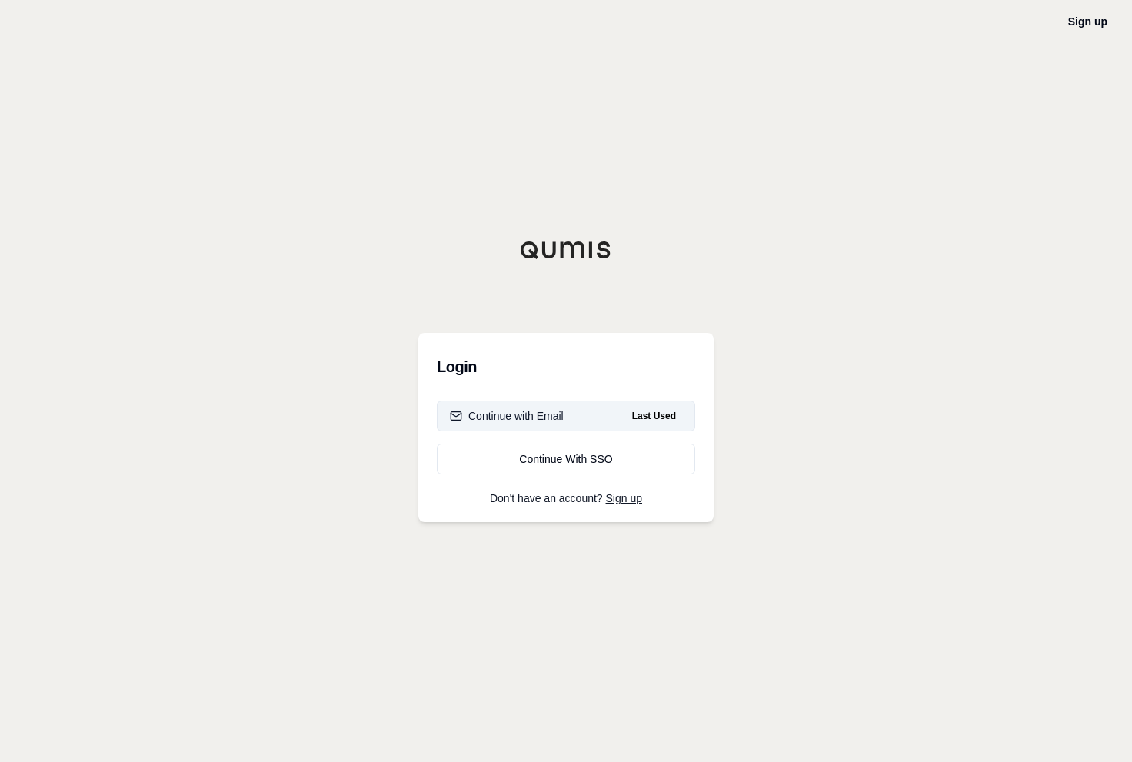
click at [601, 413] on button "Continue with Email Last Used" at bounding box center [566, 416] width 258 height 31
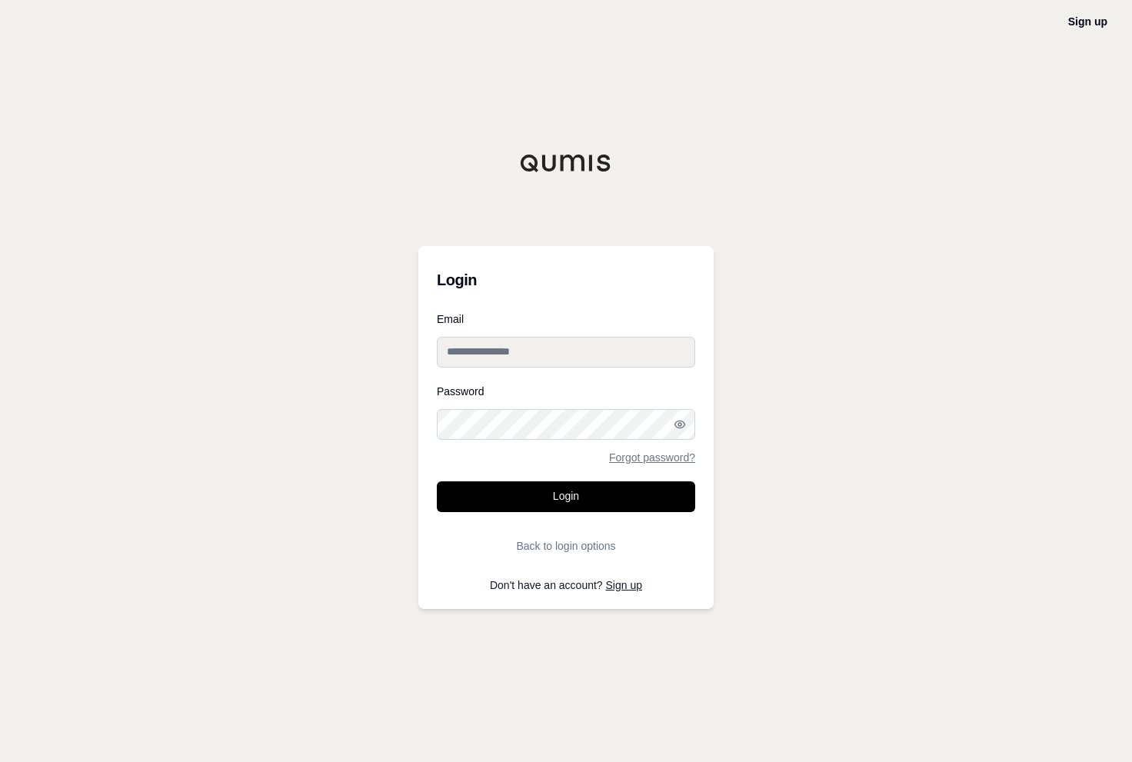
type input "**********"
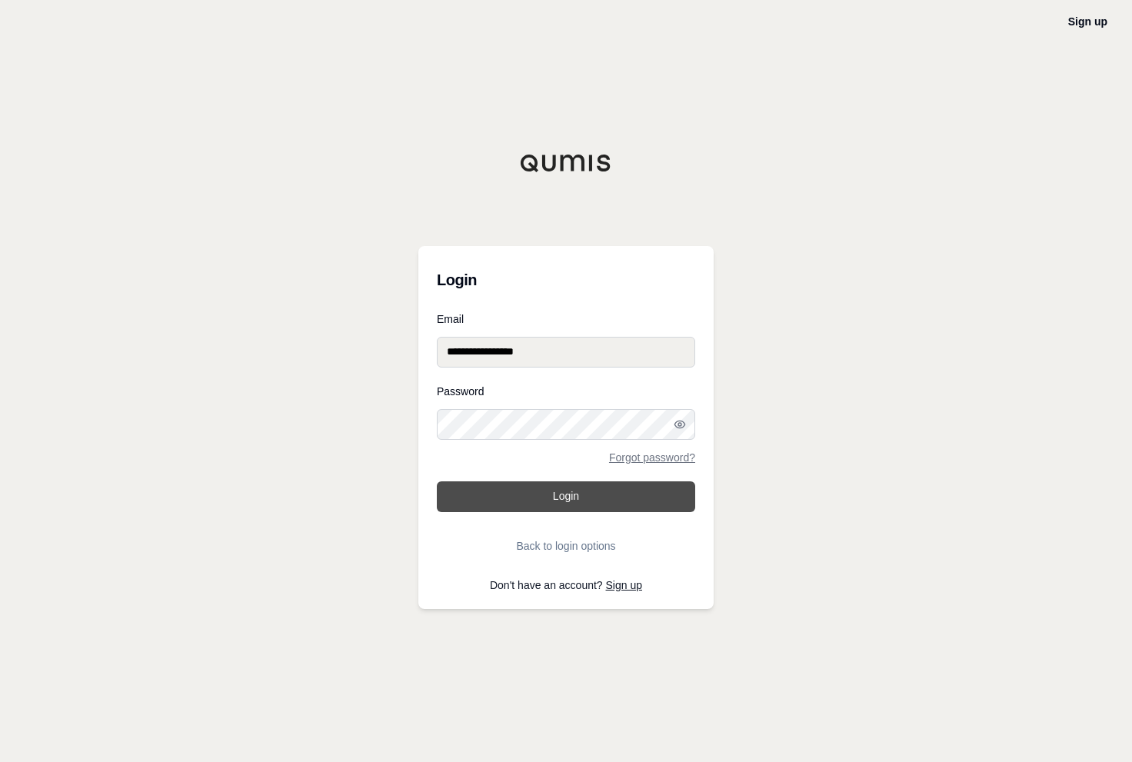
click at [608, 484] on button "Login" at bounding box center [566, 496] width 258 height 31
